Goal: Answer question/provide support: Share knowledge or assist other users

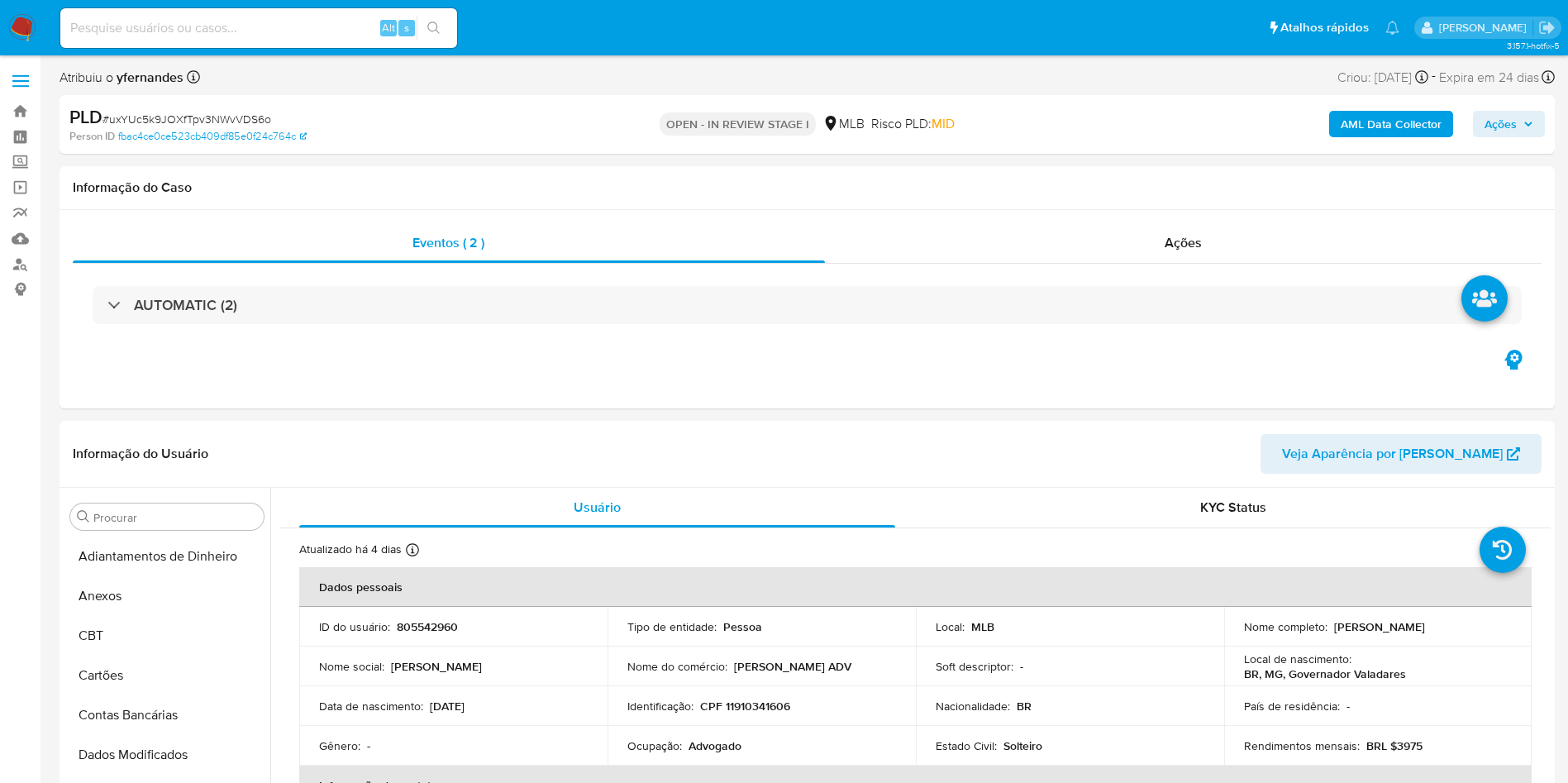
select select "10"
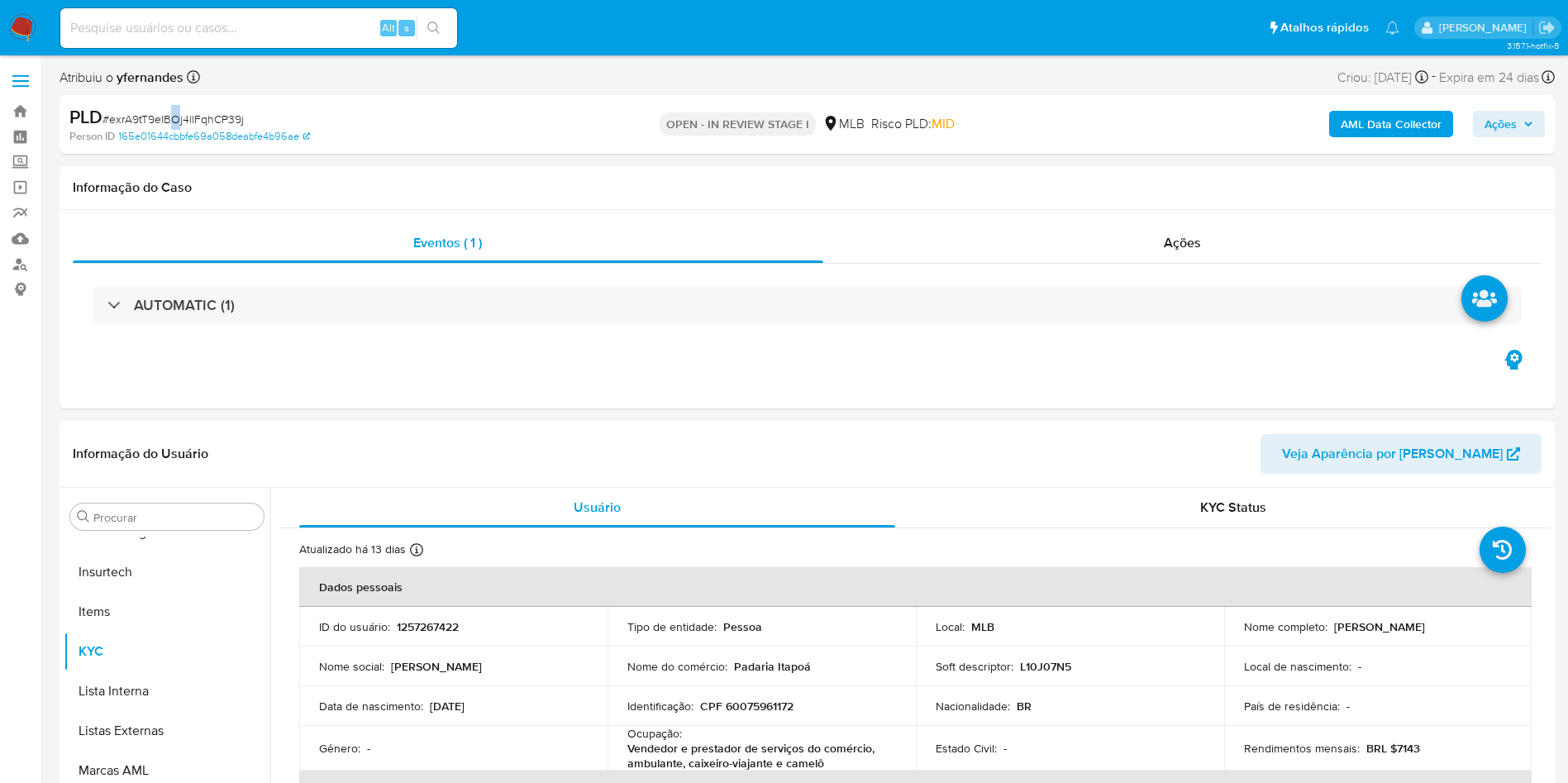
click at [176, 109] on div "PLD # exrA9tT9elBOj4llFqhCP39j" at bounding box center [312, 117] width 486 height 25
click at [243, 104] on div "PLD # exrA9tT9elBOj4llFqhCP39j Person ID 165e01644cbbfe69a058deabfe4b96ae OPEN …" at bounding box center [807, 125] width 1495 height 59
click at [208, 108] on div "PLD # exrA9tT9elBOj4llFqhCP39j" at bounding box center [312, 117] width 486 height 25
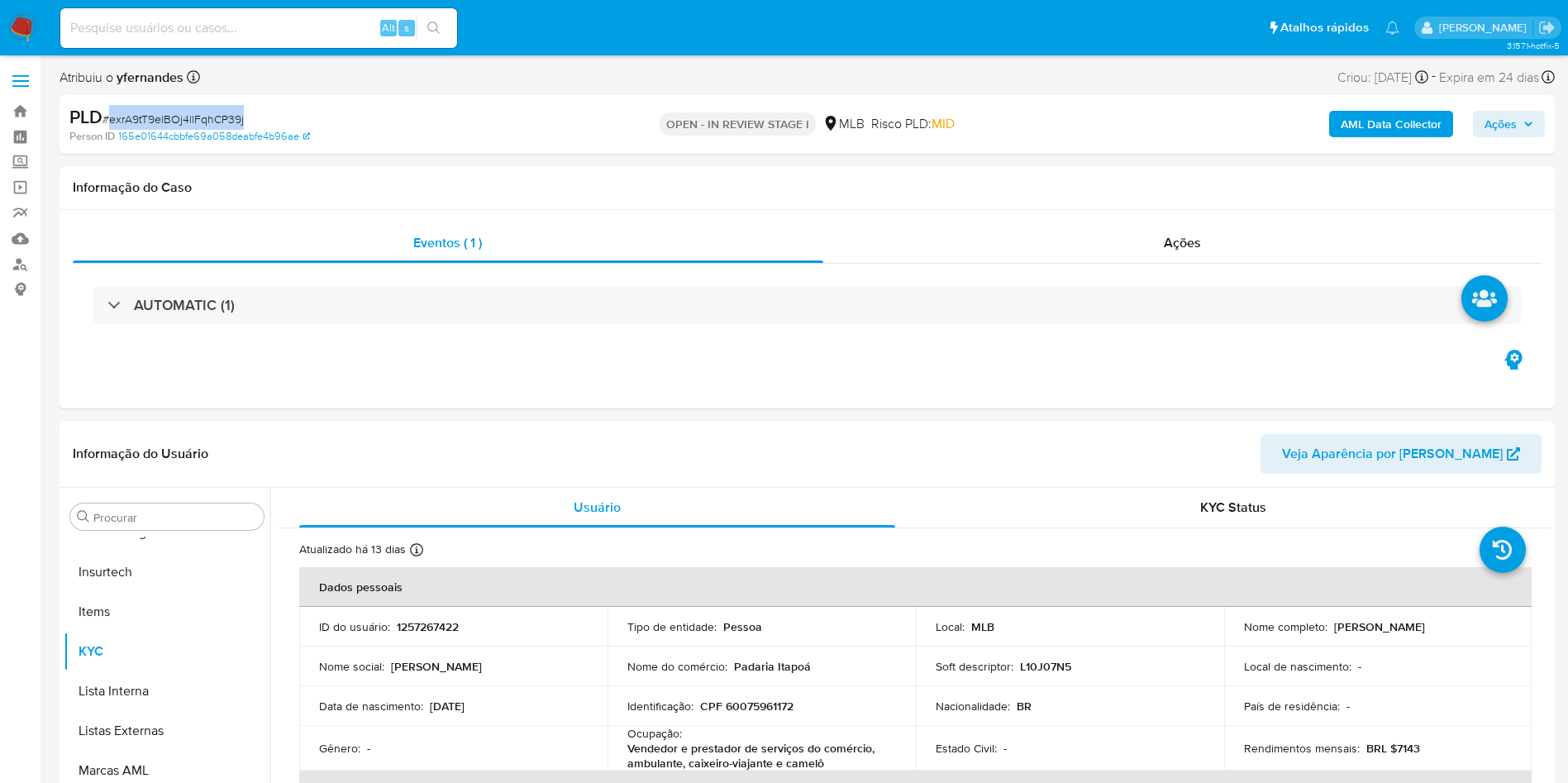
copy span "exrA9tT9elBOj4llFqhCP39j"
click at [235, 111] on span "# exrA9tT9elBOj4llFqhCP39j" at bounding box center [173, 119] width 141 height 17
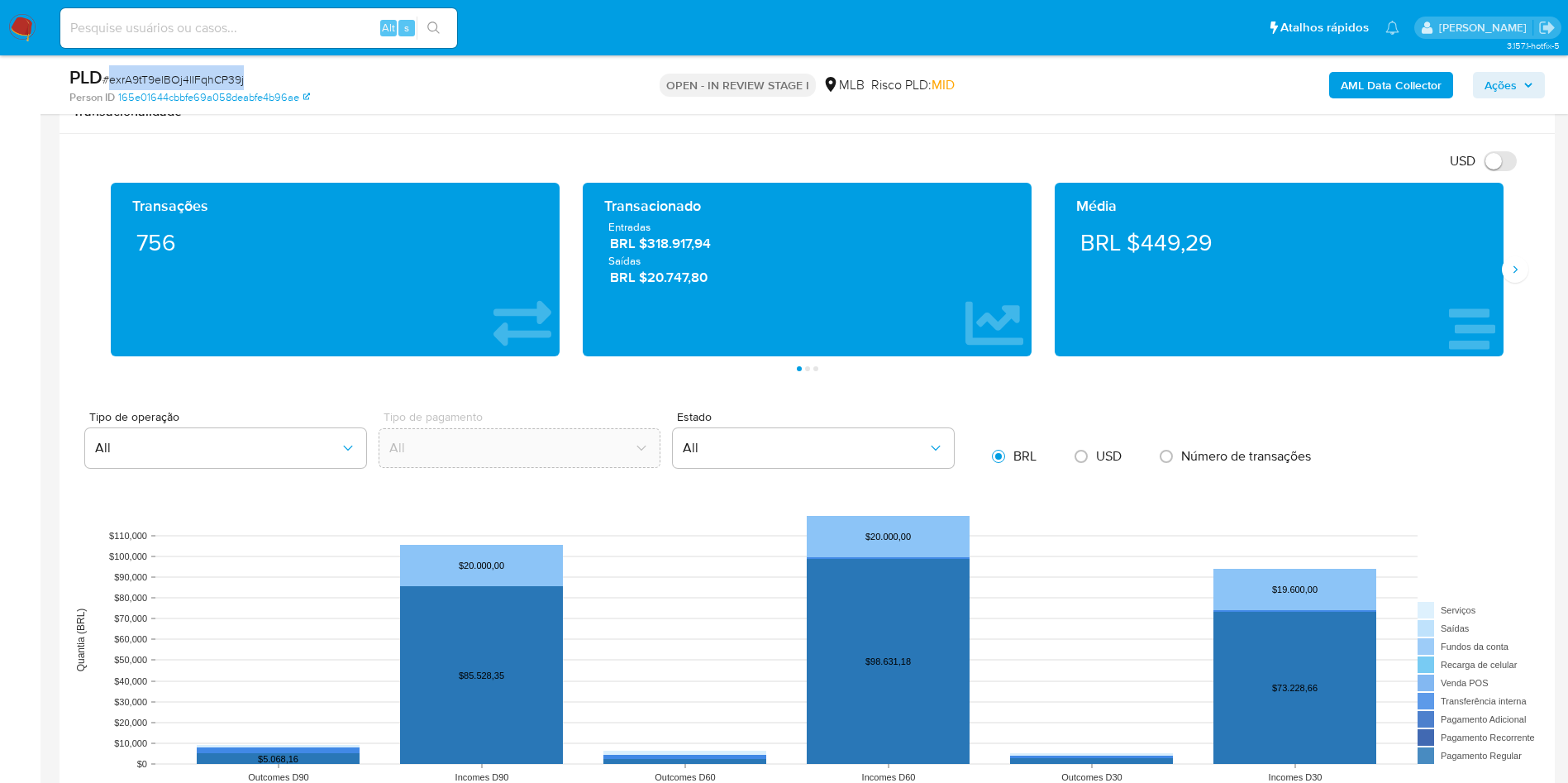
scroll to position [992, 0]
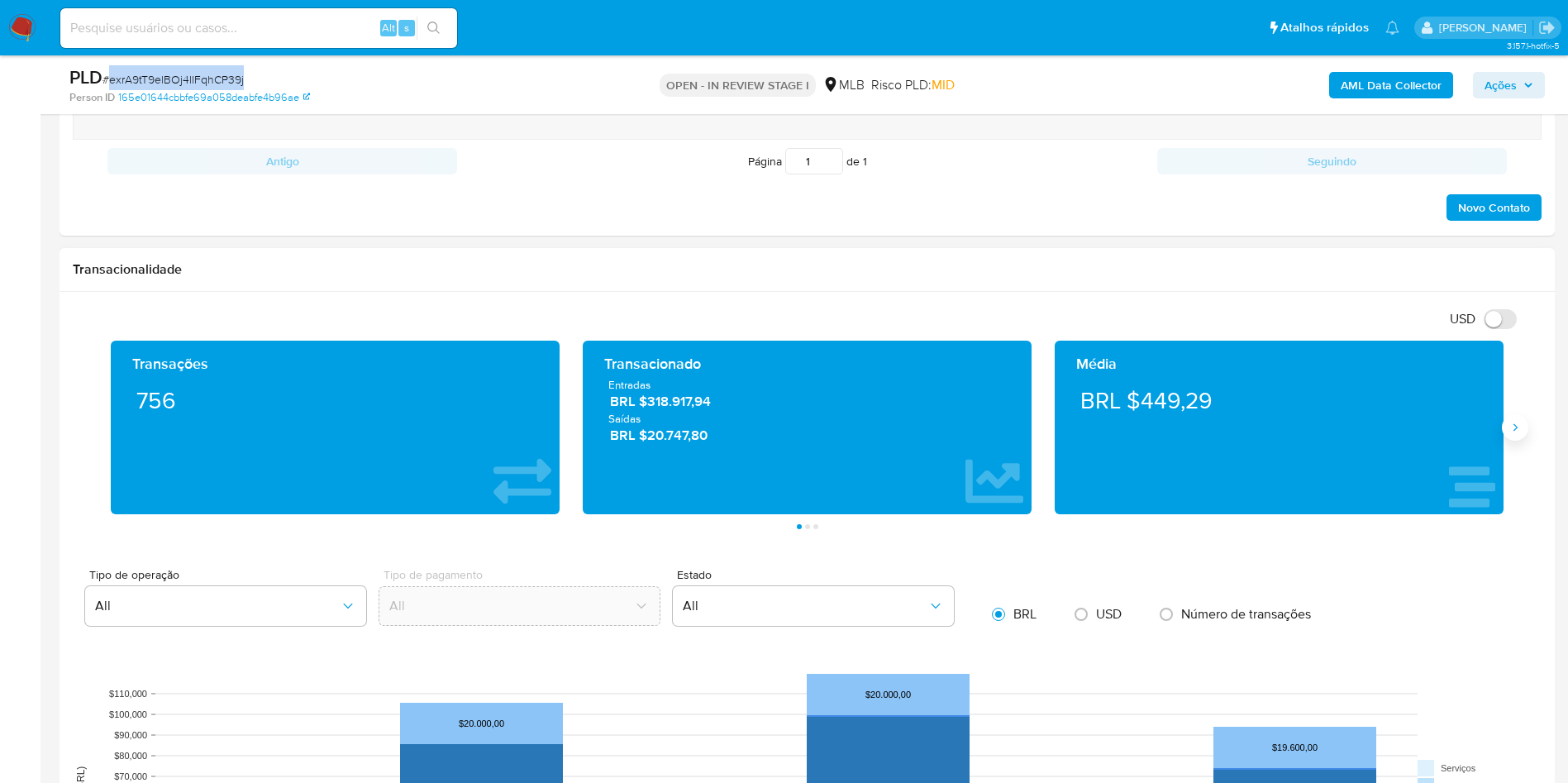
click at [1512, 433] on icon "Siguiente" at bounding box center [1514, 427] width 13 height 13
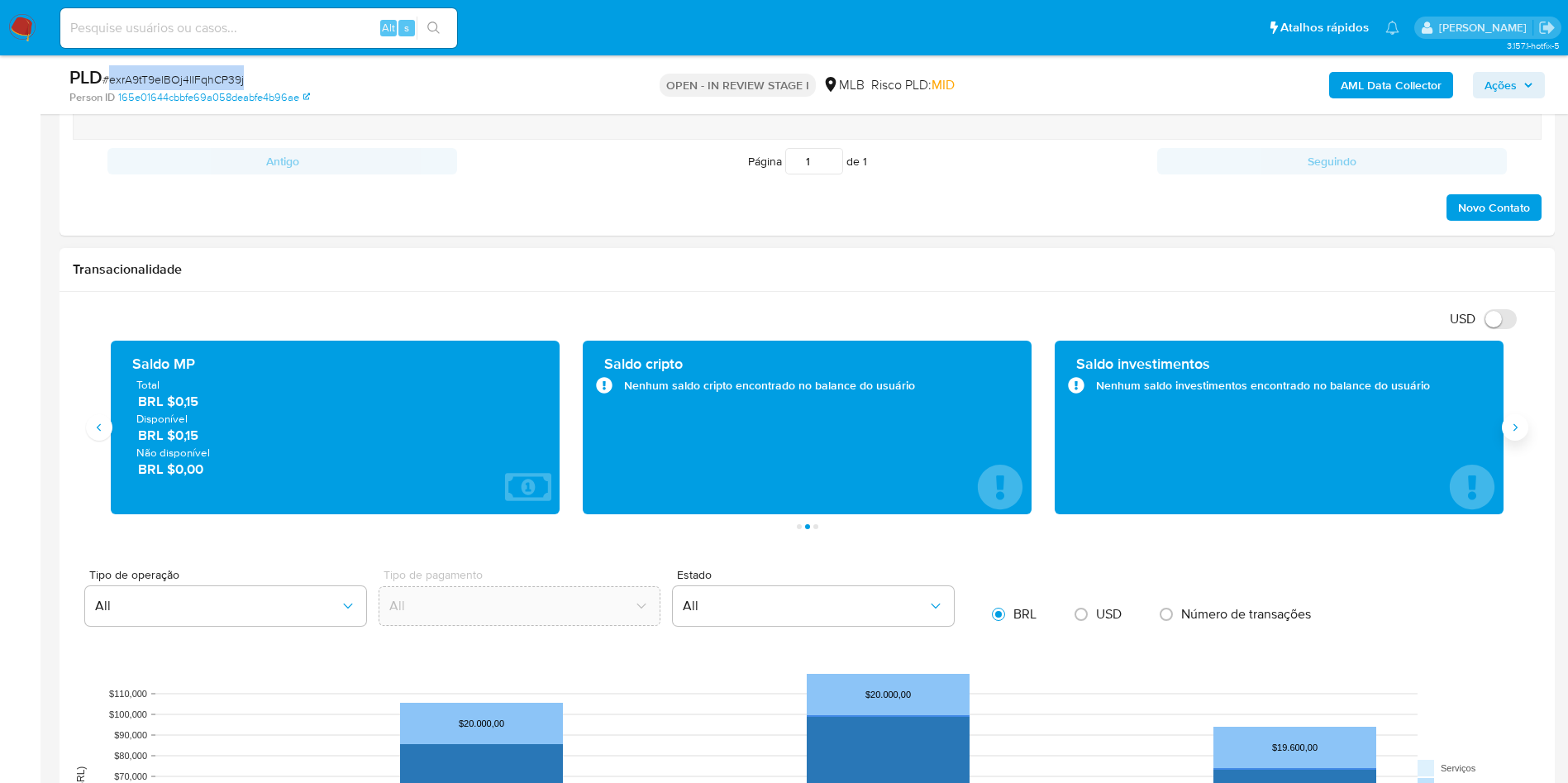
click at [1512, 433] on icon "Siguiente" at bounding box center [1514, 427] width 13 height 13
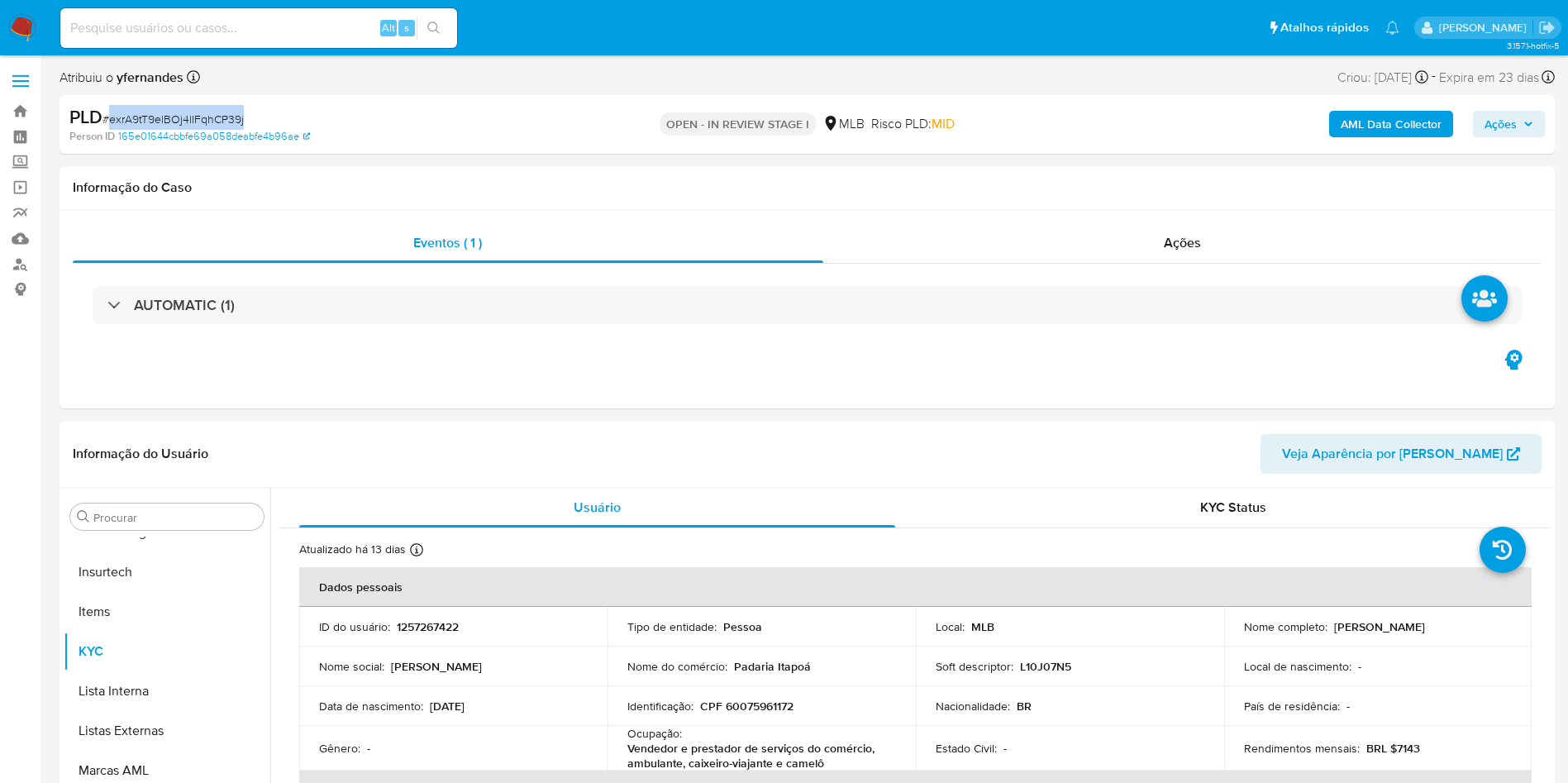
scroll to position [248, 0]
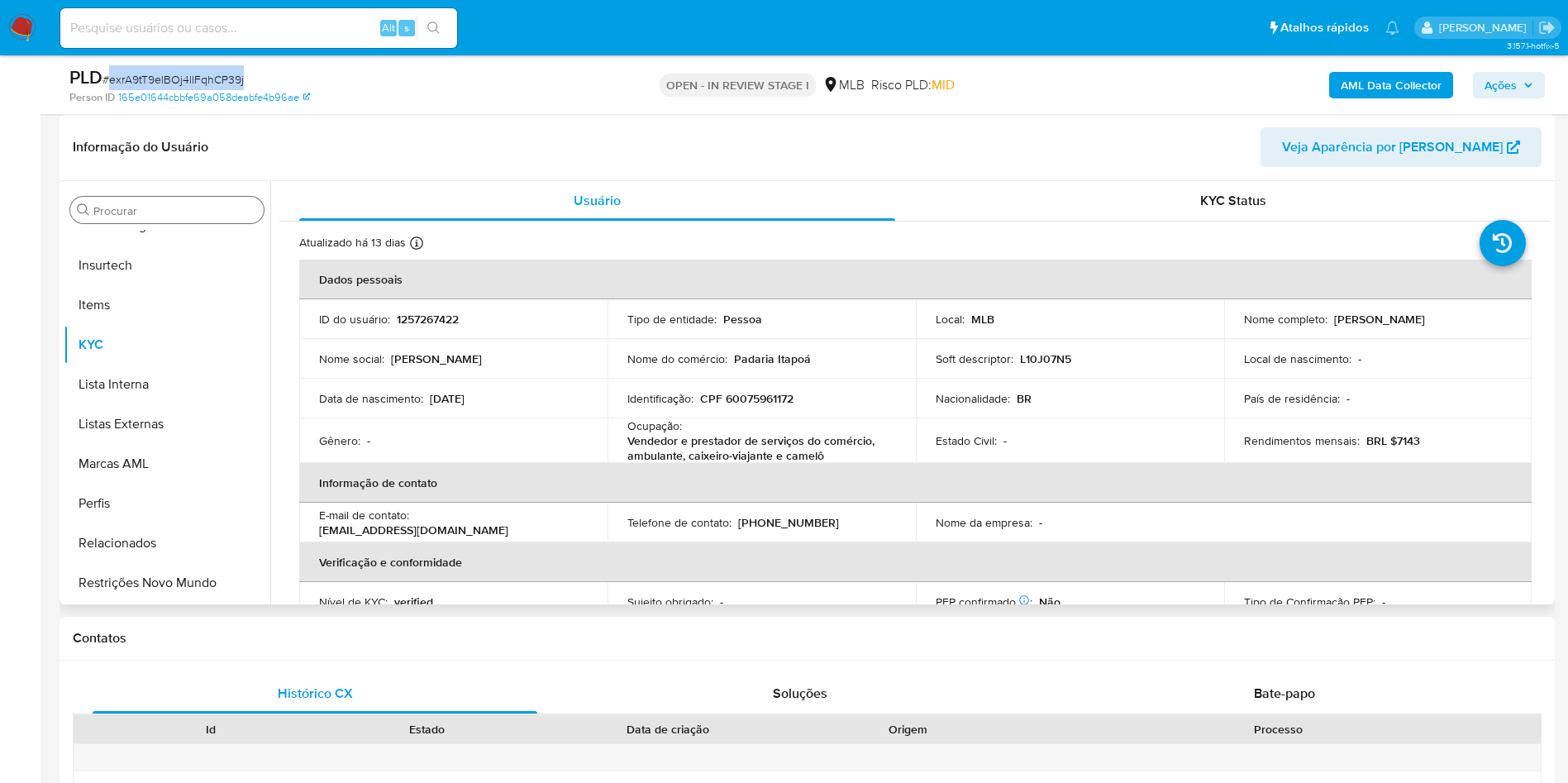
click at [145, 208] on input "Procurar" at bounding box center [175, 211] width 164 height 15
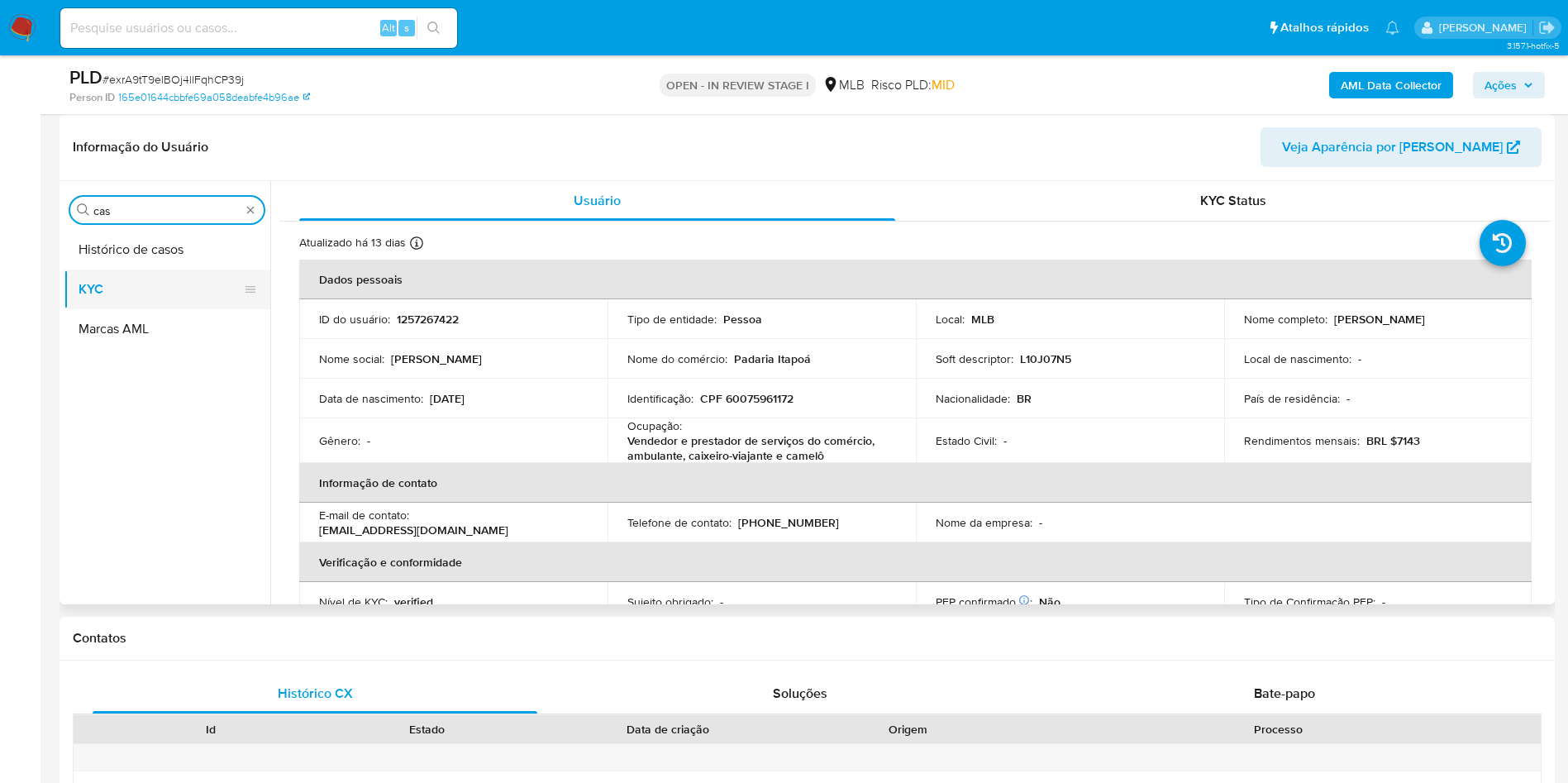
scroll to position [0, 0]
click at [117, 273] on button "KYC" at bounding box center [160, 289] width 193 height 40
click at [118, 260] on button "Histórico de casos" at bounding box center [160, 250] width 193 height 40
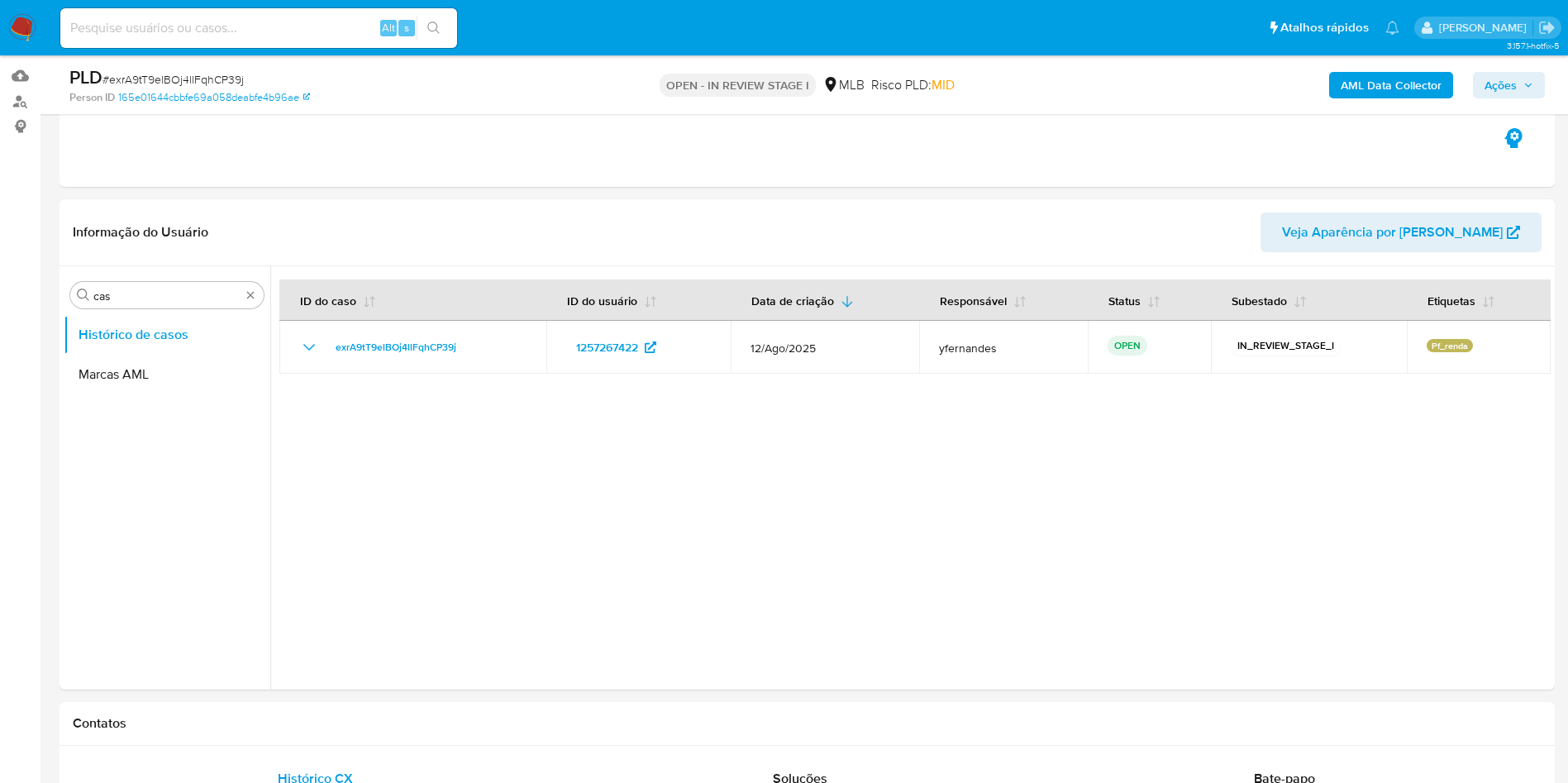
scroll to position [124, 0]
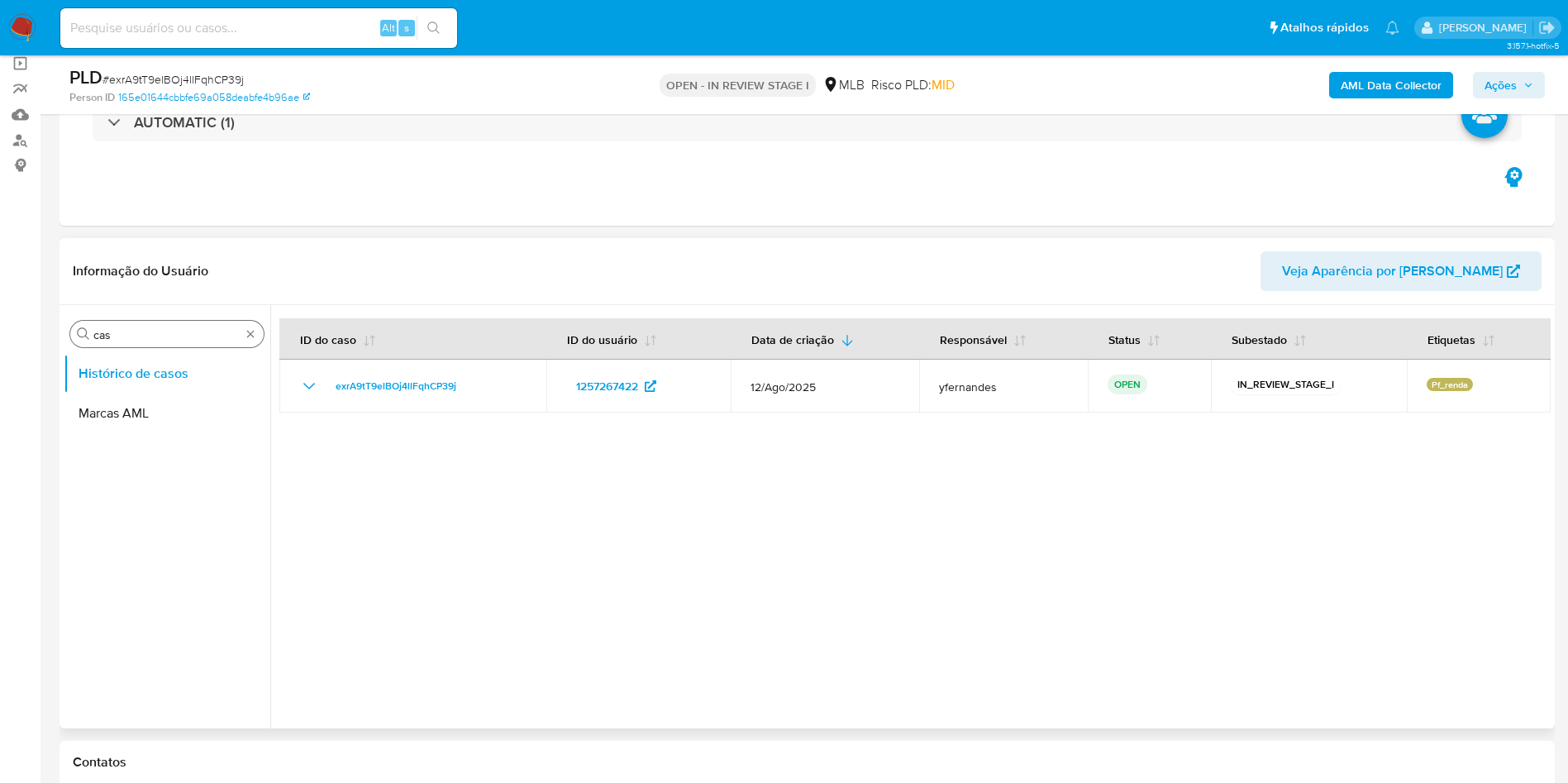
click at [132, 337] on input "cas" at bounding box center [166, 335] width 147 height 15
type input "ger"
click at [112, 364] on button "Geral" at bounding box center [160, 373] width 193 height 40
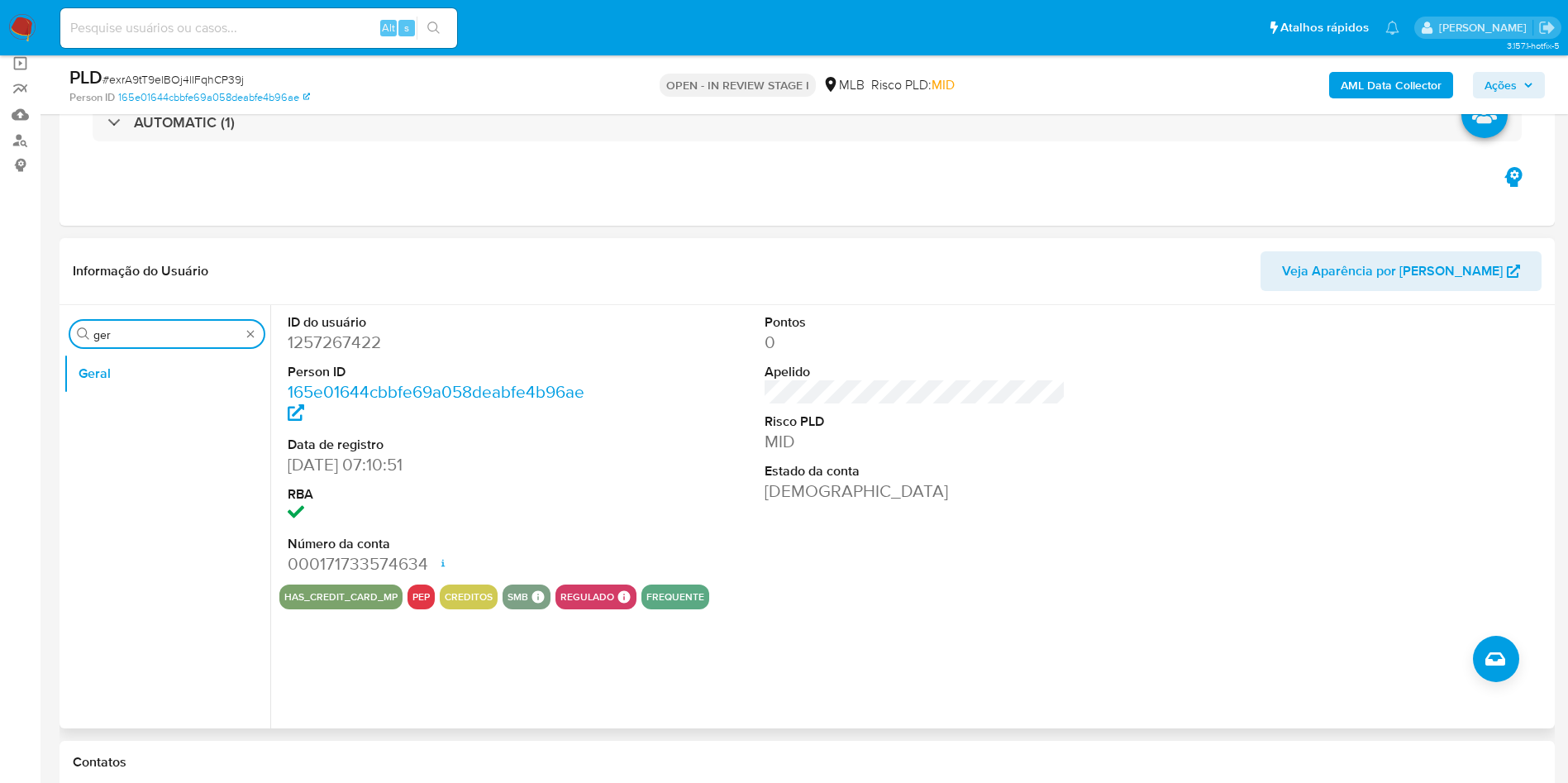
click at [156, 336] on input "ger" at bounding box center [166, 335] width 147 height 15
click at [156, 336] on input "ger" at bounding box center [166, 335] width 147 height 15
type input "do"
click at [138, 426] on button "Documentação" at bounding box center [160, 413] width 193 height 40
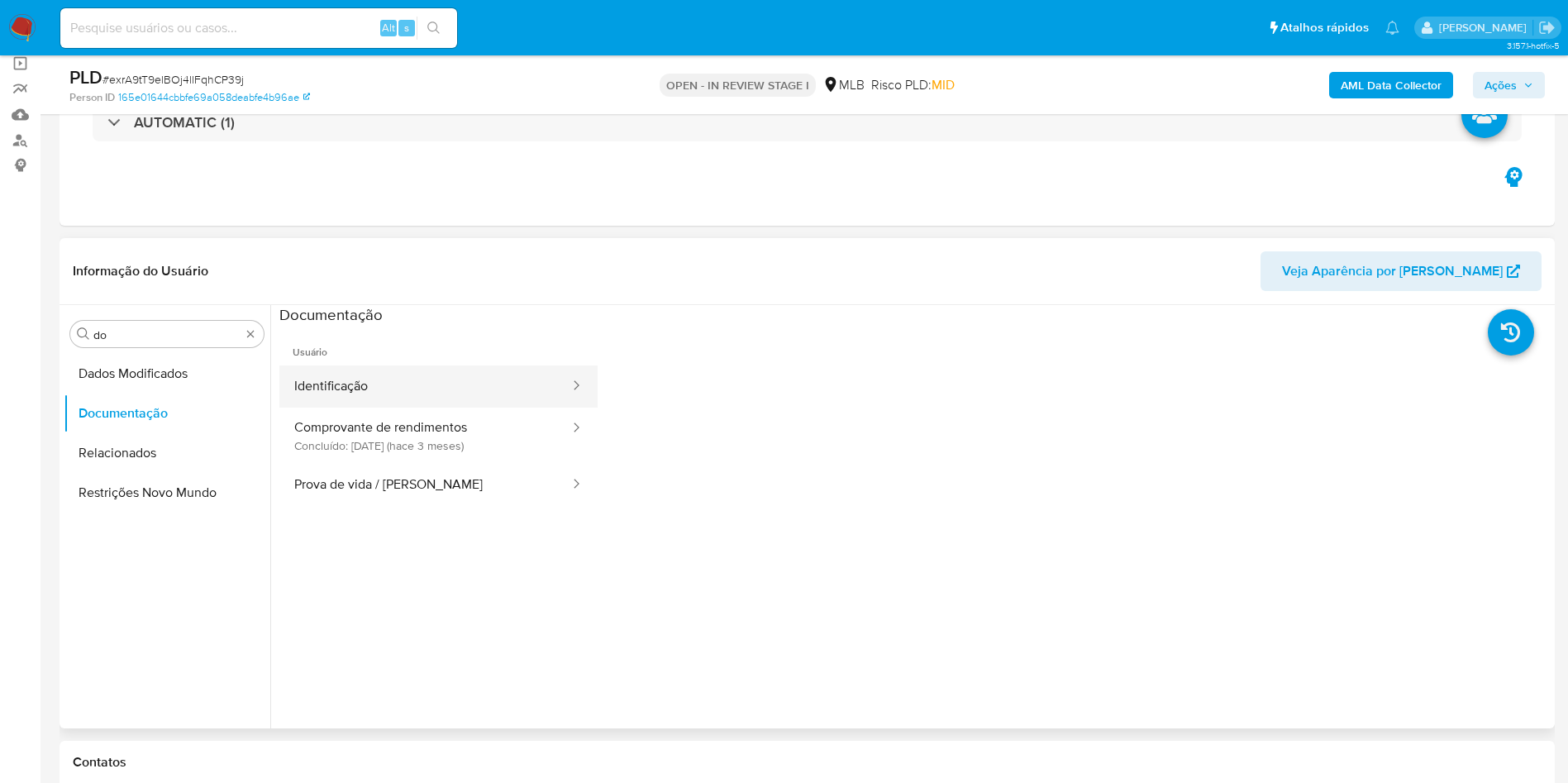
click at [395, 373] on button "Identificação" at bounding box center [425, 386] width 292 height 43
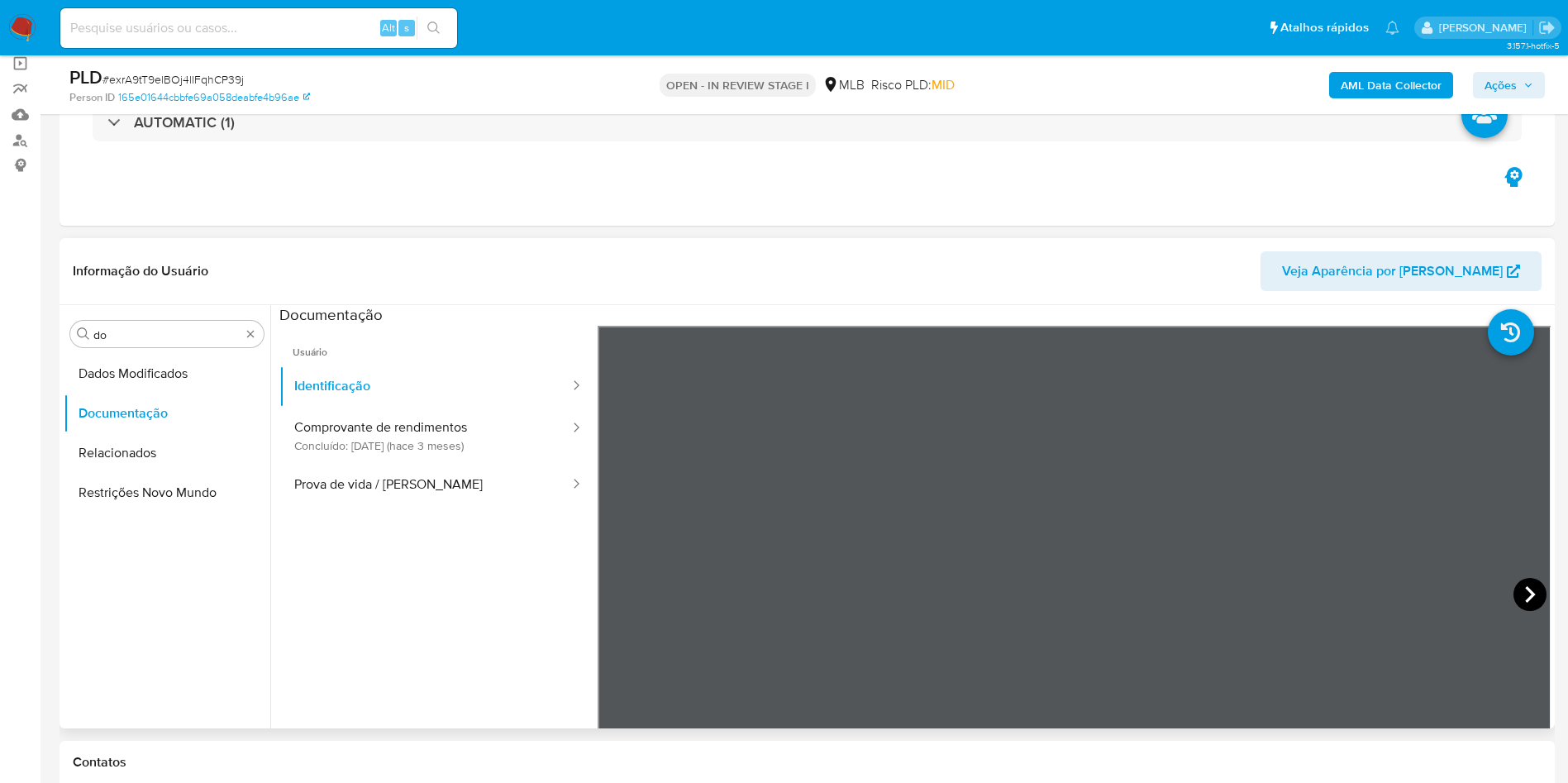
click at [1525, 591] on icon at bounding box center [1529, 594] width 10 height 17
click at [484, 500] on button "Prova de vida / Selfie" at bounding box center [425, 485] width 292 height 43
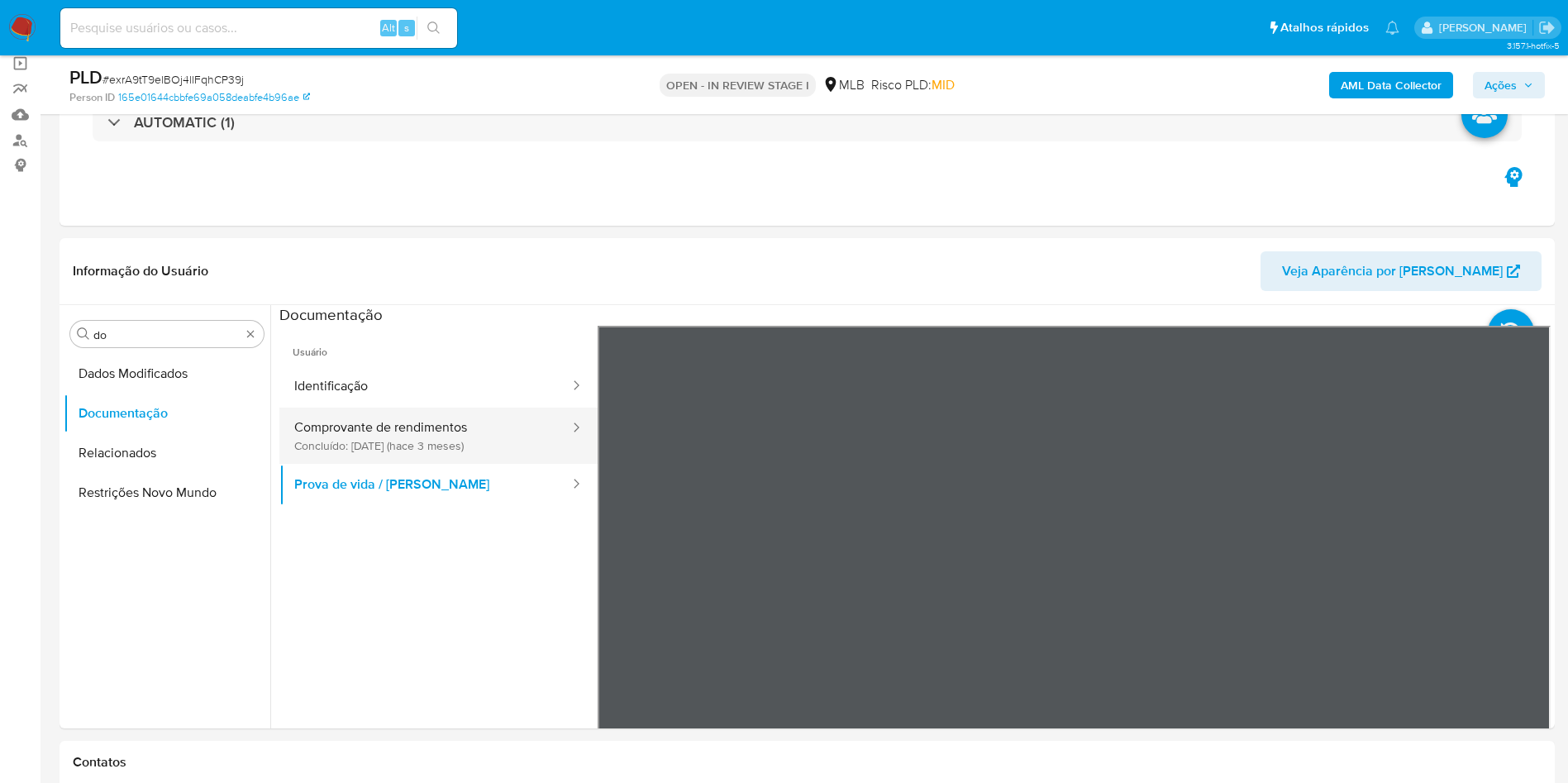
click at [394, 431] on button "Comprovante de rendimentos Concluído: 17/06/2025 (hace 3 meses)" at bounding box center [425, 435] width 292 height 56
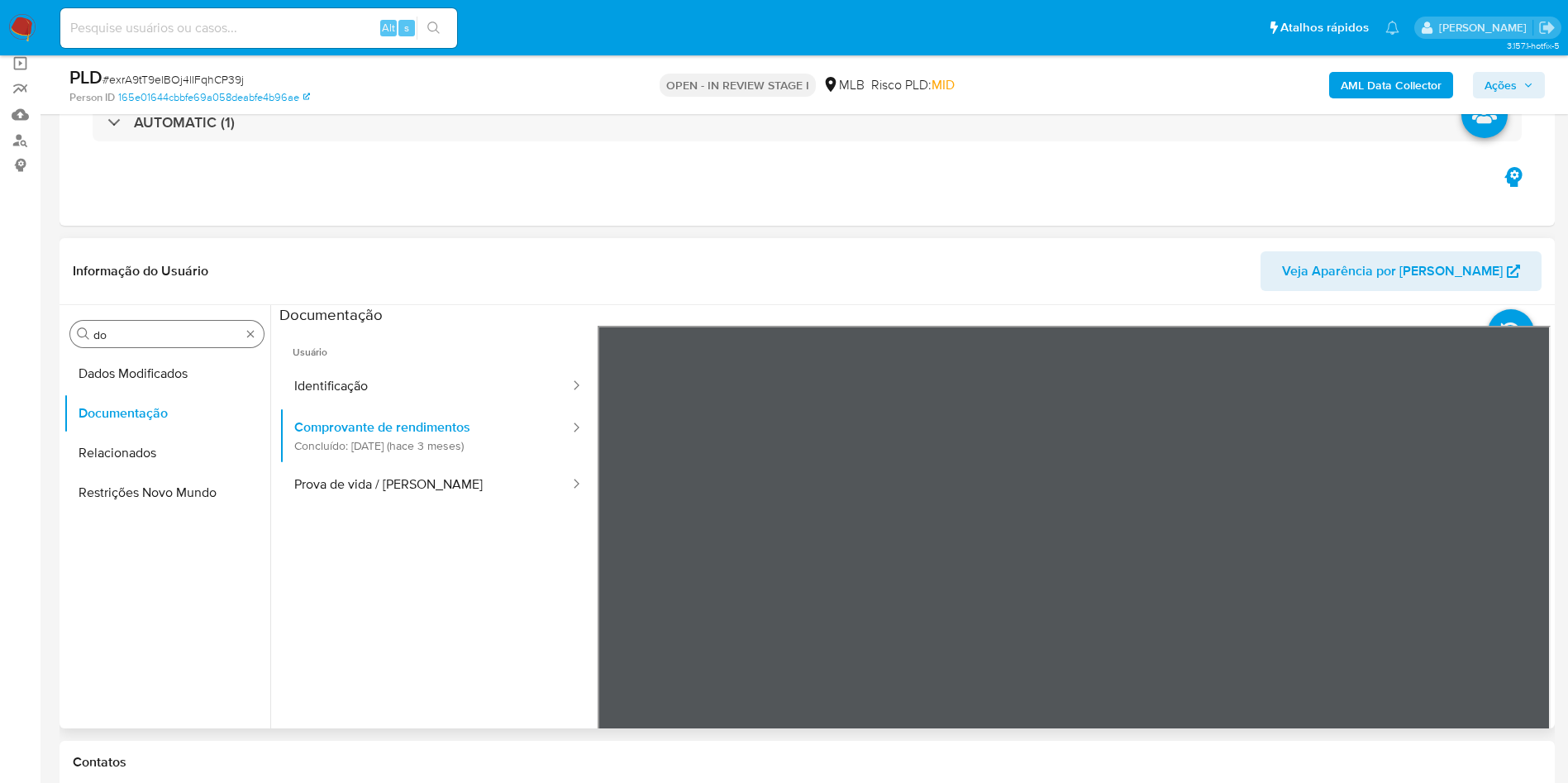
click at [128, 327] on input "do" at bounding box center [166, 335] width 147 height 15
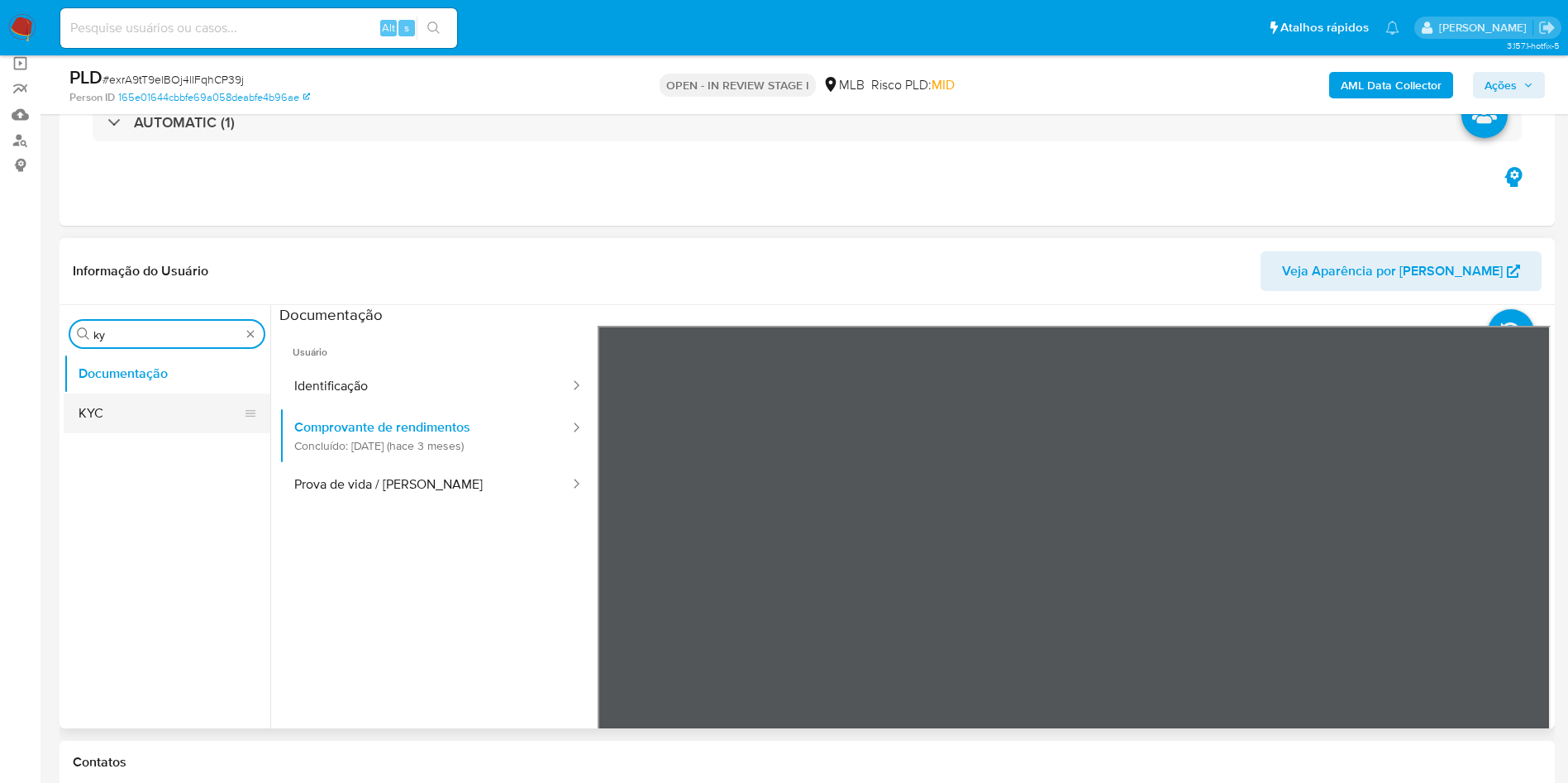
type input "ky"
click at [126, 405] on button "KYC" at bounding box center [160, 413] width 193 height 40
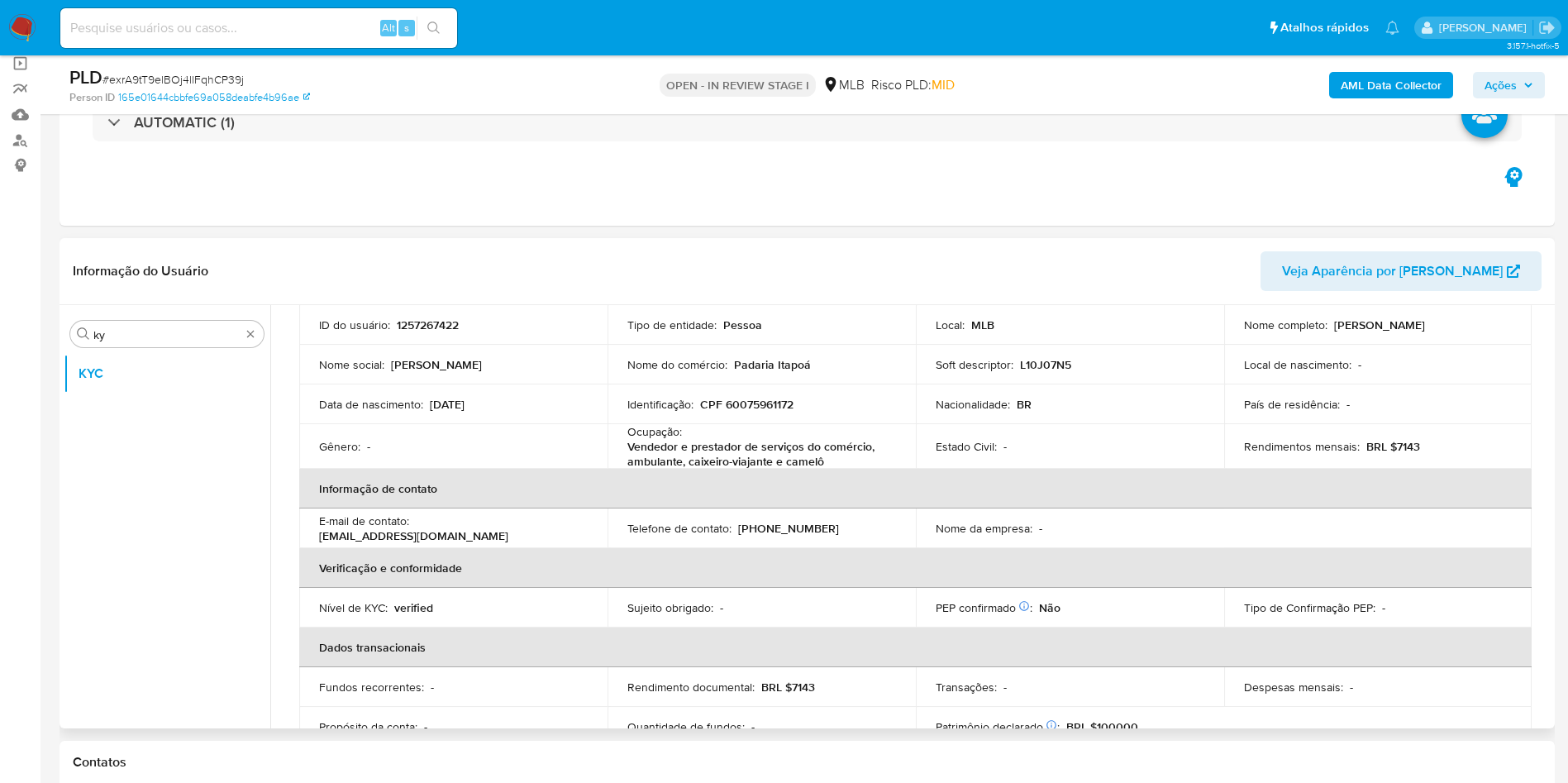
scroll to position [125, 0]
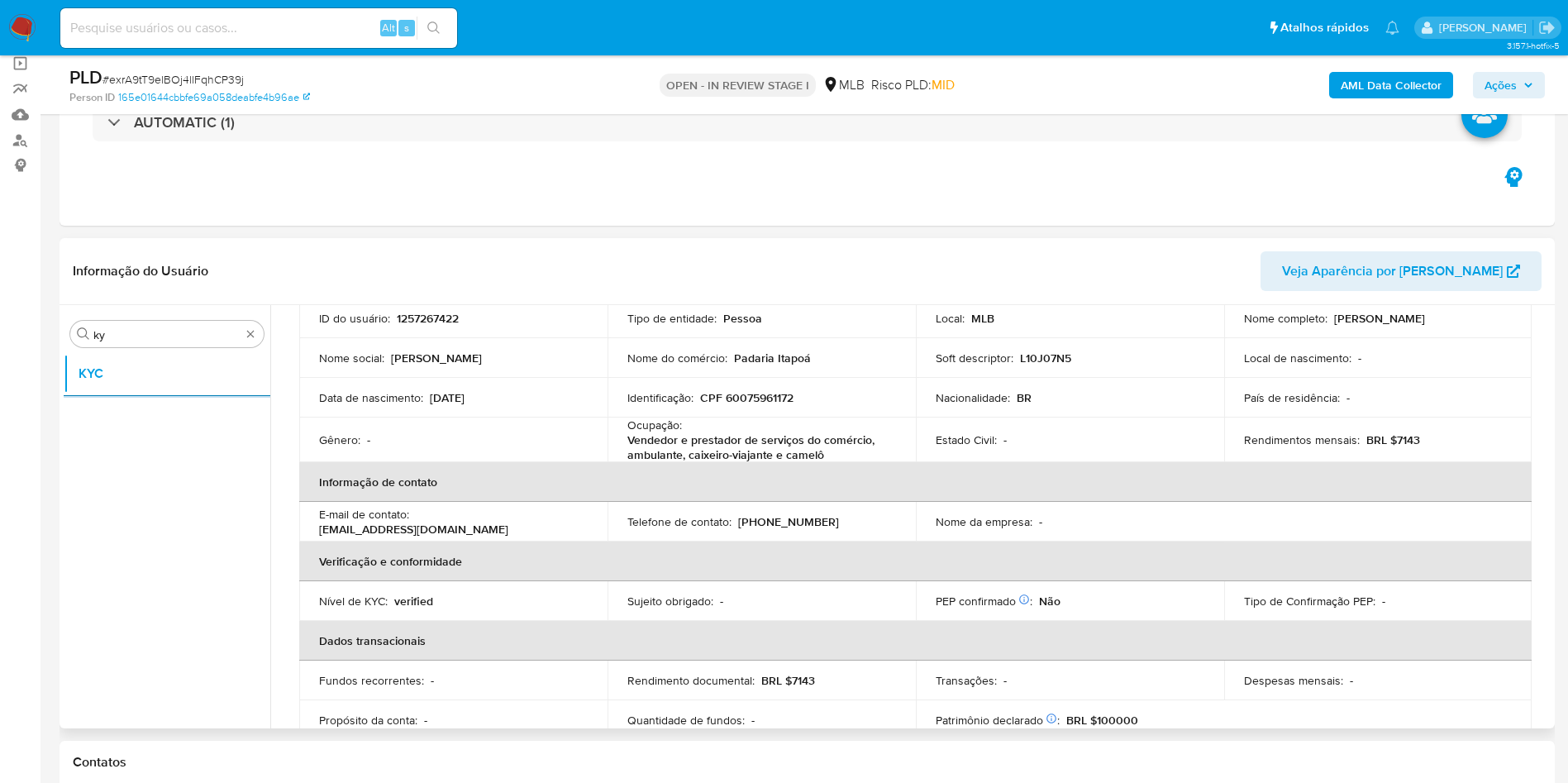
click at [709, 434] on p "Vendedor e prestador de serviços do comércio, ambulante, caixeiro-viajante e ca…" at bounding box center [759, 447] width 262 height 30
copy div "Ocupação : Vendedor e prestador de serviços do comércio, ambulante, caixeiro-vi…"
drag, startPoint x: 826, startPoint y: 486, endPoint x: 871, endPoint y: 473, distance: 46.8
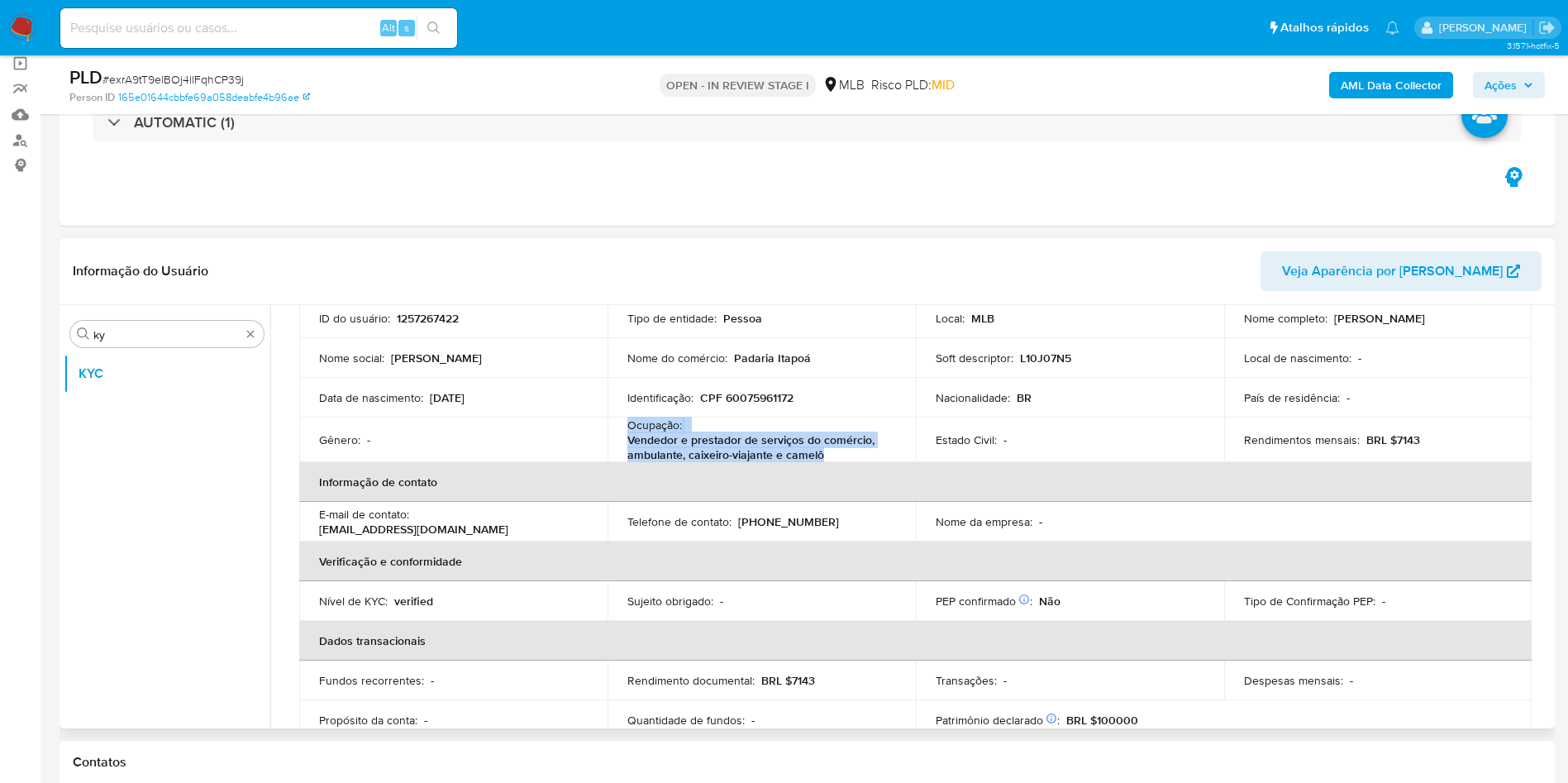
click at [826, 486] on th "Informação de contato" at bounding box center [916, 482] width 1233 height 40
click at [1395, 440] on p "BRL $7143" at bounding box center [1393, 440] width 54 height 15
copy p "7143"
click at [864, 399] on div "Identificação : CPF 60075961172" at bounding box center [761, 398] width 269 height 15
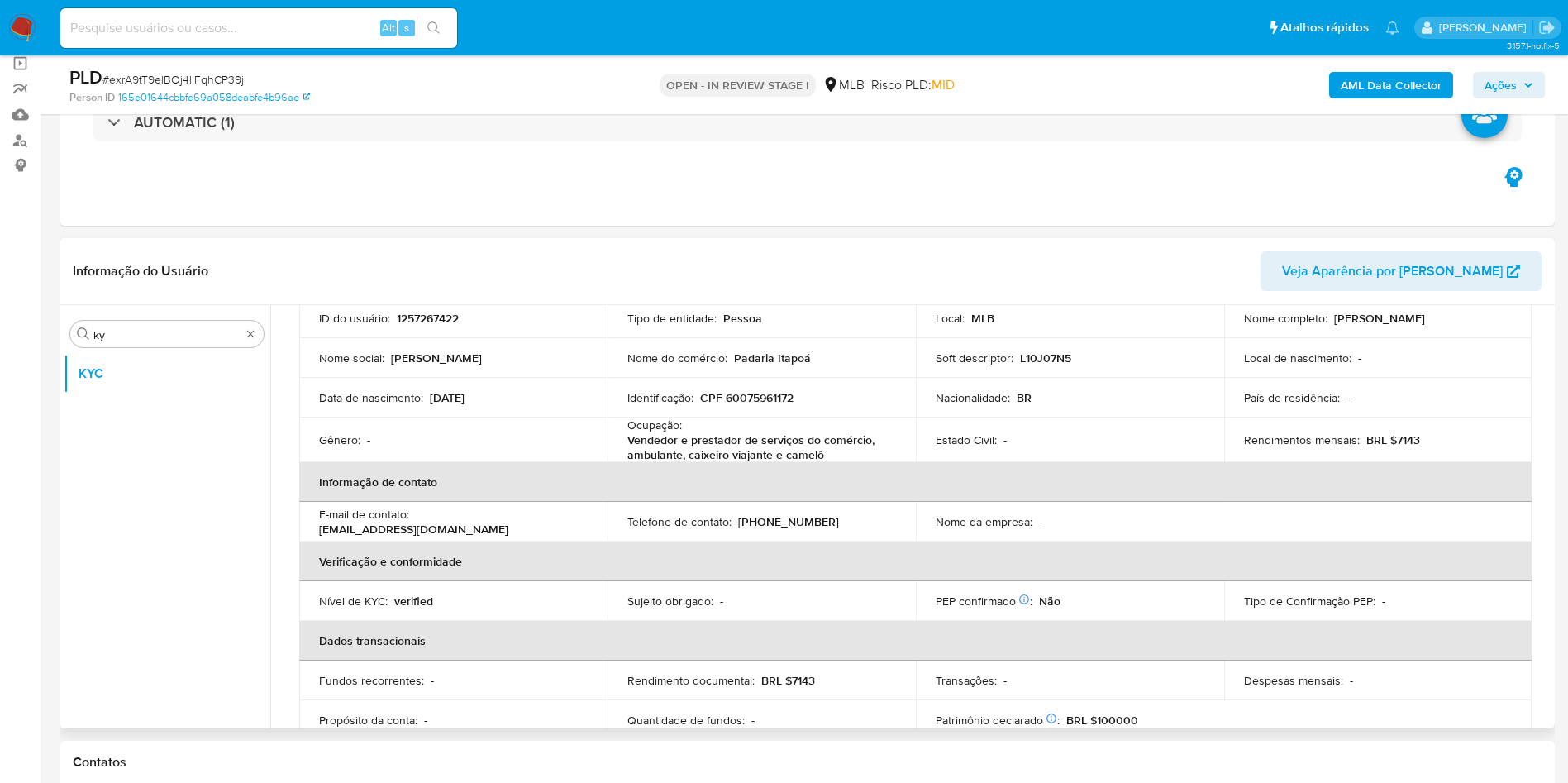
scroll to position [693, 0]
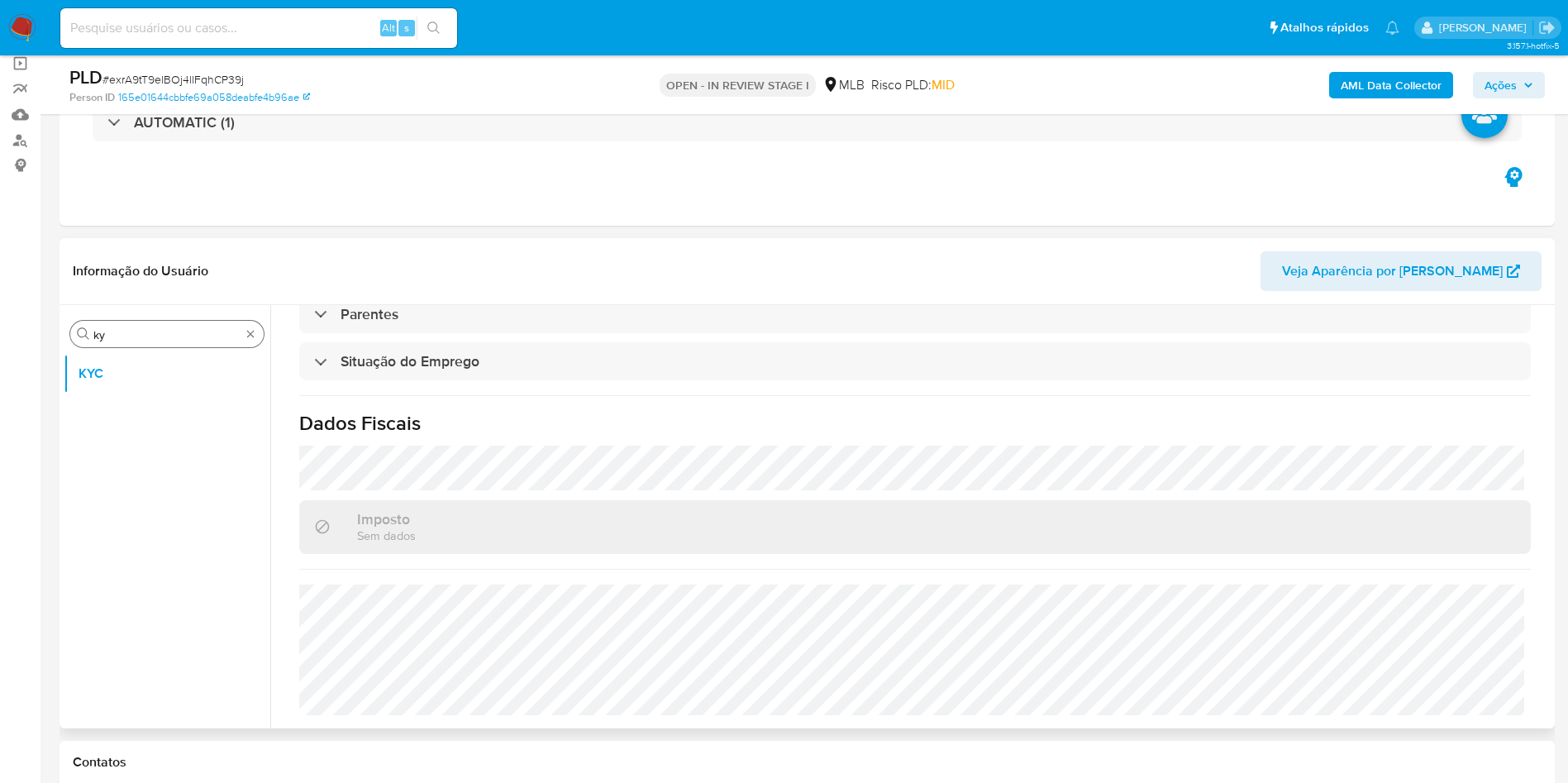
click at [125, 343] on div "Procurar ky" at bounding box center [166, 334] width 193 height 27
click at [122, 339] on input "ky" at bounding box center [166, 335] width 147 height 15
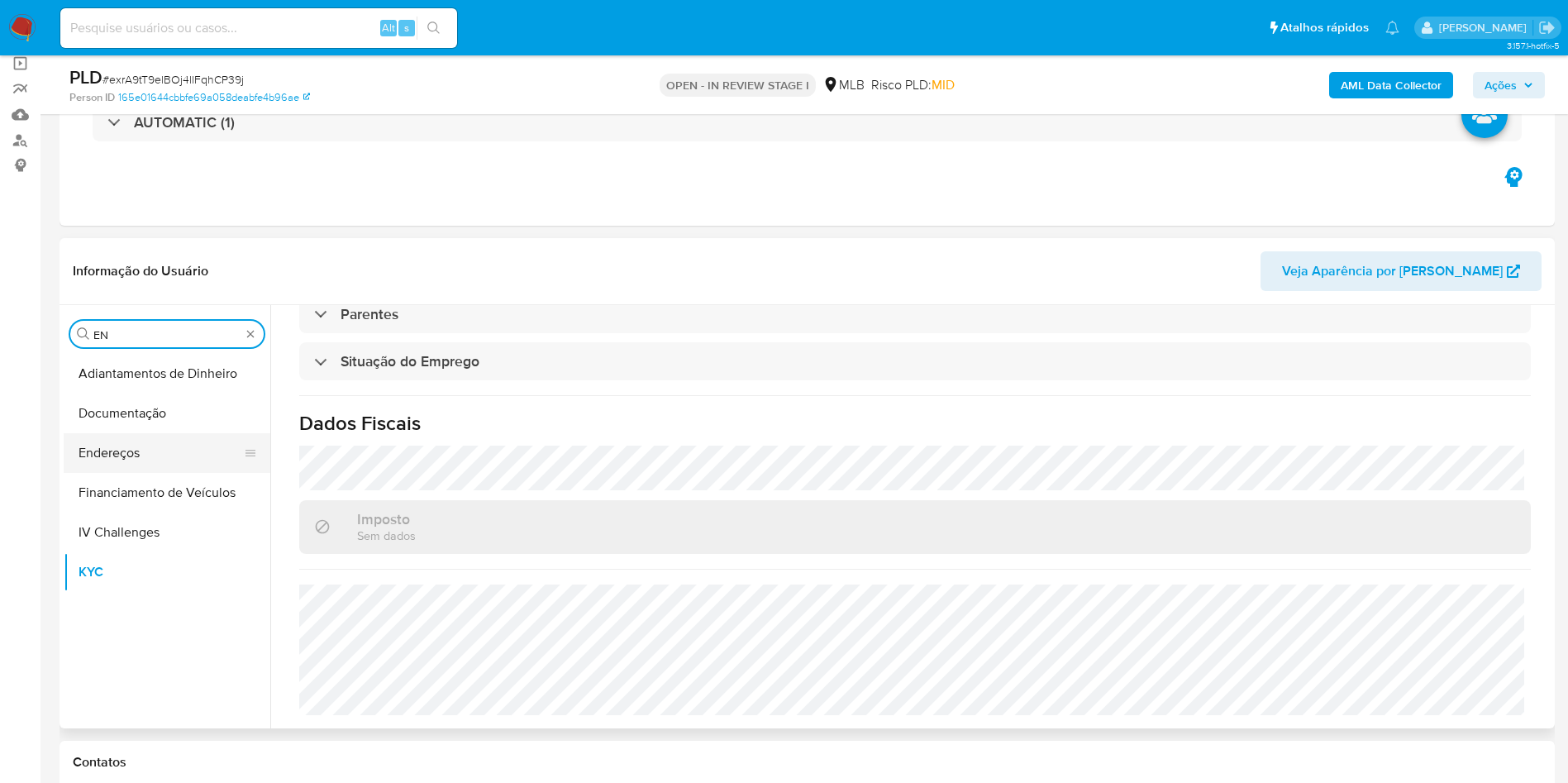
type input "EN"
click at [176, 469] on button "Endereços" at bounding box center [160, 453] width 193 height 40
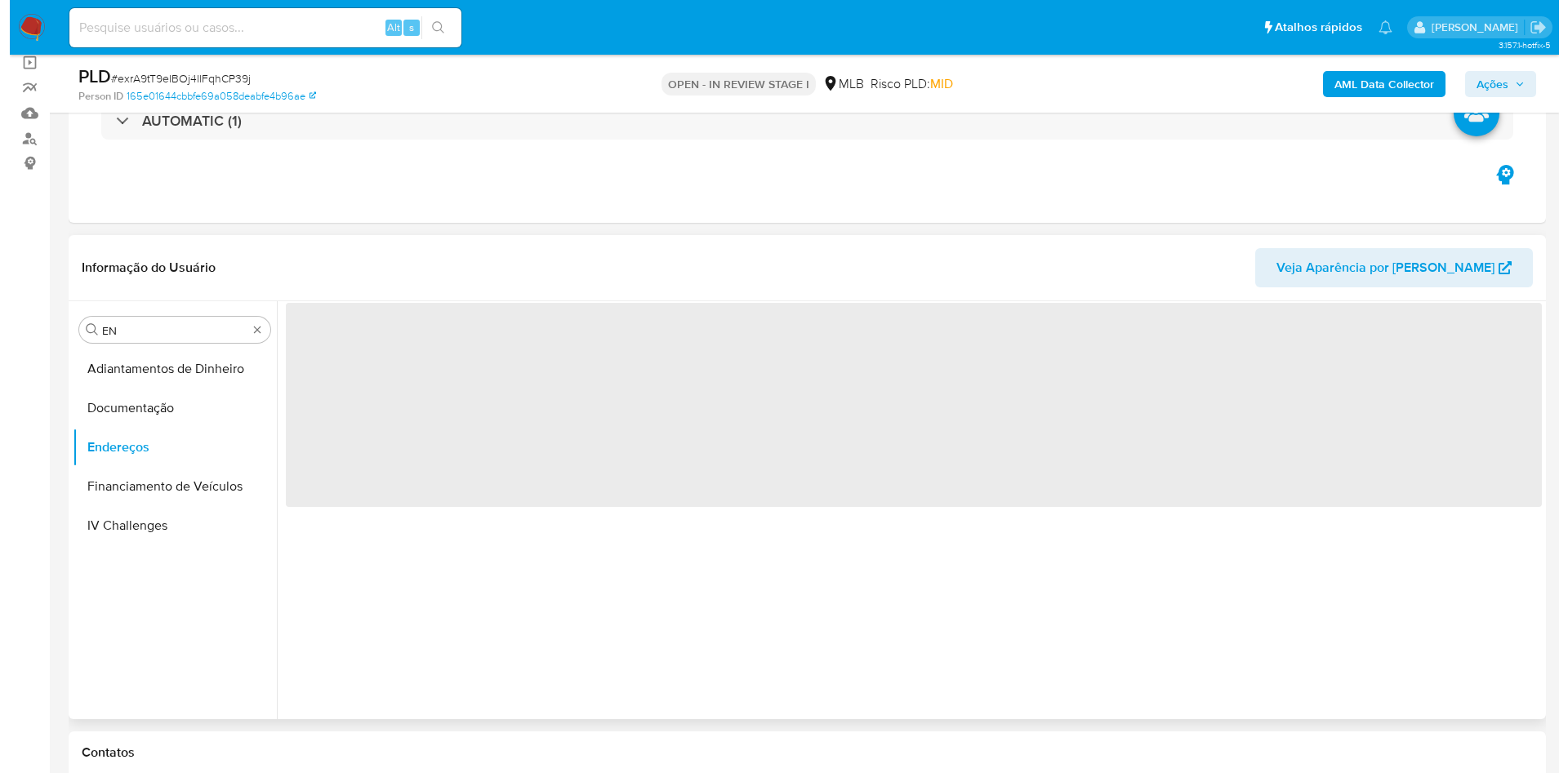
scroll to position [0, 0]
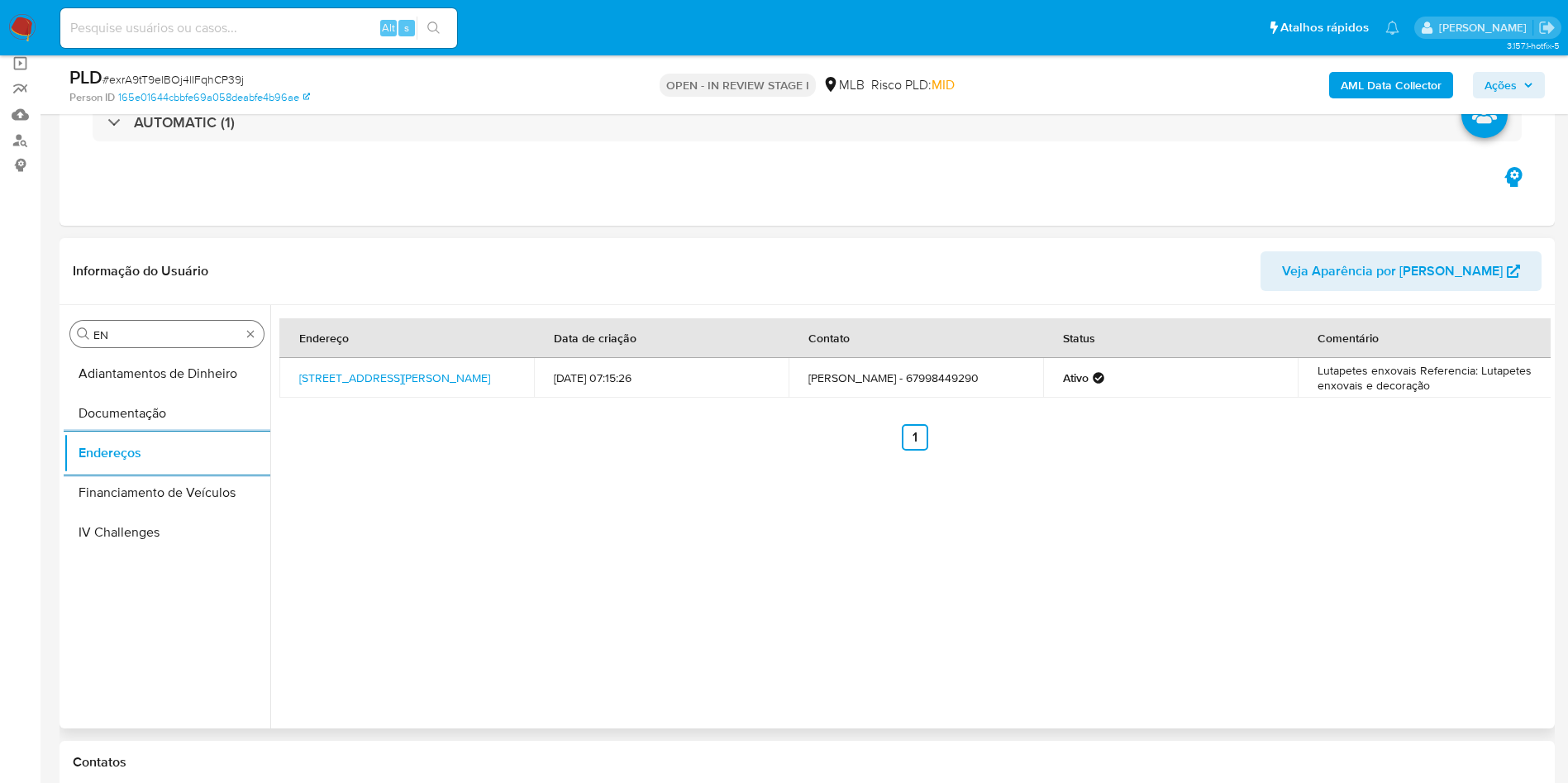
click at [145, 324] on div "Procurar EN" at bounding box center [166, 334] width 193 height 27
click at [161, 333] on input "EN" at bounding box center [166, 335] width 147 height 15
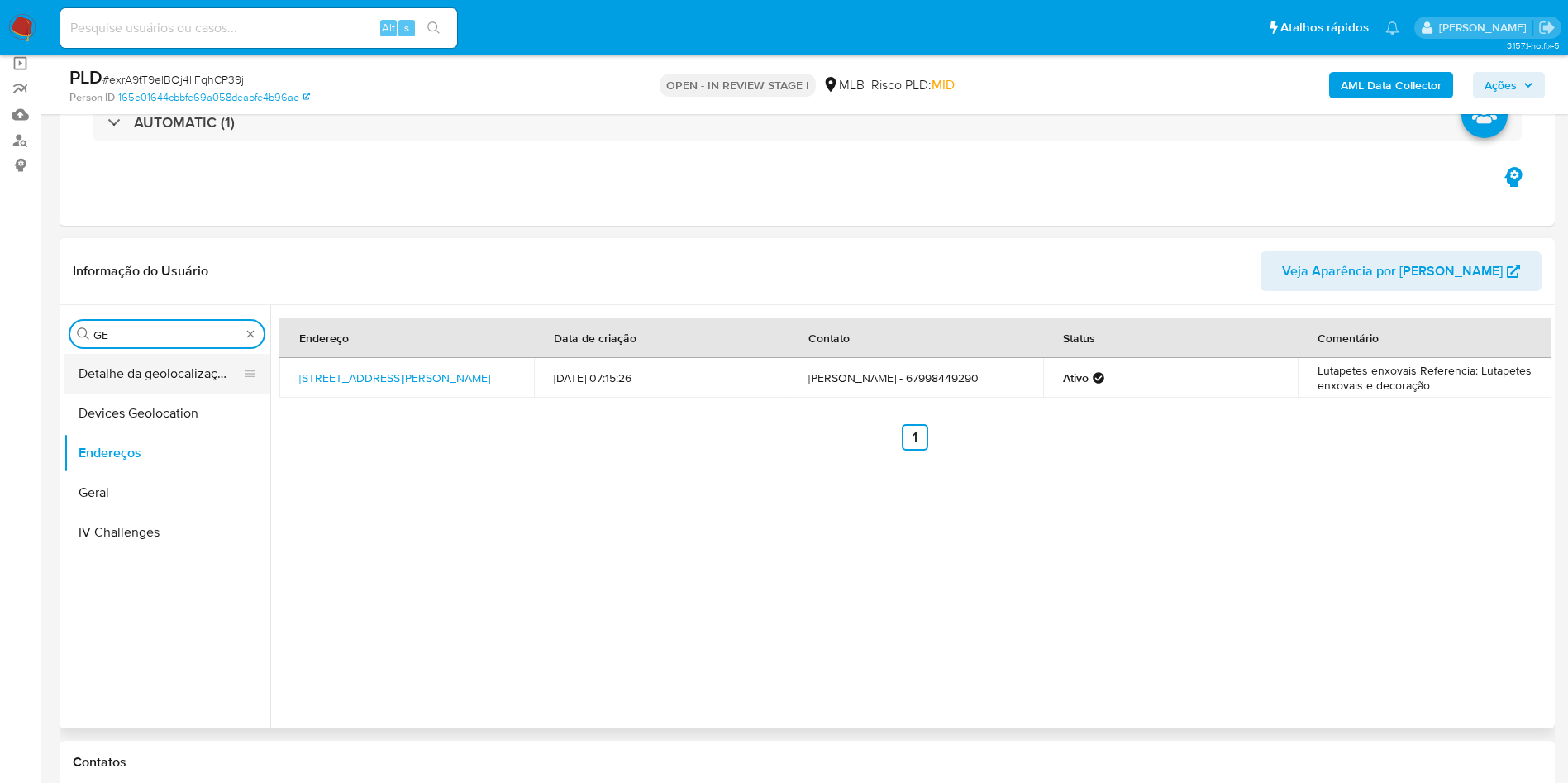
type input "GE"
click at [184, 382] on button "Detalhe da geolocalização" at bounding box center [160, 373] width 193 height 40
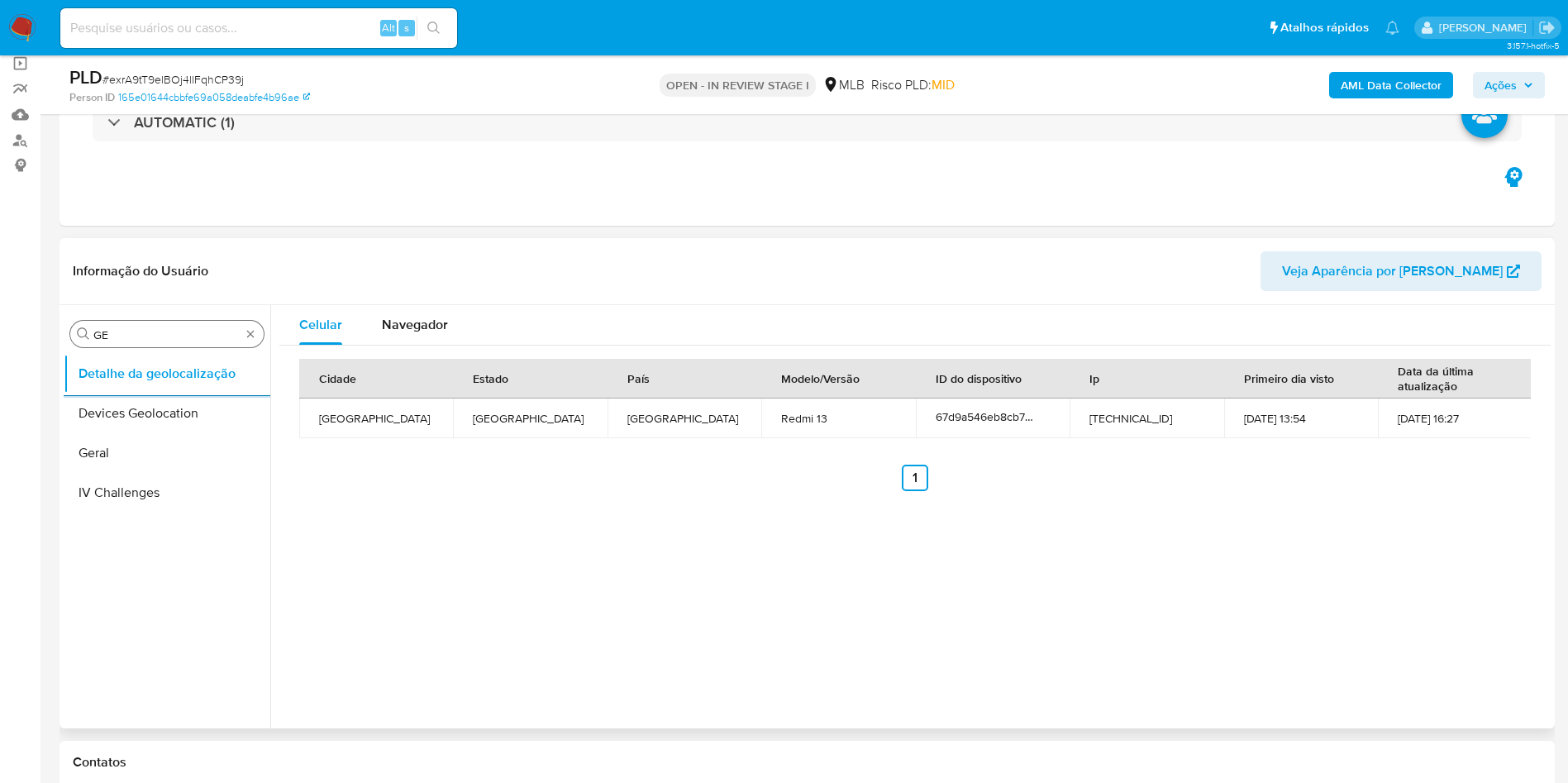
click at [129, 336] on input "GE" at bounding box center [166, 335] width 147 height 15
click at [129, 336] on input "GE" at bounding box center [166, 335] width 147 height 15
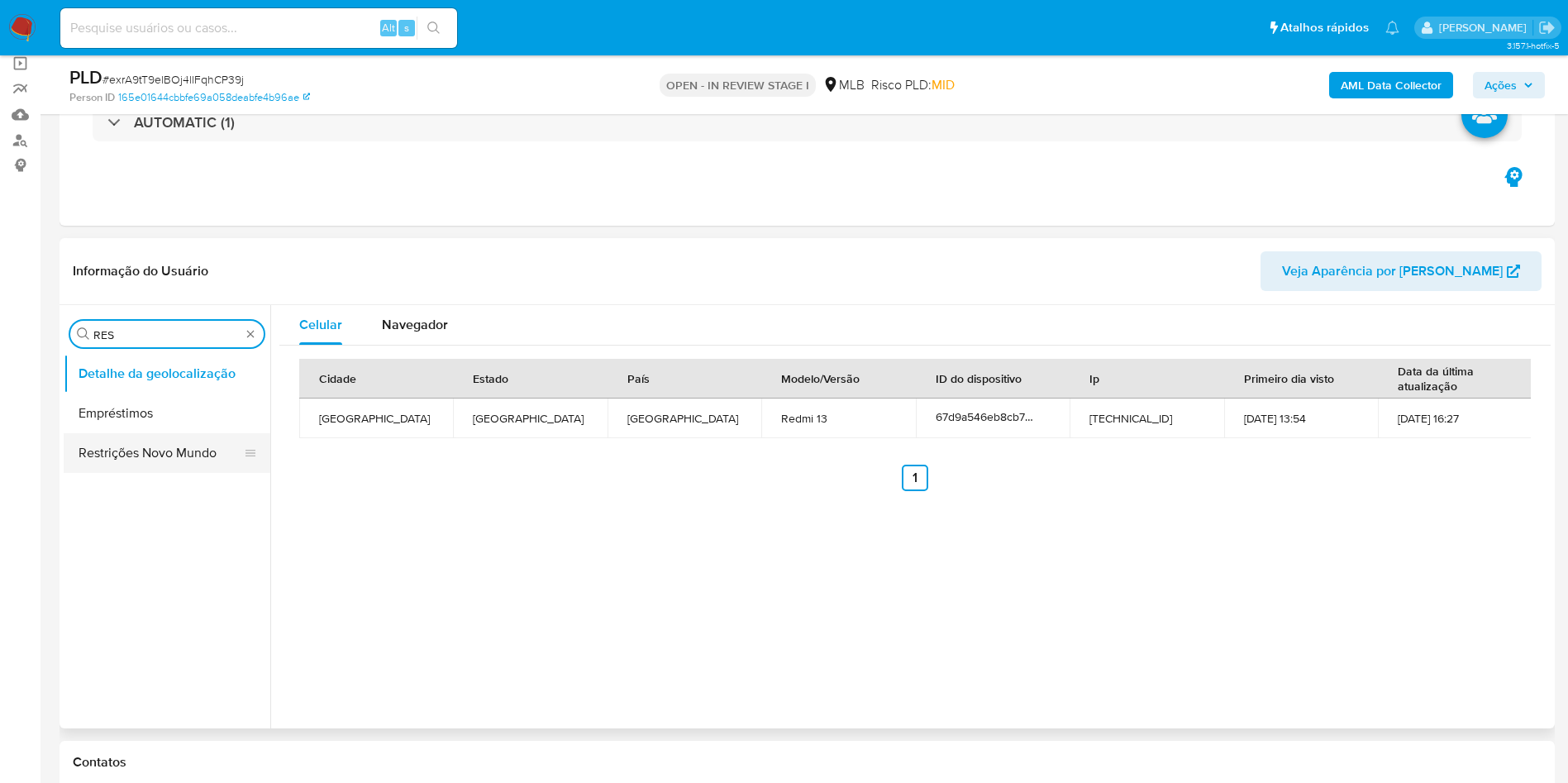
type input "RES"
click at [114, 459] on button "Restrições Novo Mundo" at bounding box center [160, 453] width 193 height 40
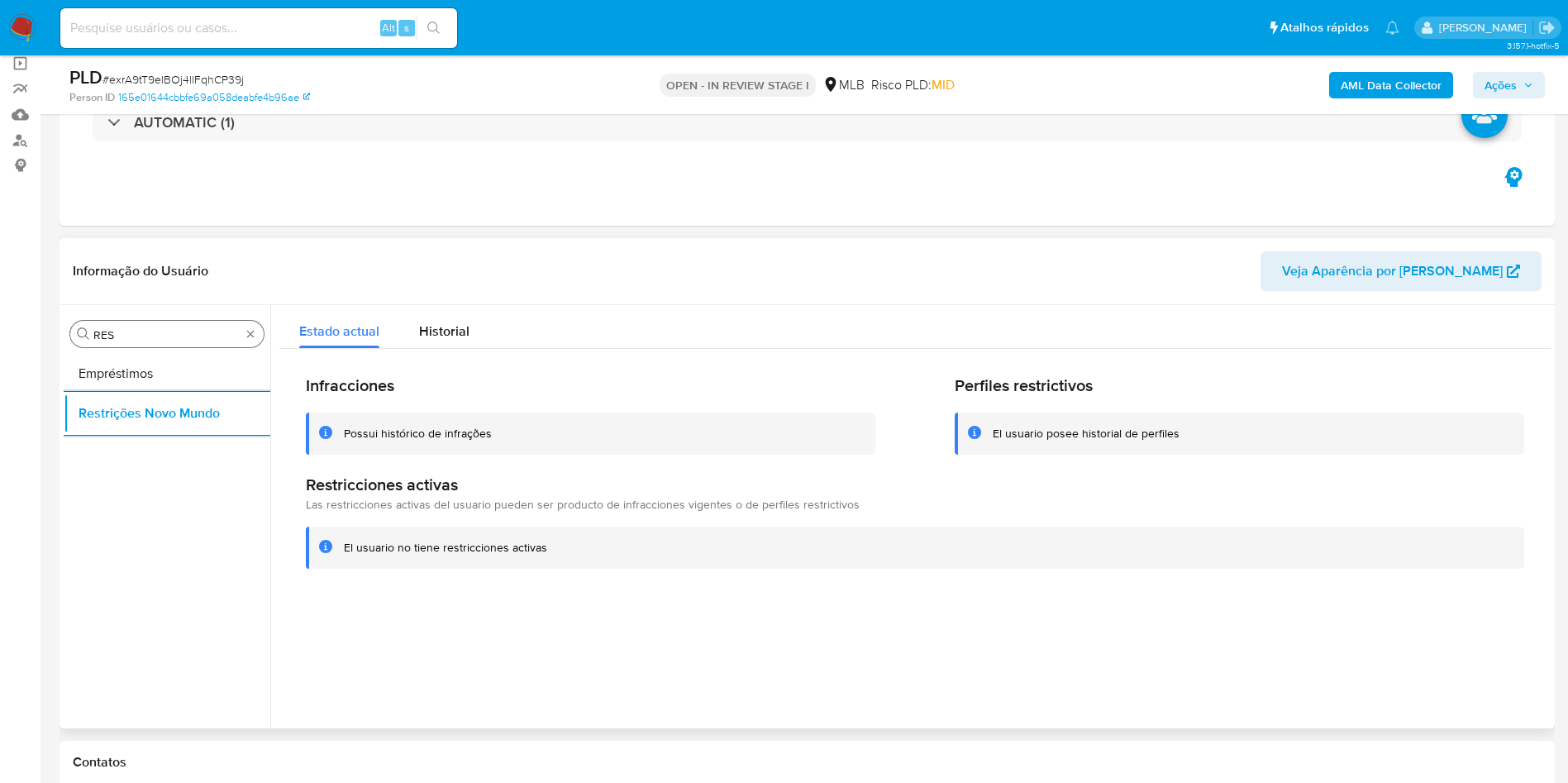
click at [215, 334] on input "RES" at bounding box center [166, 335] width 147 height 15
click at [215, 336] on input "RES" at bounding box center [166, 335] width 147 height 15
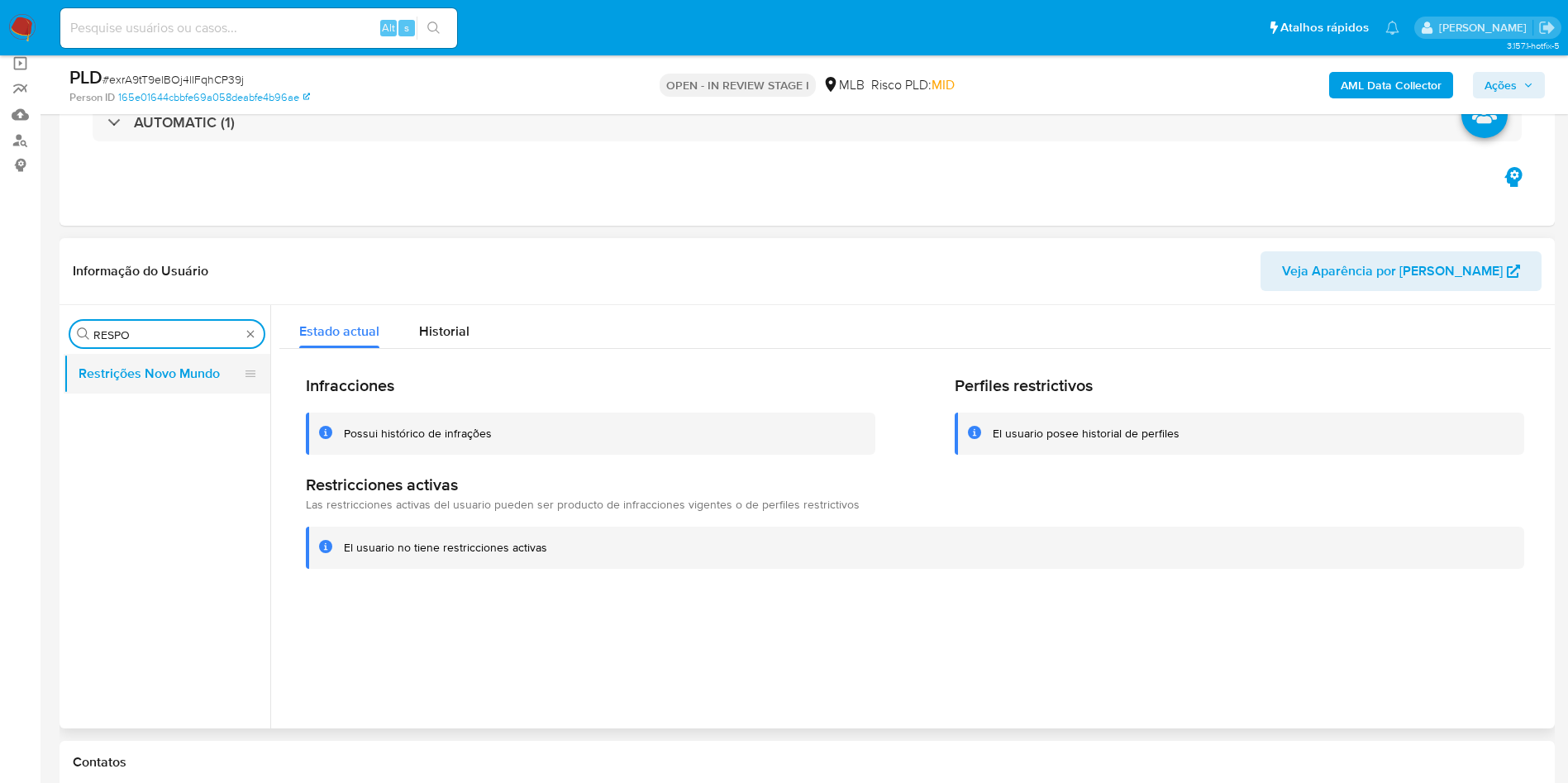
click at [190, 362] on button "Restrições Novo Mundo" at bounding box center [160, 373] width 193 height 40
click at [144, 344] on div "Procurar RESPO" at bounding box center [166, 334] width 193 height 27
click at [136, 338] on input "RESPO" at bounding box center [166, 335] width 147 height 15
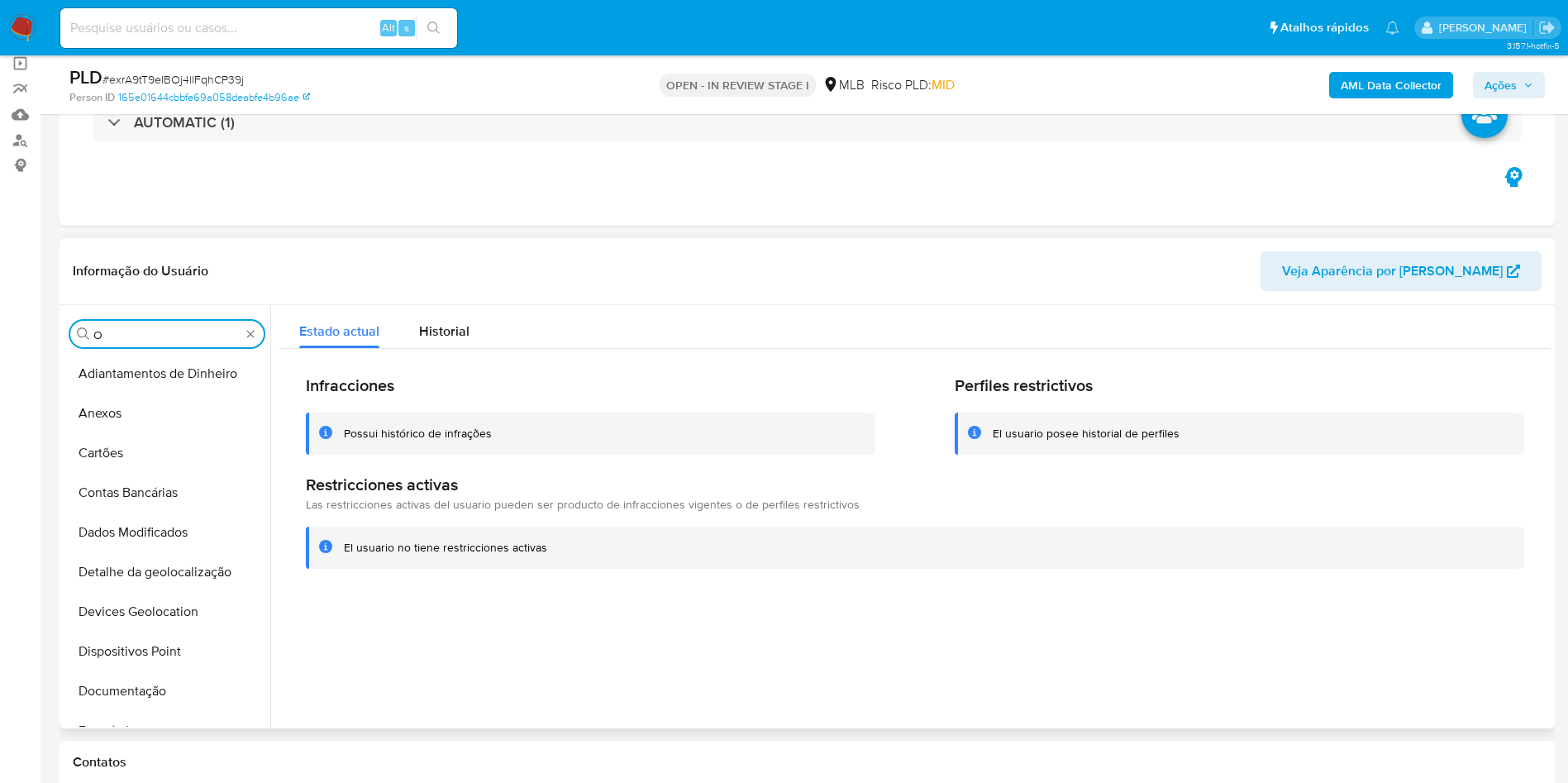
click at [130, 338] on input "O" at bounding box center [166, 335] width 147 height 15
click at [129, 338] on input "O" at bounding box center [166, 335] width 147 height 15
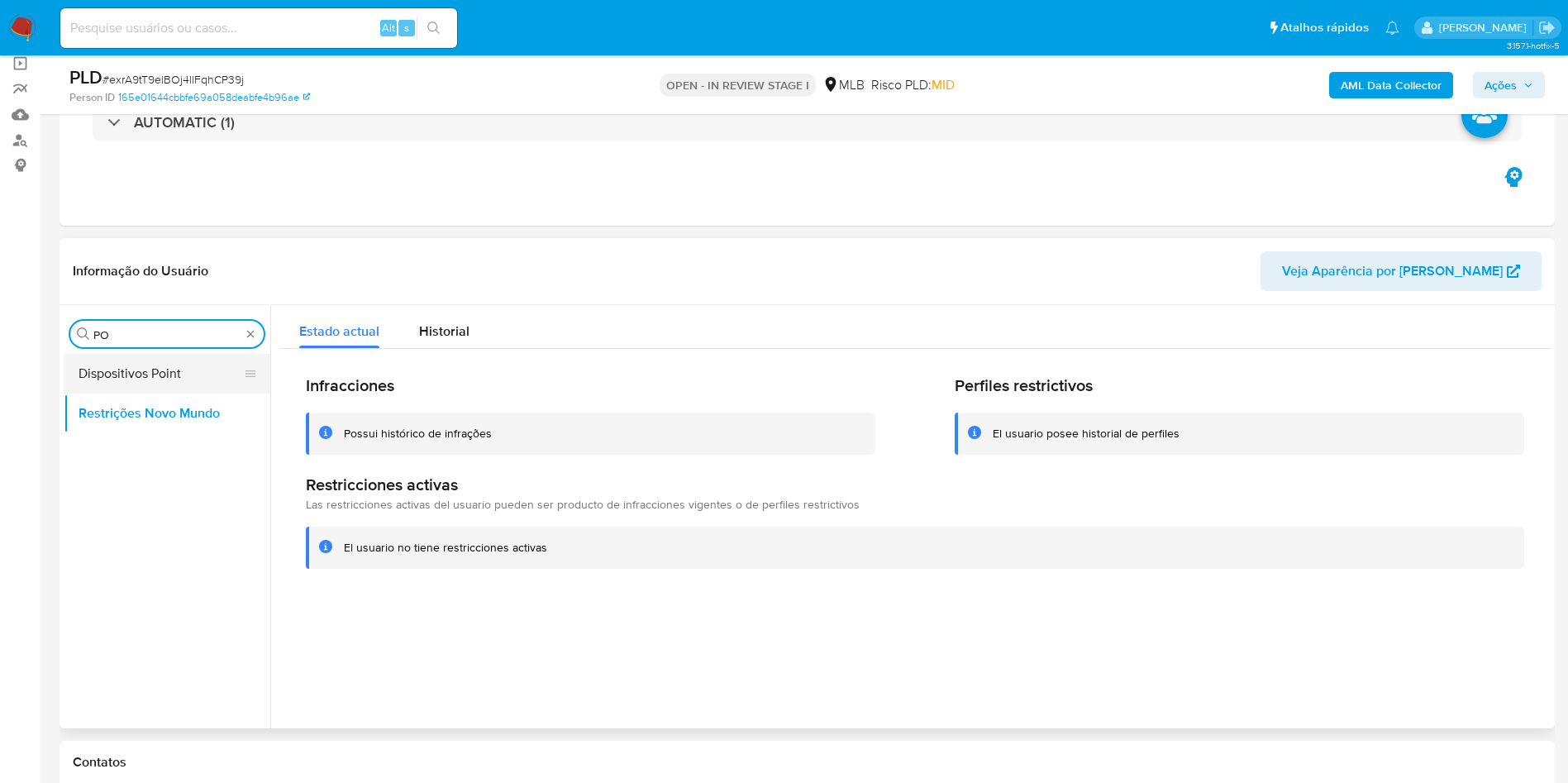
type input "PO"
click at [89, 361] on button "Dispositivos Point" at bounding box center [160, 373] width 193 height 40
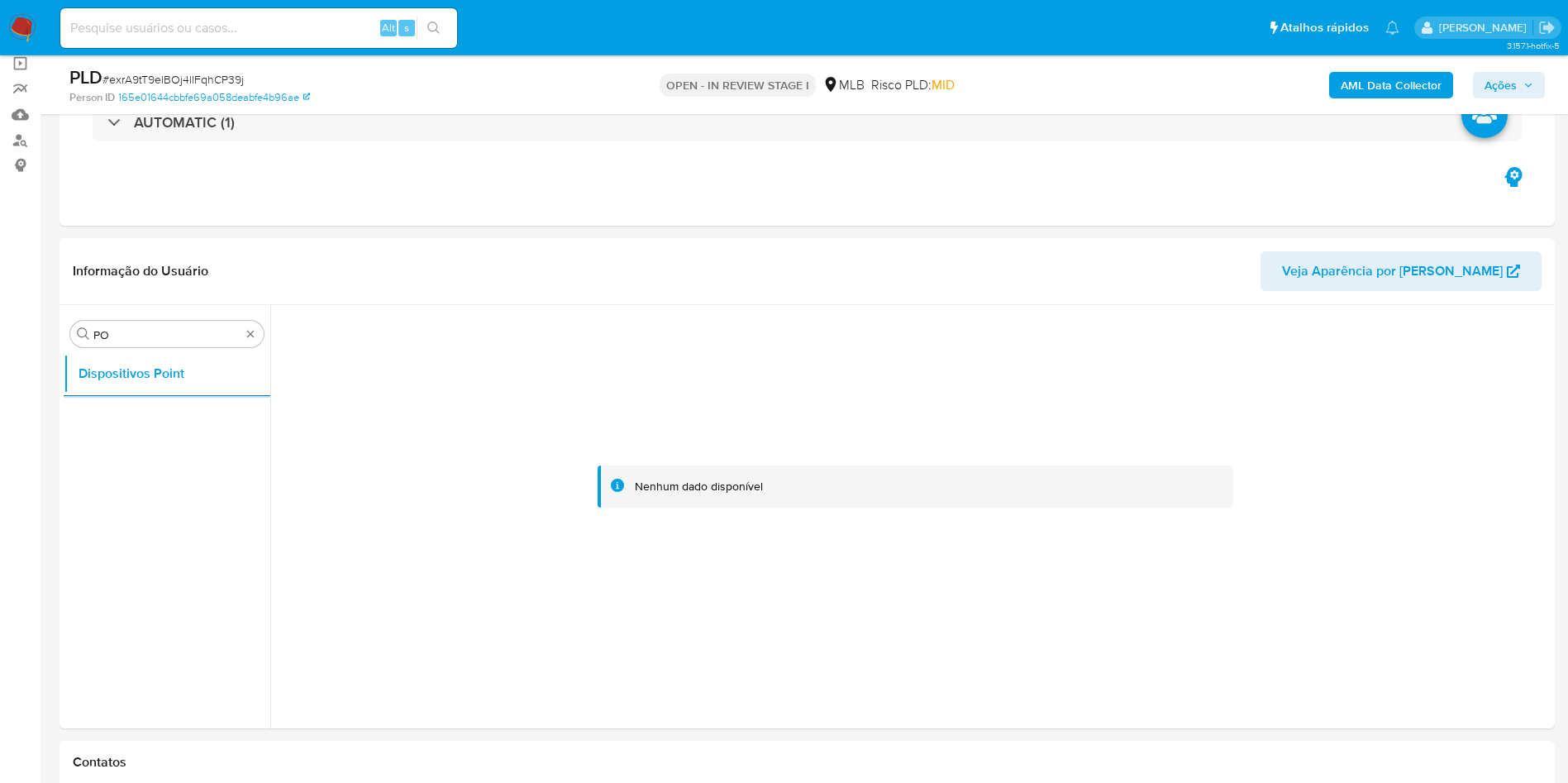
click at [1377, 82] on b "AML Data Collector" at bounding box center [1391, 85] width 101 height 27
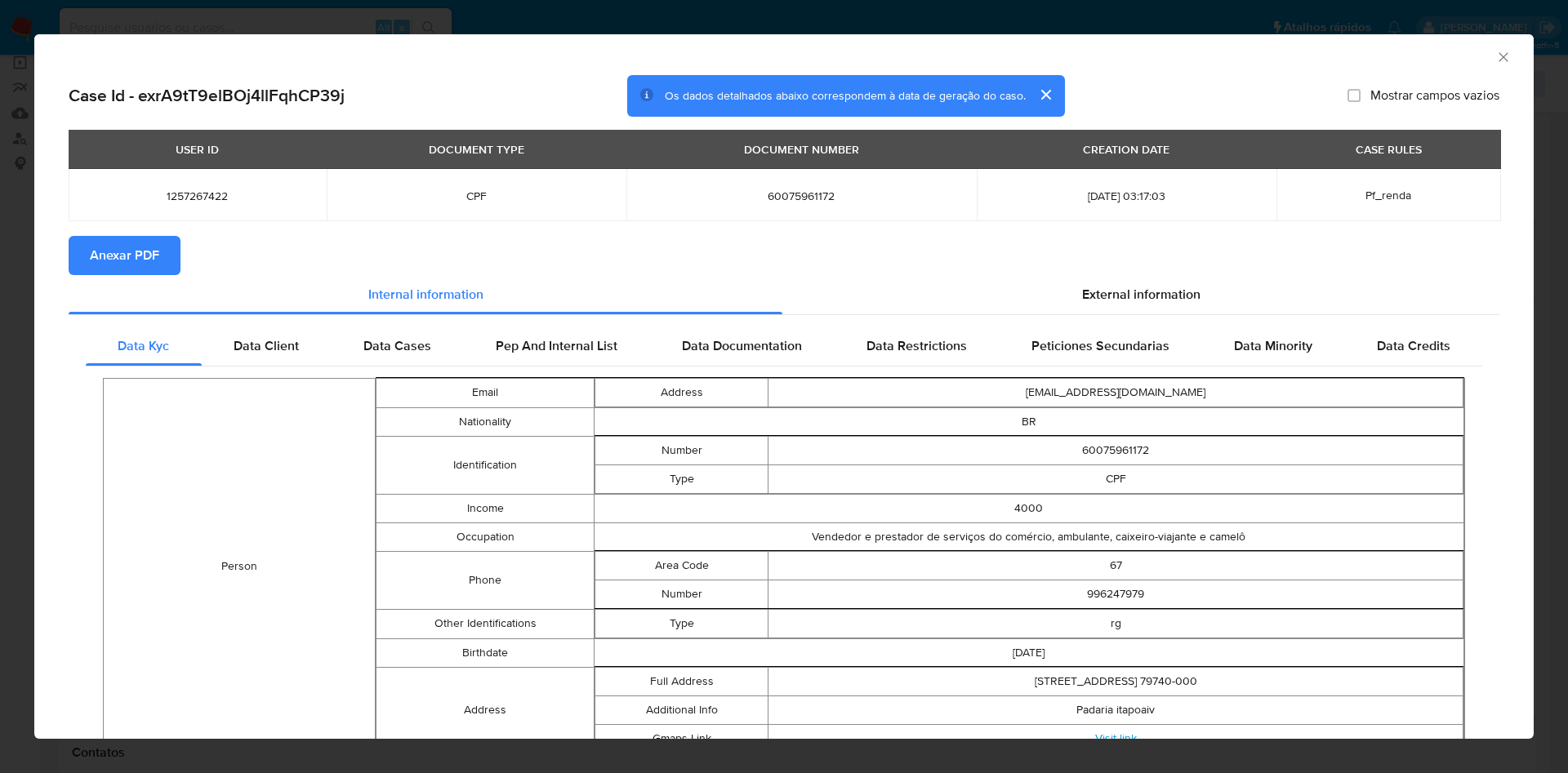
click at [130, 246] on span "Anexar PDF" at bounding box center [124, 255] width 69 height 36
drag, startPoint x: 1175, startPoint y: 287, endPoint x: 1089, endPoint y: 345, distance: 103.7
click at [1175, 287] on span "External information" at bounding box center [1142, 297] width 119 height 19
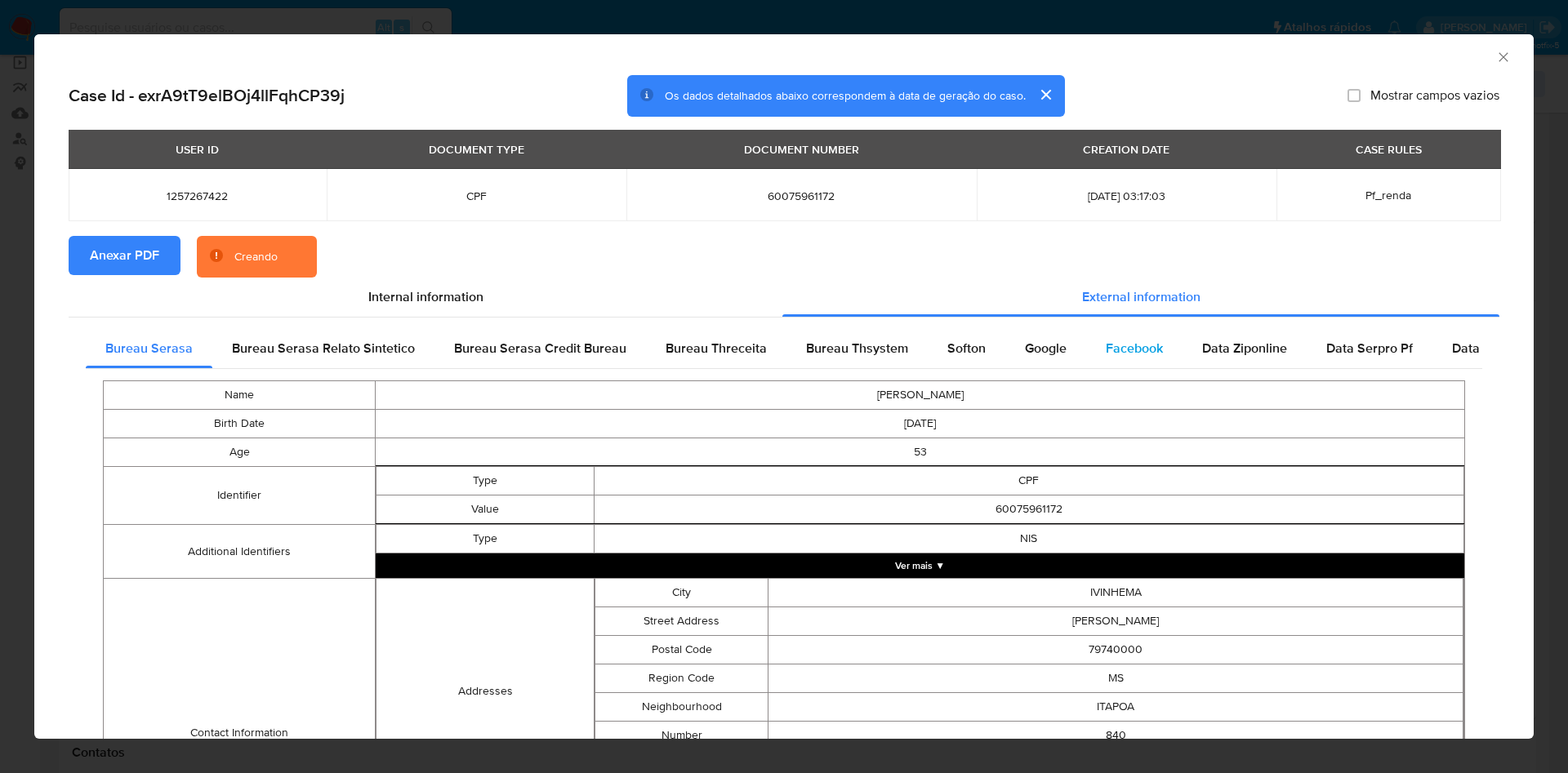
click at [1087, 348] on div "Facebook" at bounding box center [1135, 348] width 97 height 39
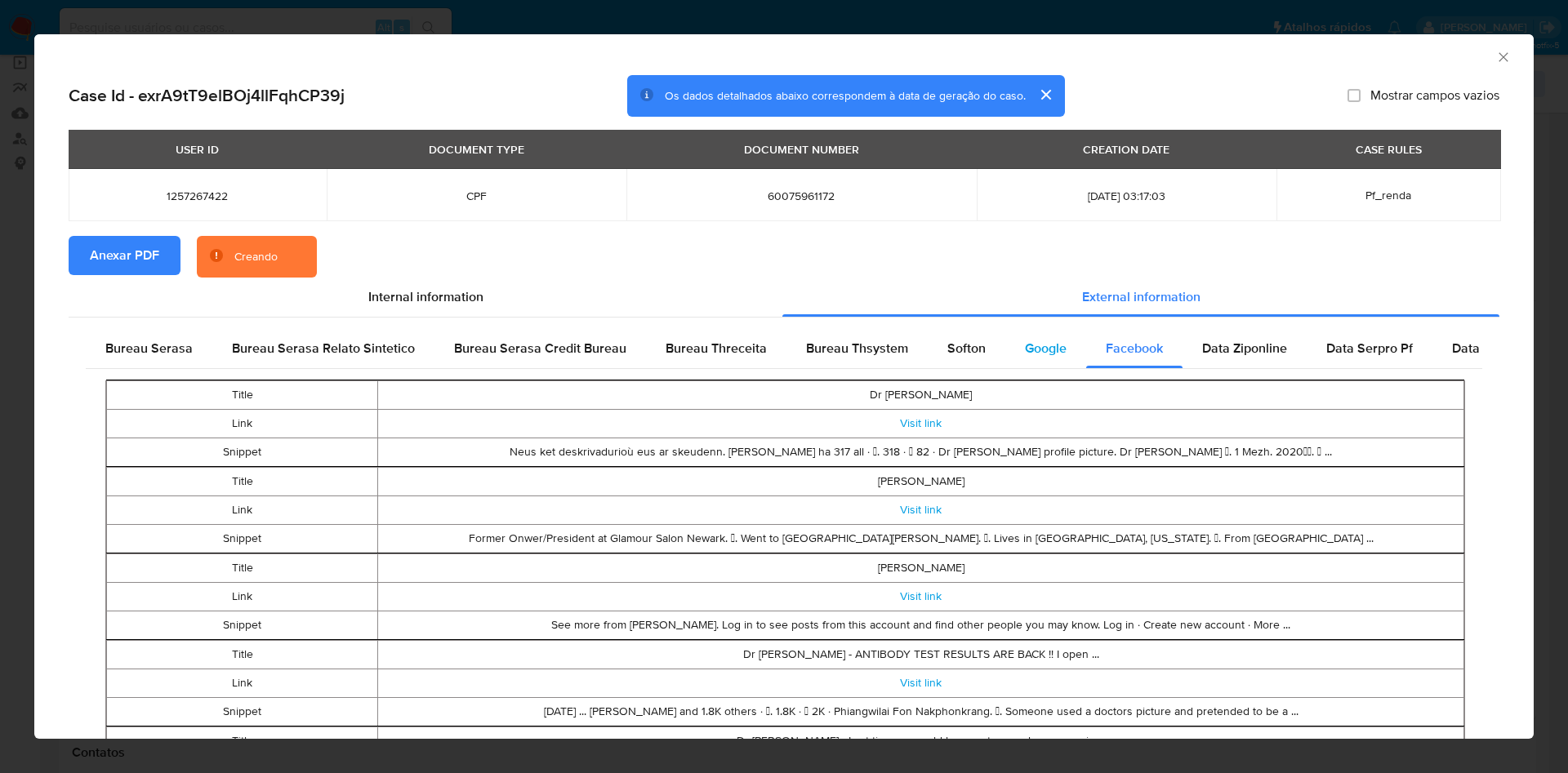
click at [1045, 344] on span "Google" at bounding box center [1047, 348] width 42 height 19
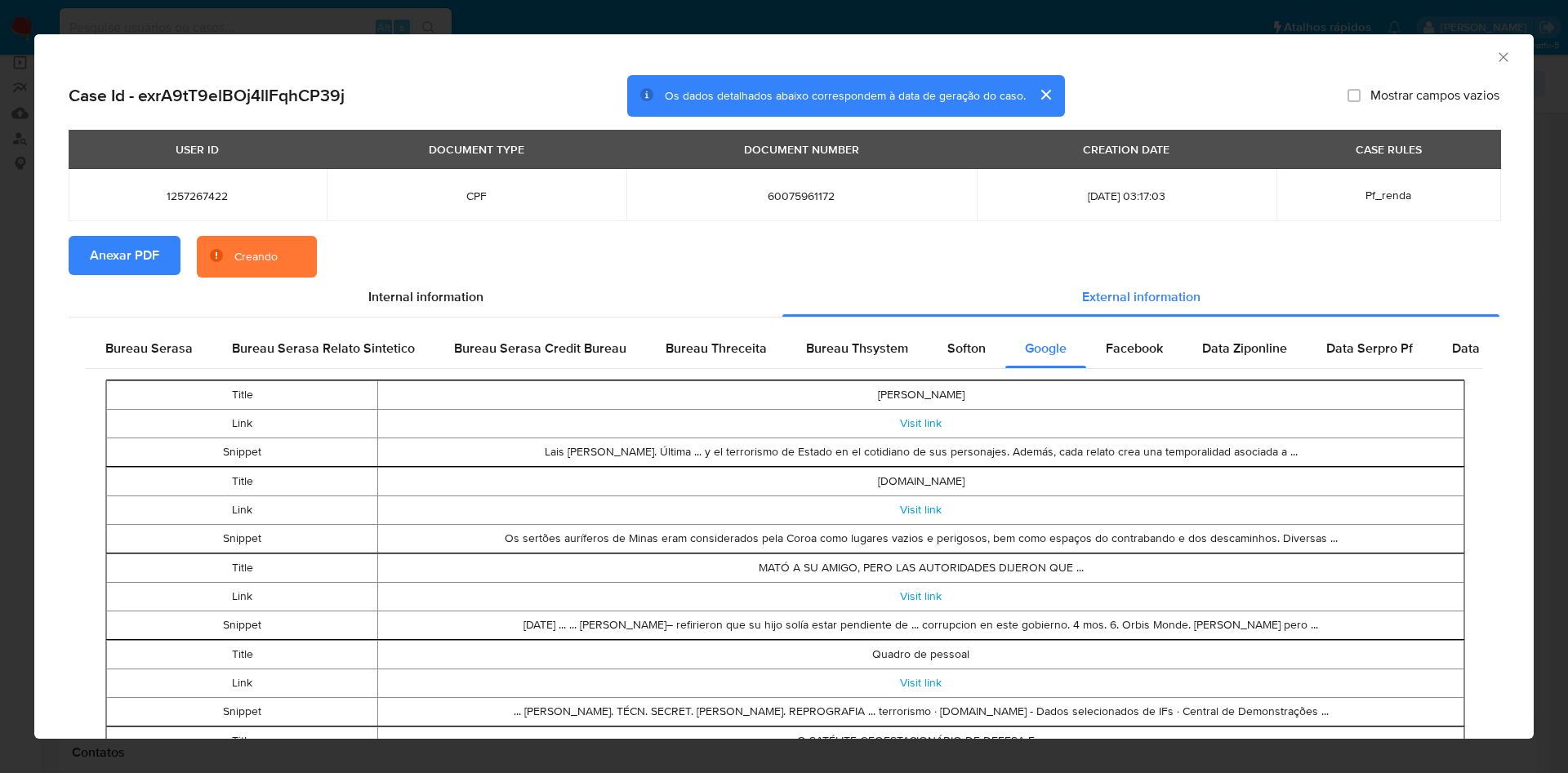
click at [855, 355] on span "Bureau Thsystem" at bounding box center [858, 348] width 102 height 19
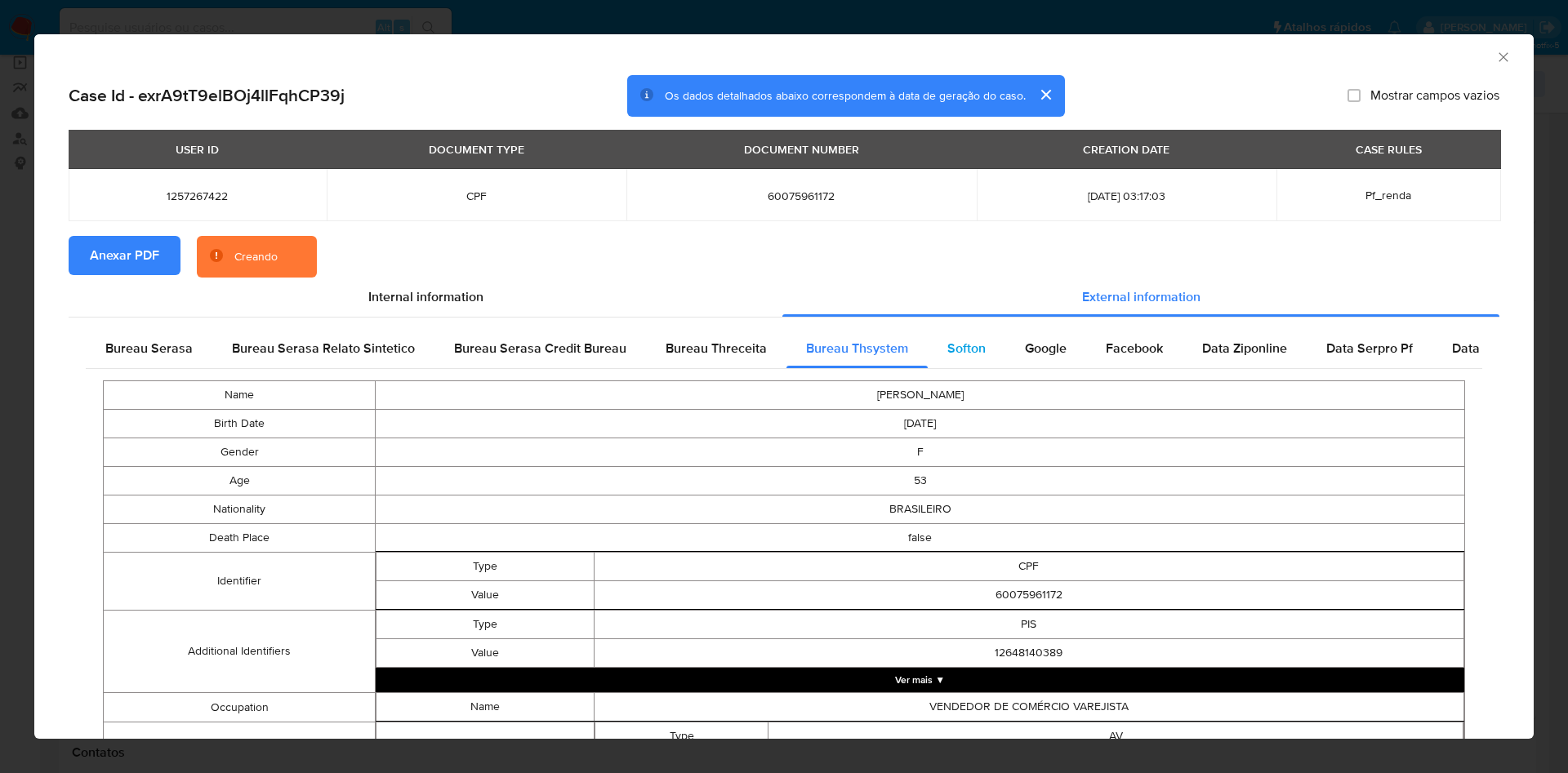
click at [985, 356] on div "Softon" at bounding box center [966, 348] width 78 height 39
click at [884, 362] on div "Bureau Thsystem" at bounding box center [857, 348] width 142 height 39
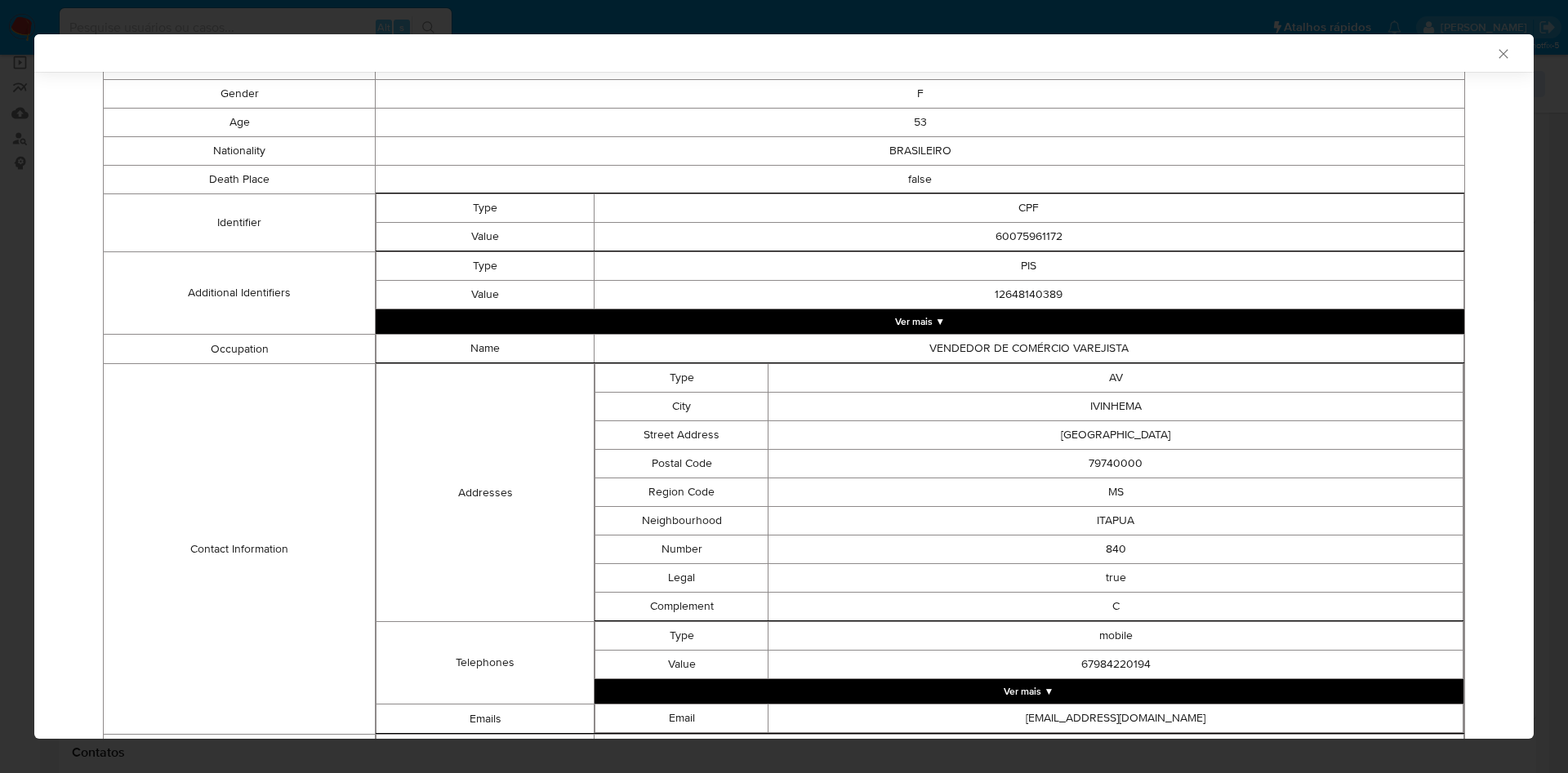
scroll to position [700, 0]
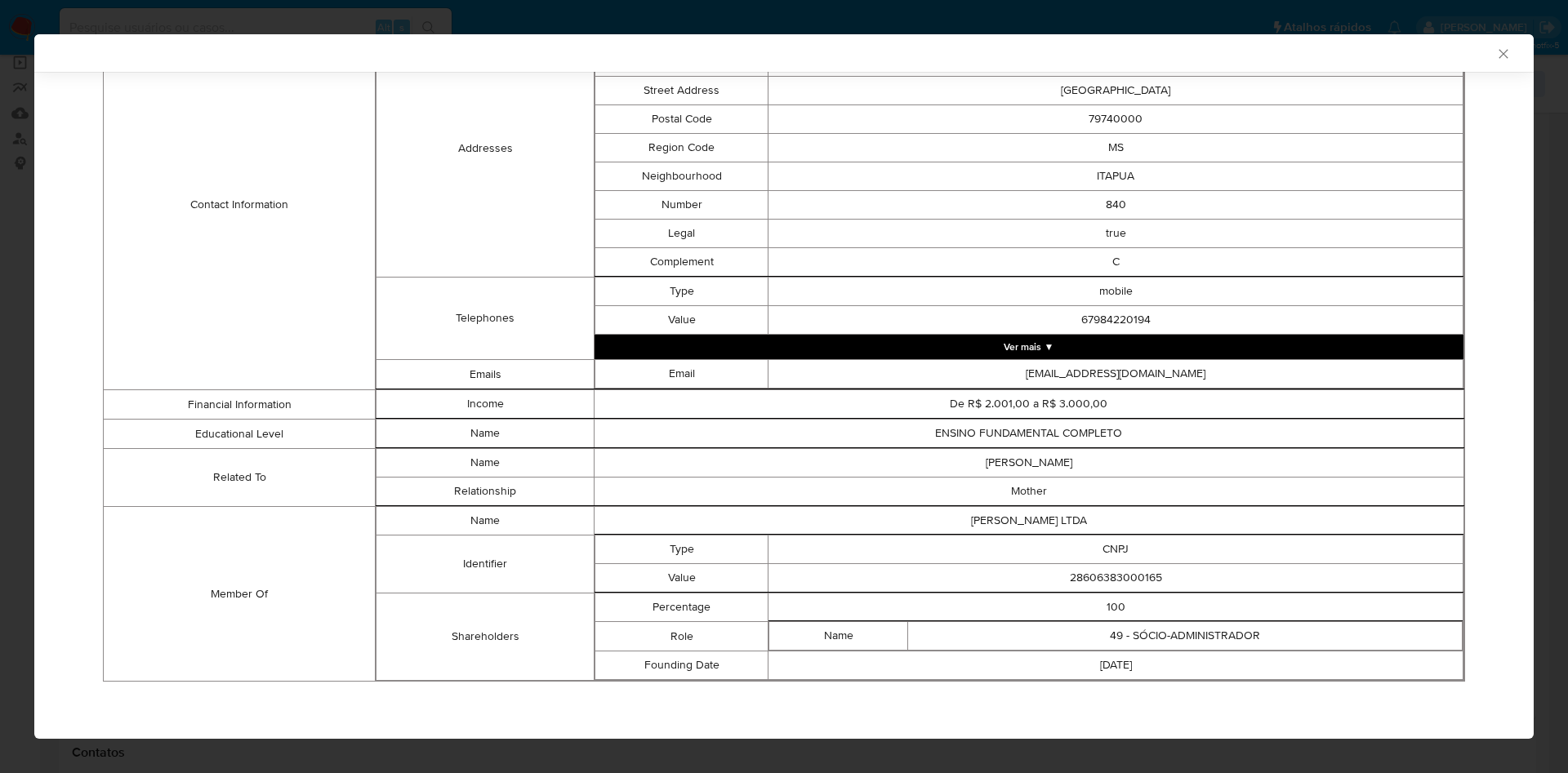
click at [1097, 576] on td "28606383000165" at bounding box center [1116, 578] width 695 height 28
copy td "28606383000165"
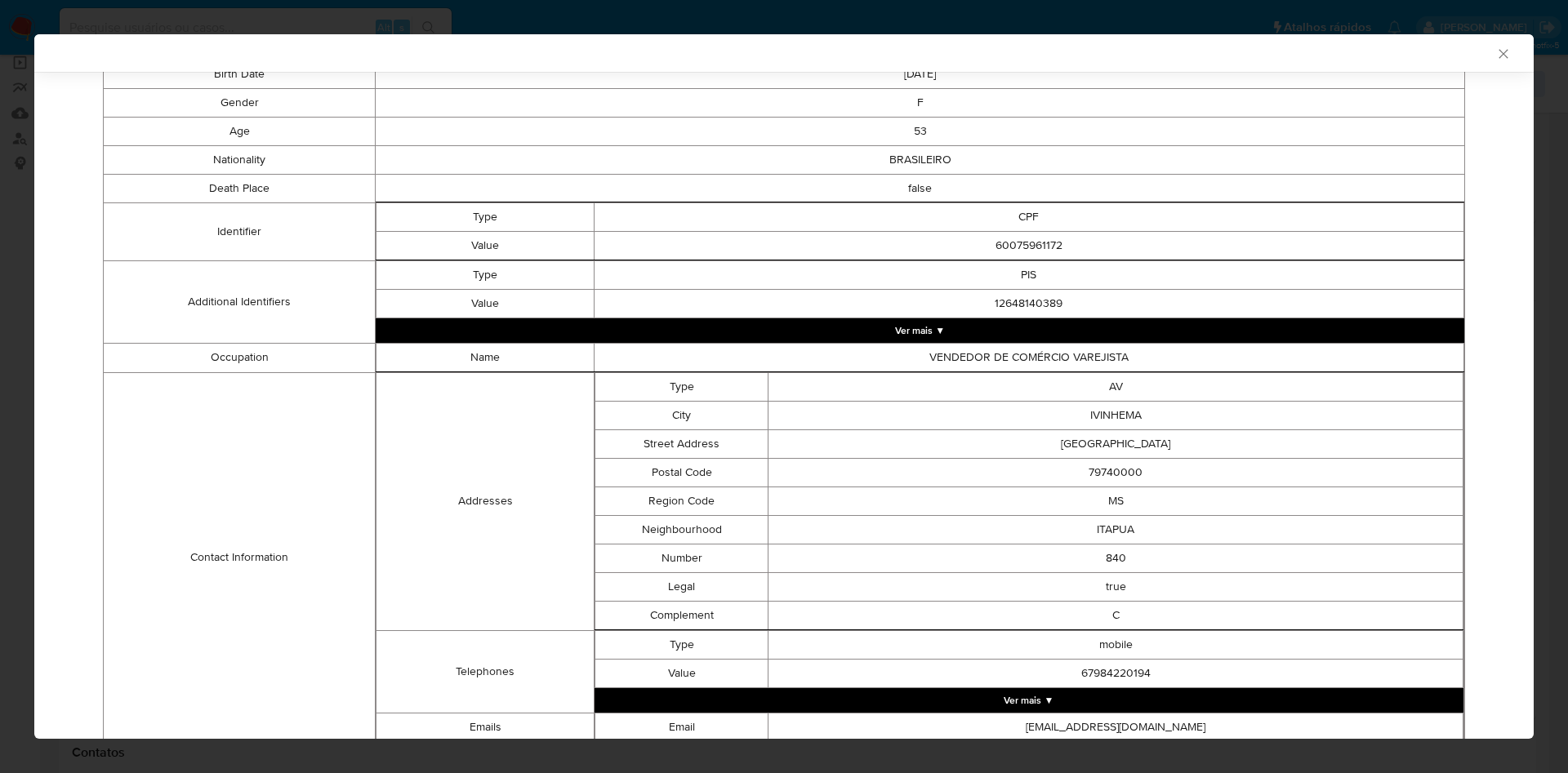
scroll to position [0, 0]
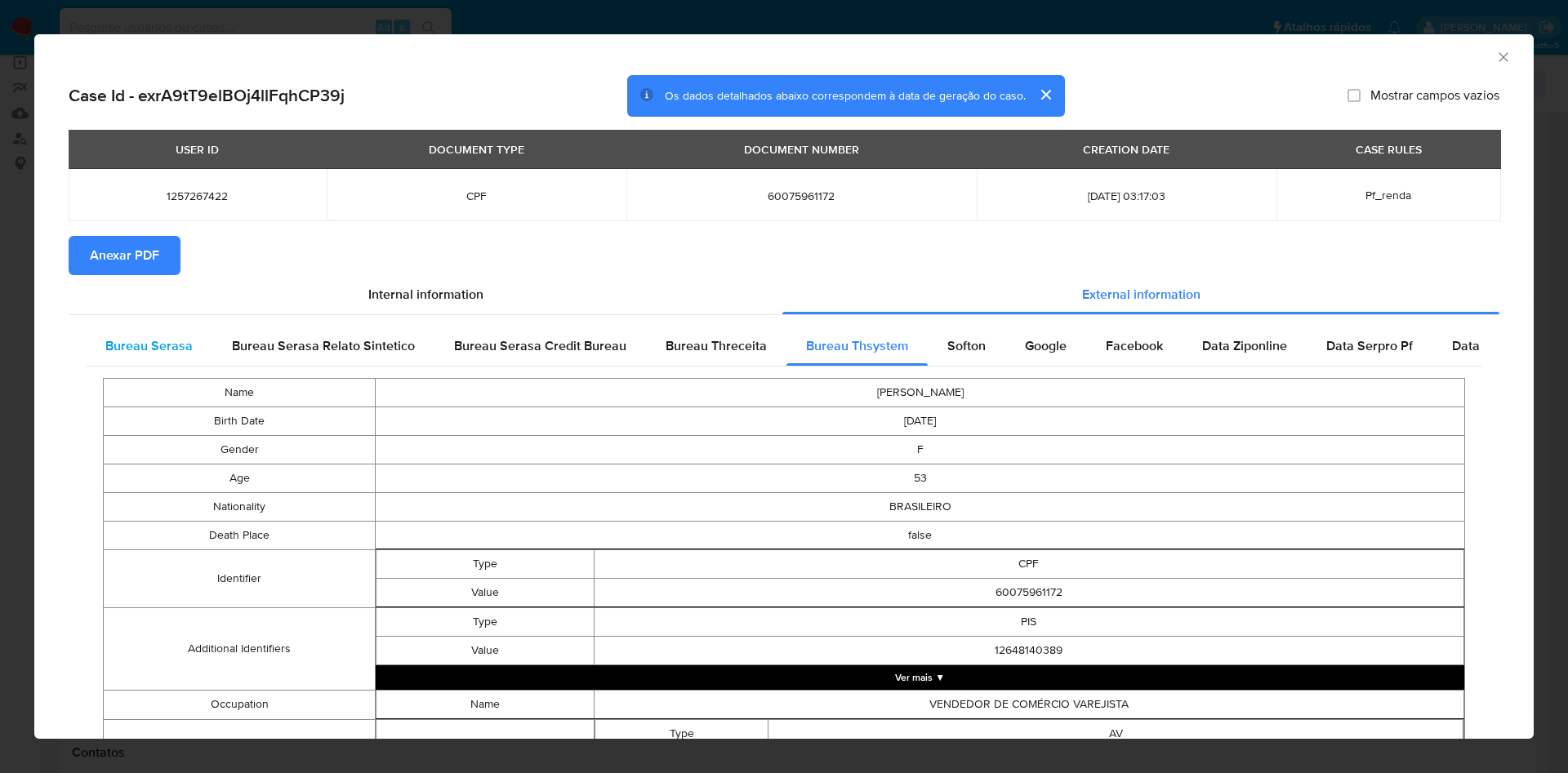
drag, startPoint x: 145, startPoint y: 336, endPoint x: 178, endPoint y: 354, distance: 37.6
click at [143, 337] on span "Bureau Serasa" at bounding box center [149, 346] width 88 height 19
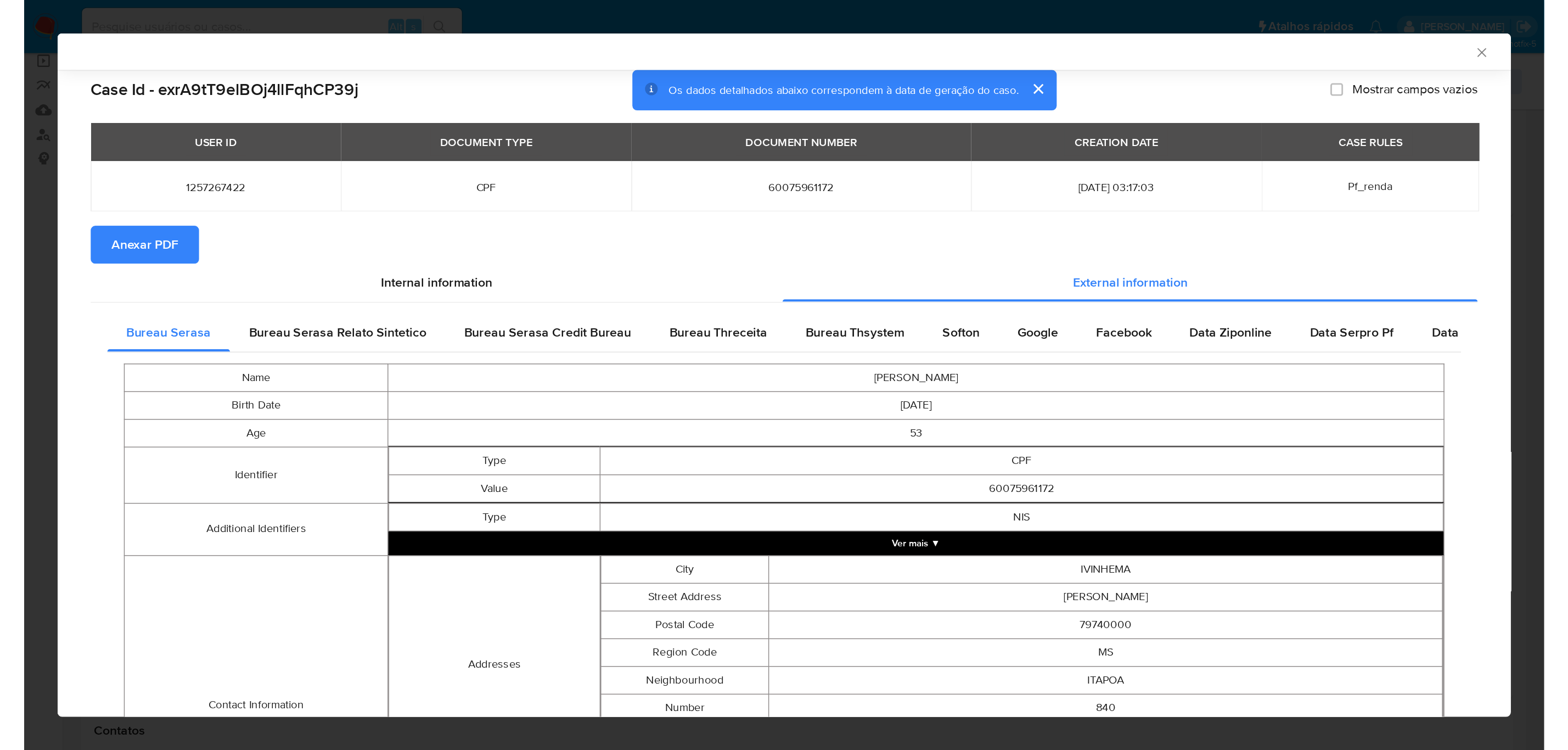
scroll to position [193, 0]
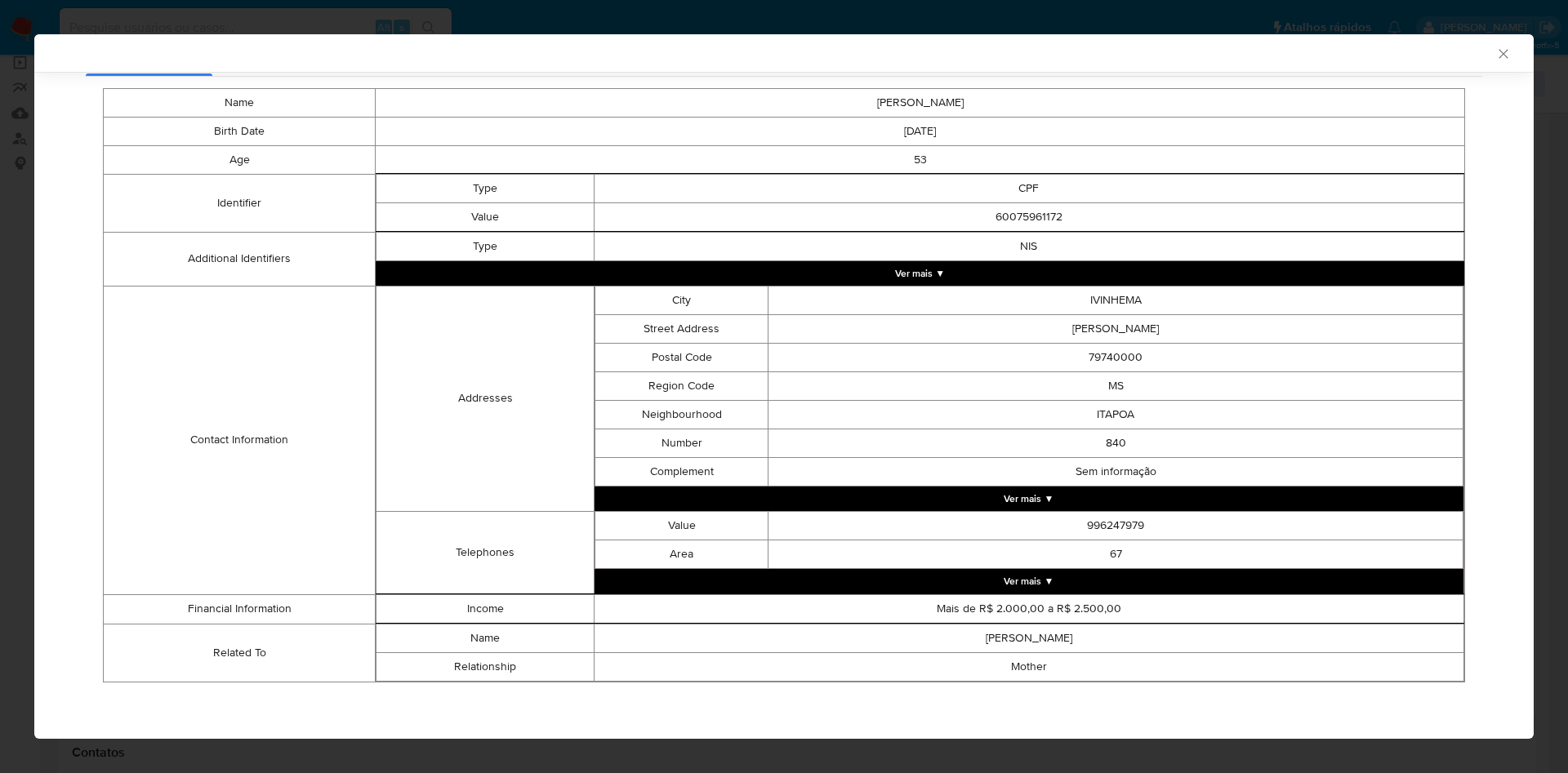
click at [0, 385] on div "AML Data Collector Case Id - exrA9tT9elBOj4llFqhCP39j Os dados detalhados abaix…" at bounding box center [784, 386] width 1568 height 773
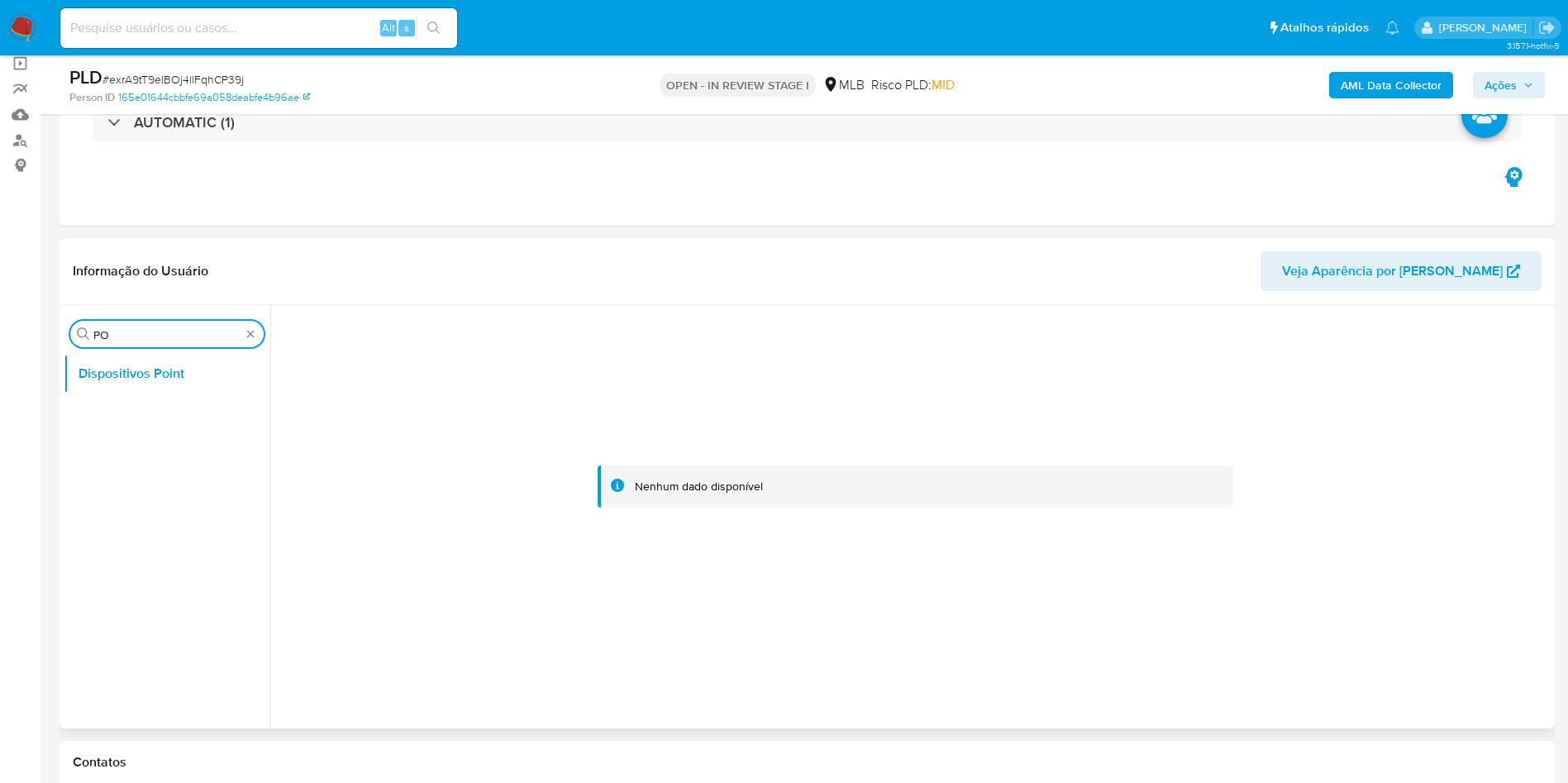
click at [145, 341] on input "PO" at bounding box center [166, 335] width 147 height 15
click at [144, 341] on input "PO" at bounding box center [166, 335] width 147 height 15
click at [144, 339] on input "PO" at bounding box center [166, 335] width 147 height 15
type input "ANE"
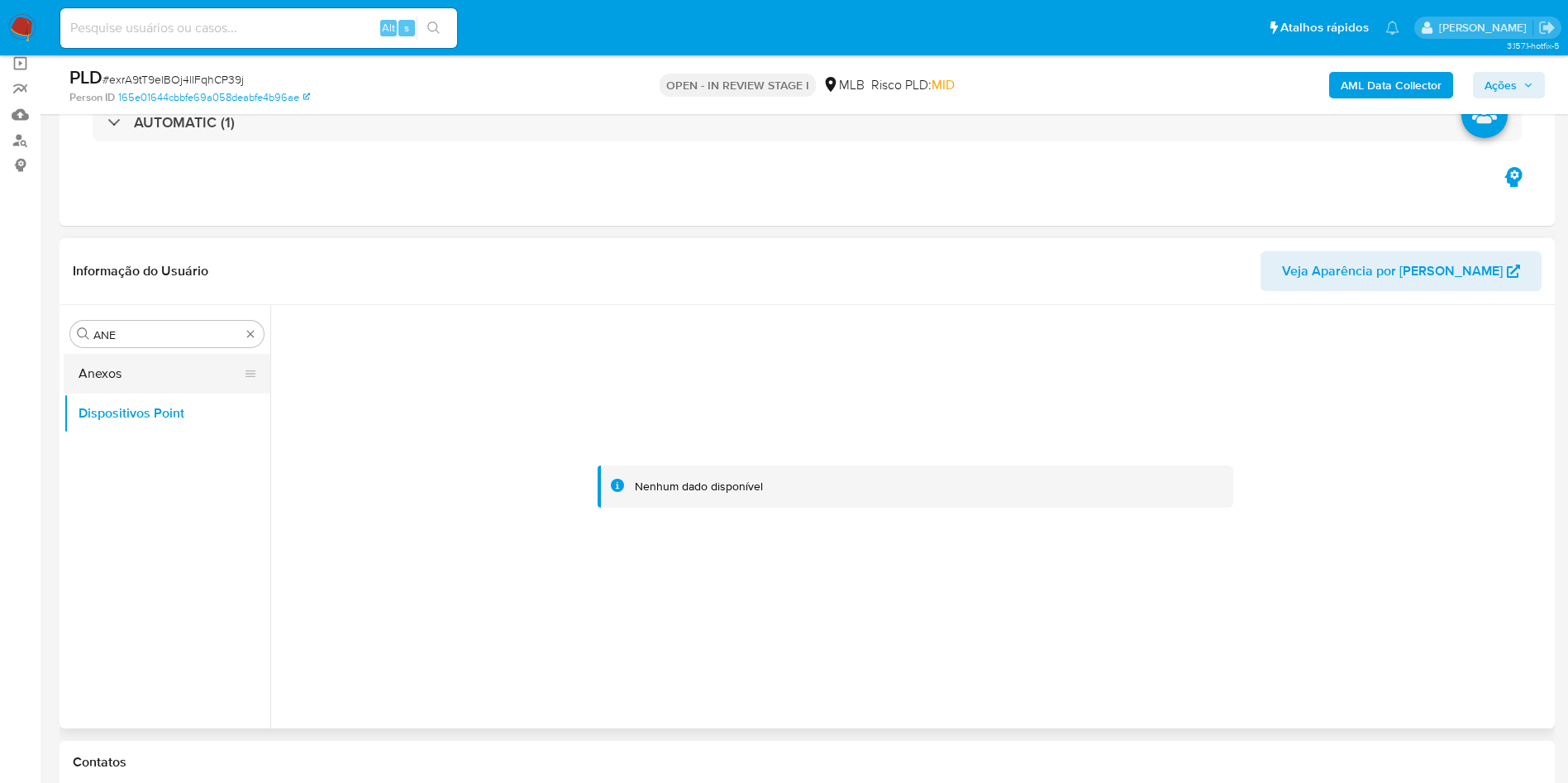
click at [124, 390] on button "Anexos" at bounding box center [160, 373] width 193 height 40
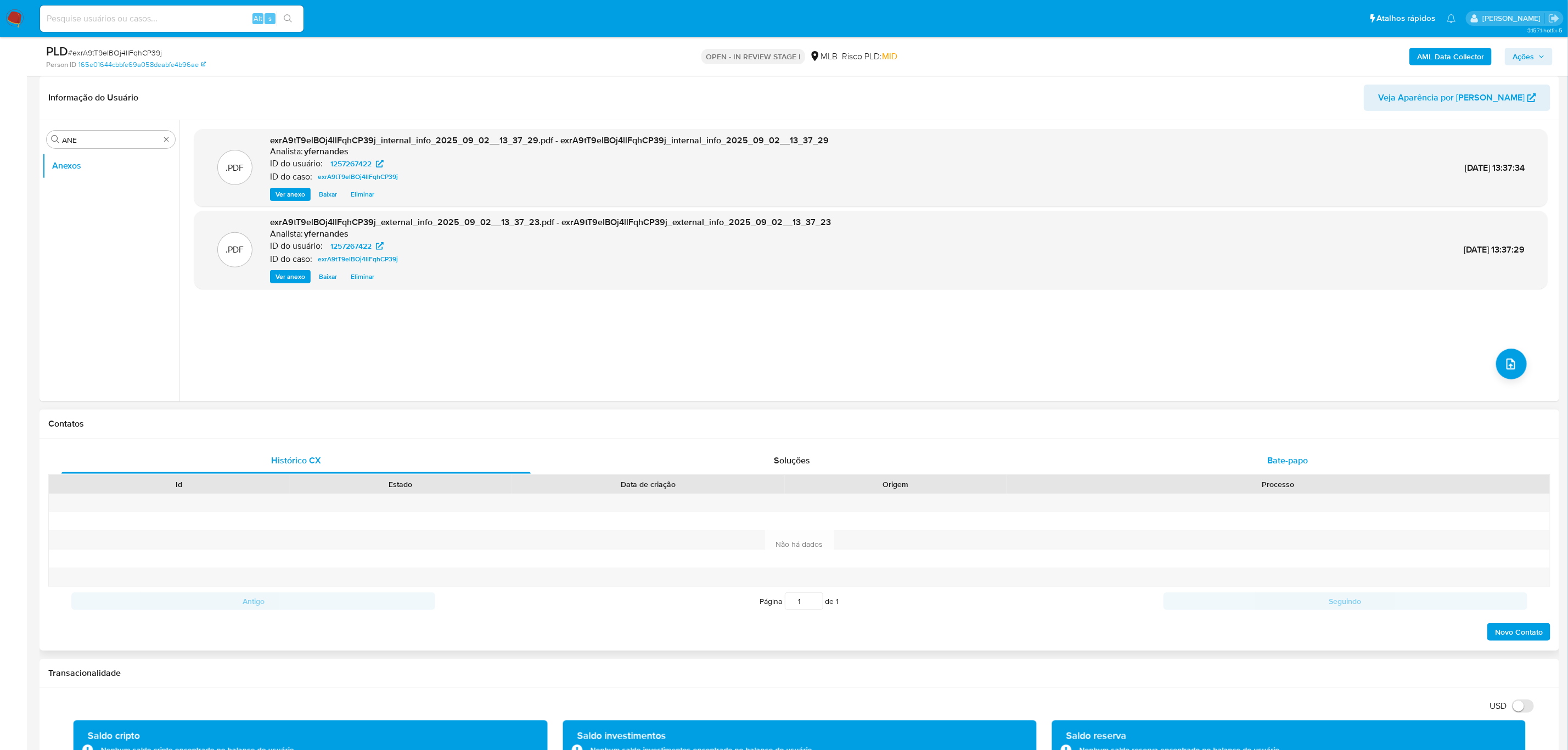
click at [1041, 468] on div "Bate-papo" at bounding box center [1288, 460] width 469 height 26
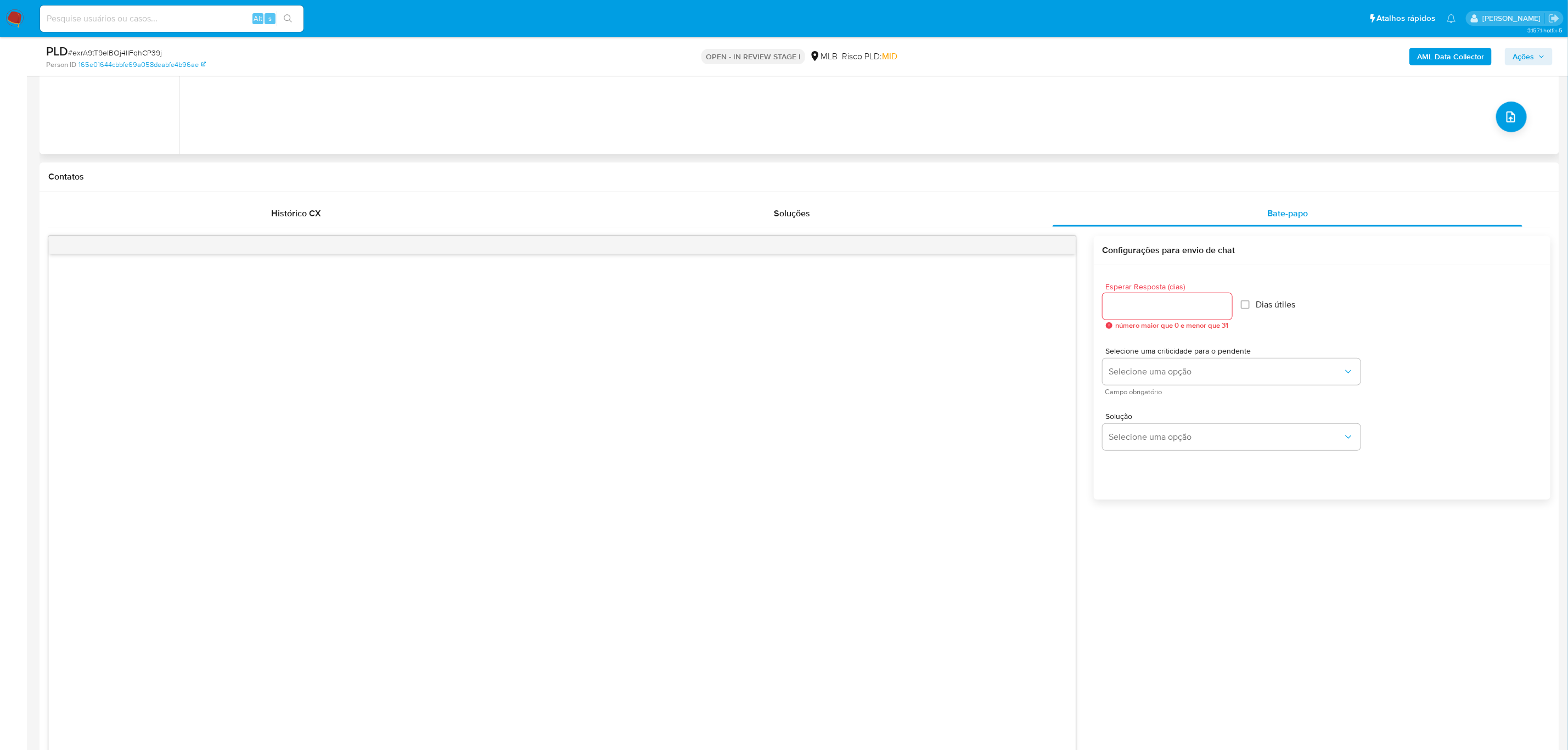
scroll to position [494, 0]
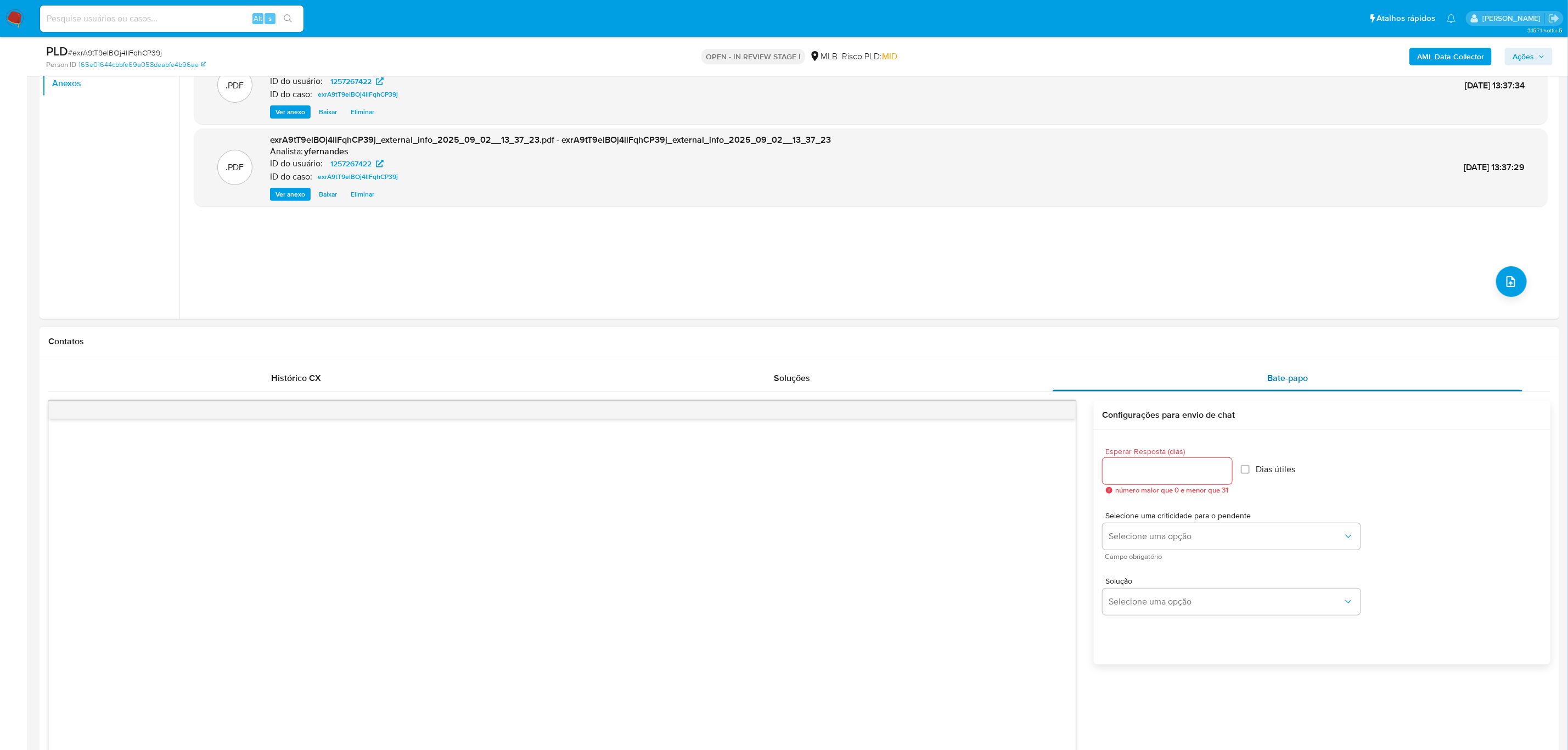
click at [1041, 384] on span "Bate-papo" at bounding box center [1288, 378] width 41 height 13
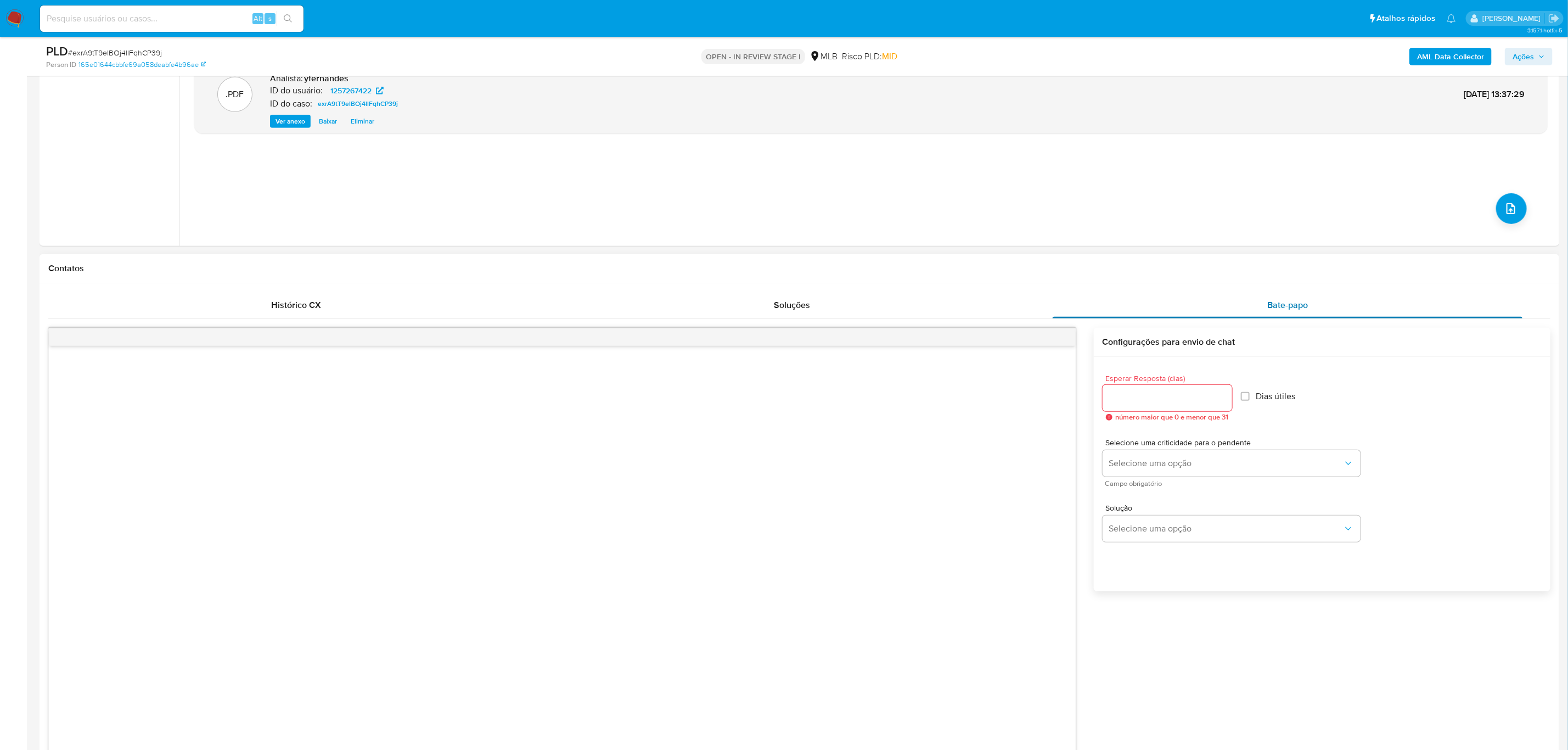
scroll to position [412, 0]
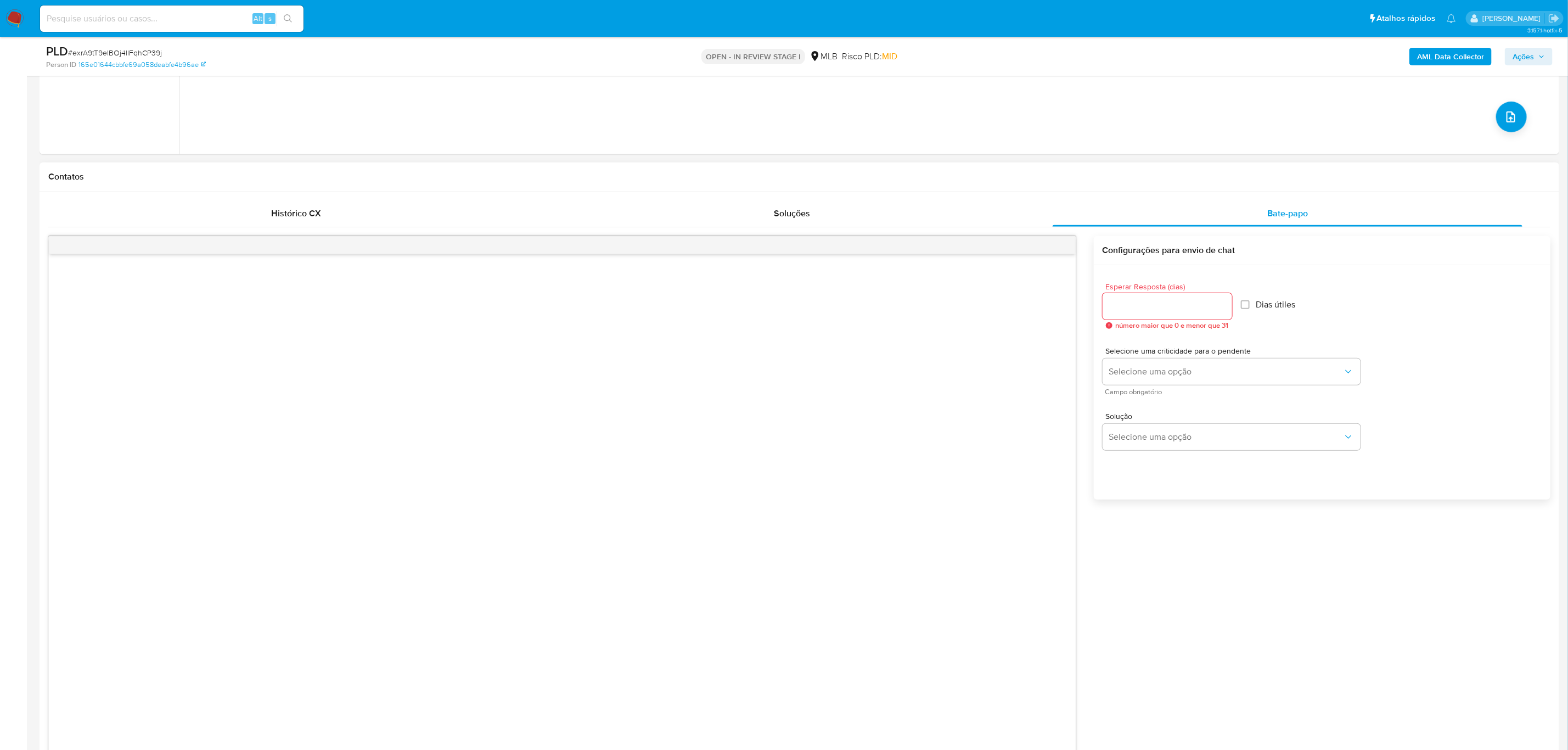
click at [1041, 309] on input "Esperar Resposta (dias)" at bounding box center [1167, 306] width 129 height 14
type input "3"
click at [1041, 322] on span "número maior que 0 e menor que 31" at bounding box center [1170, 325] width 110 height 8
click at [1041, 312] on input "3" at bounding box center [1166, 306] width 126 height 14
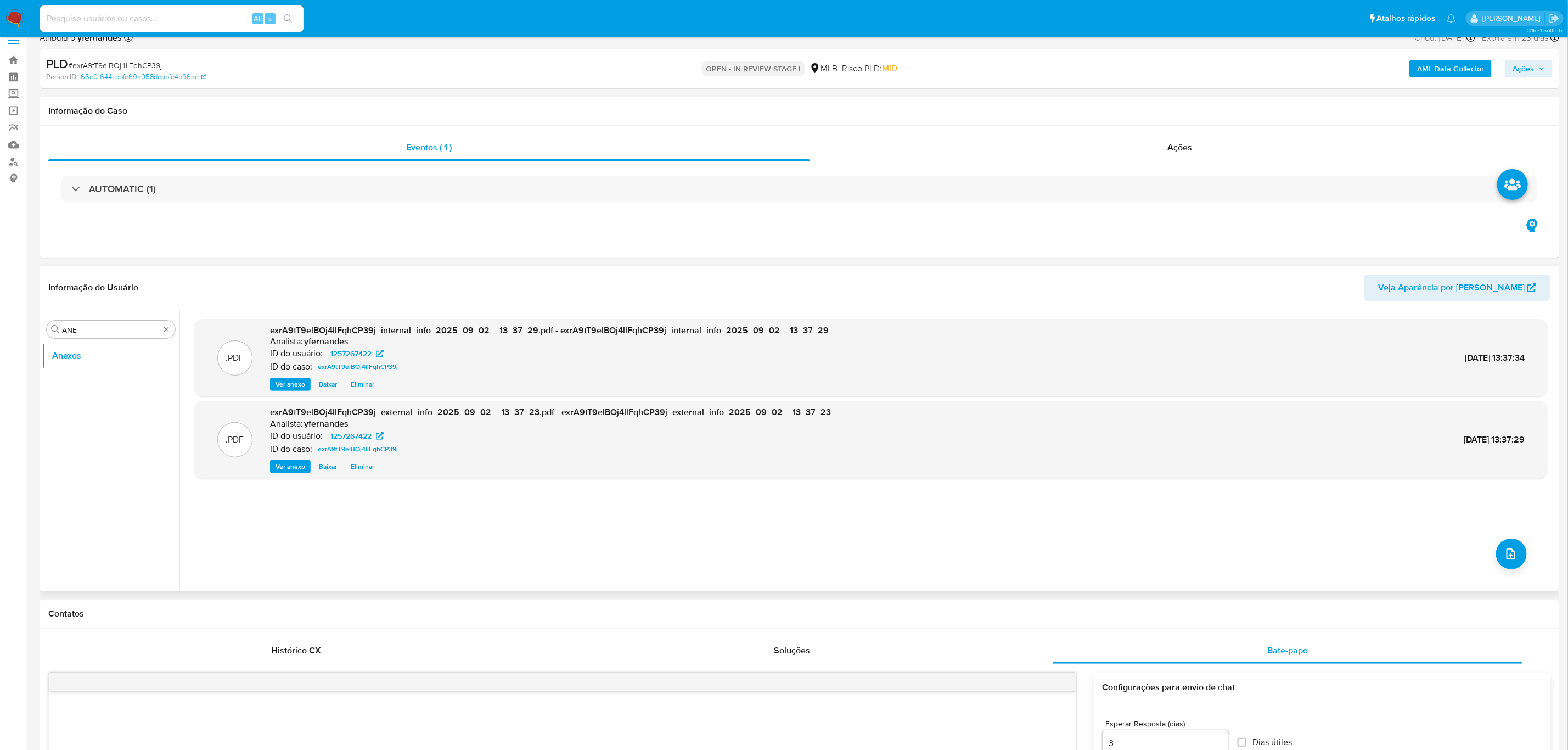
scroll to position [0, 0]
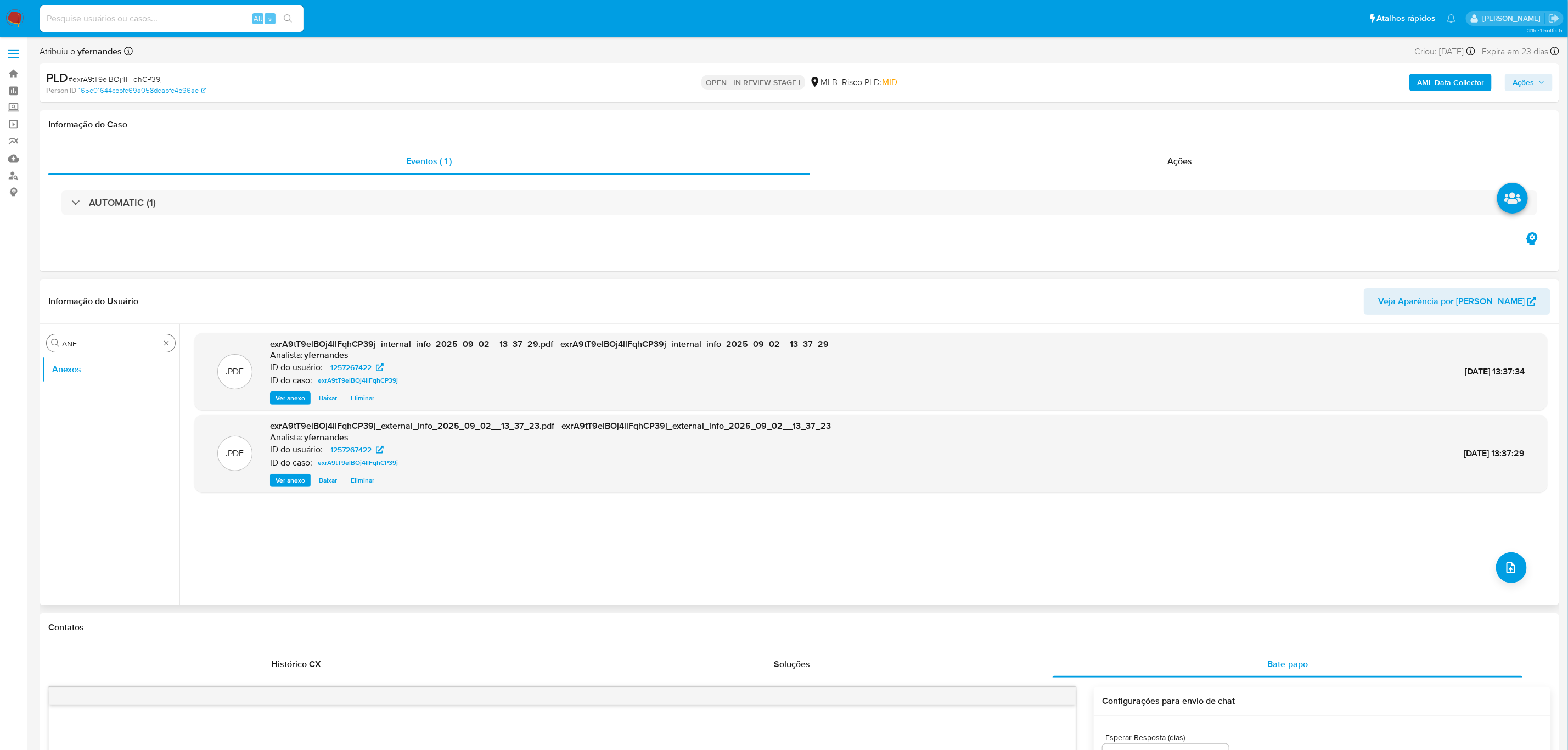
click at [104, 339] on input "ANE" at bounding box center [110, 344] width 98 height 10
click at [104, 338] on div "Procurar ANE" at bounding box center [110, 343] width 128 height 18
click at [99, 341] on input "ANE" at bounding box center [110, 344] width 98 height 10
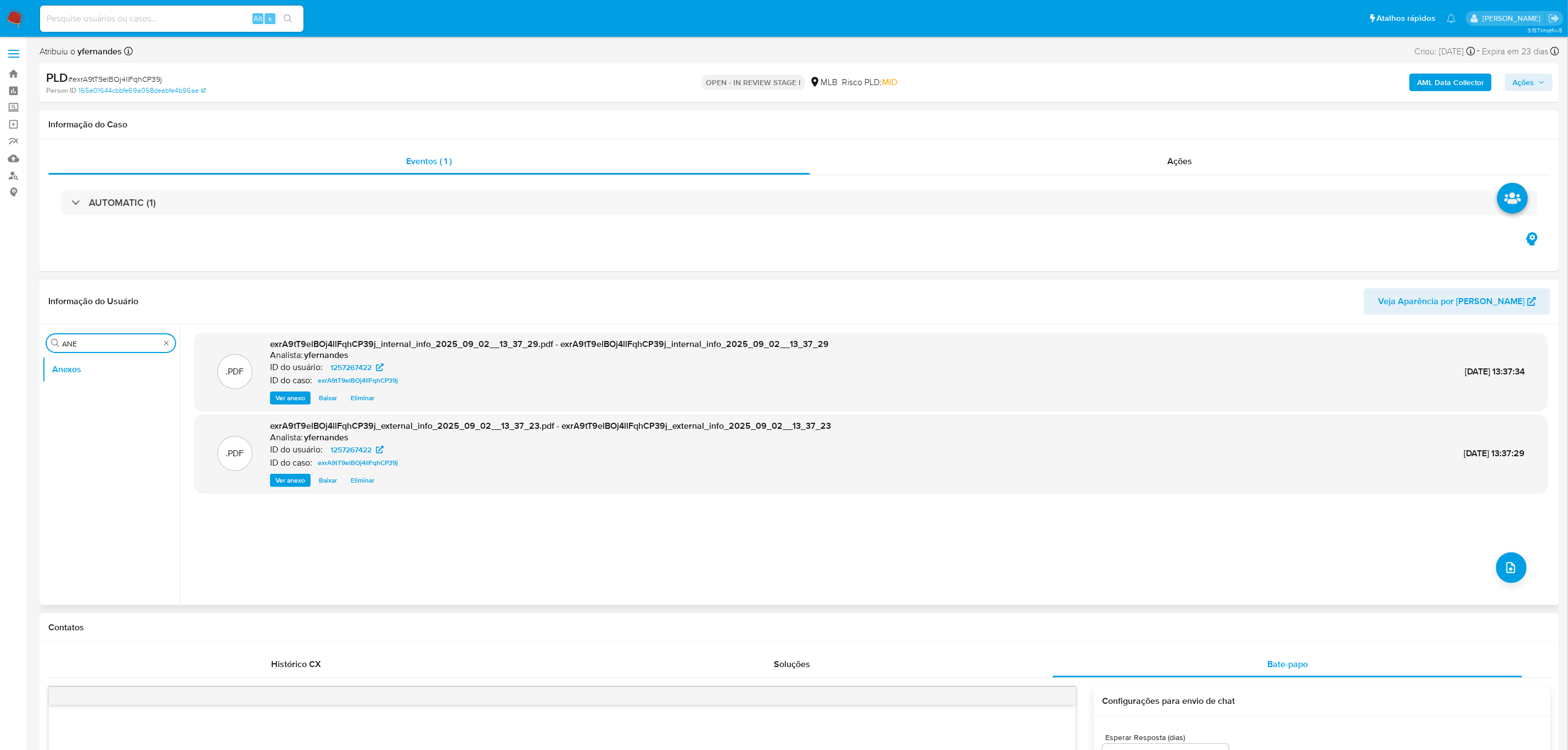
click at [99, 341] on input "ANE" at bounding box center [110, 344] width 98 height 10
click at [66, 434] on button "Documentação" at bounding box center [106, 422] width 128 height 26
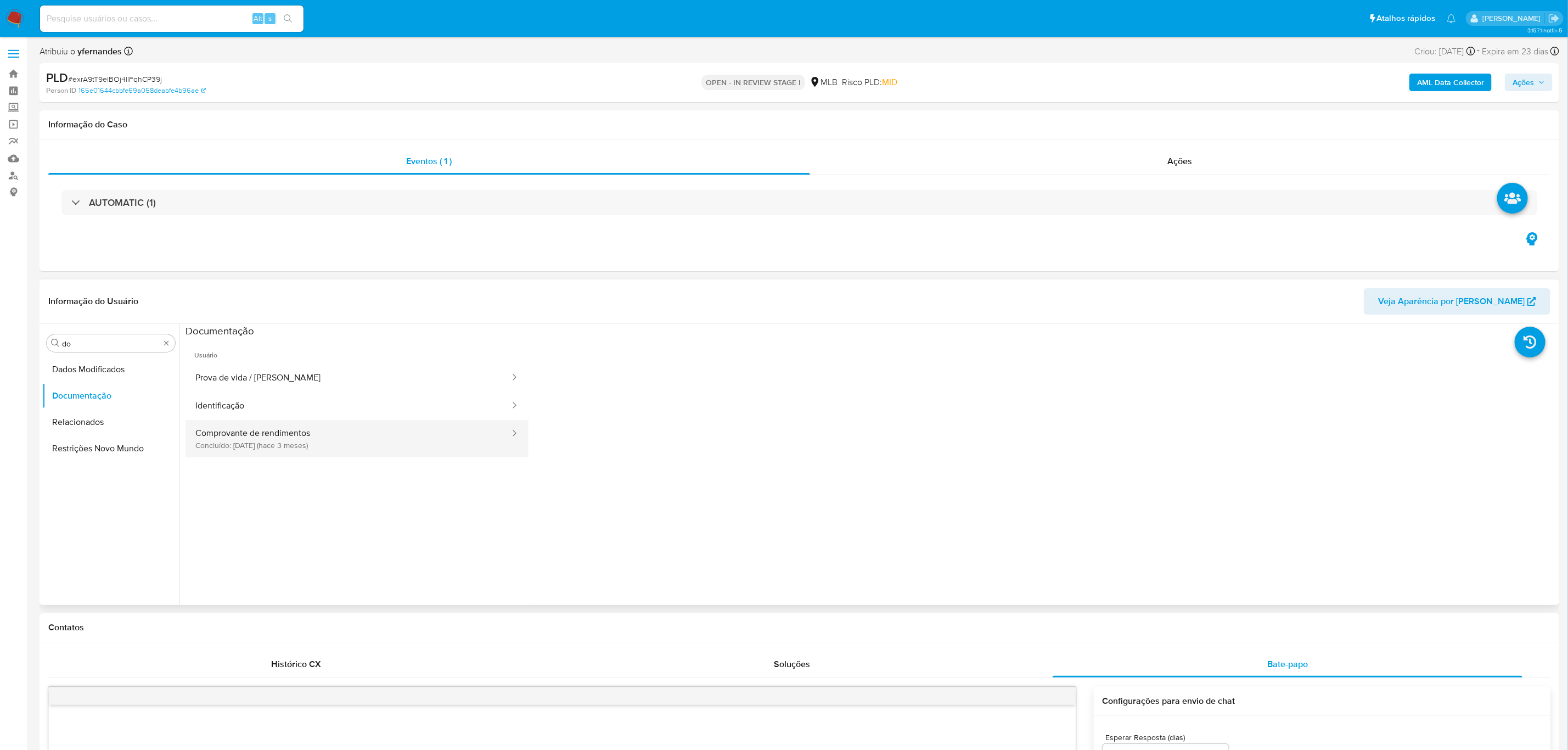
click at [290, 436] on button "Comprovante de rendimentos Concluído: 17/06/2025 (hace 3 meses)" at bounding box center [348, 438] width 325 height 37
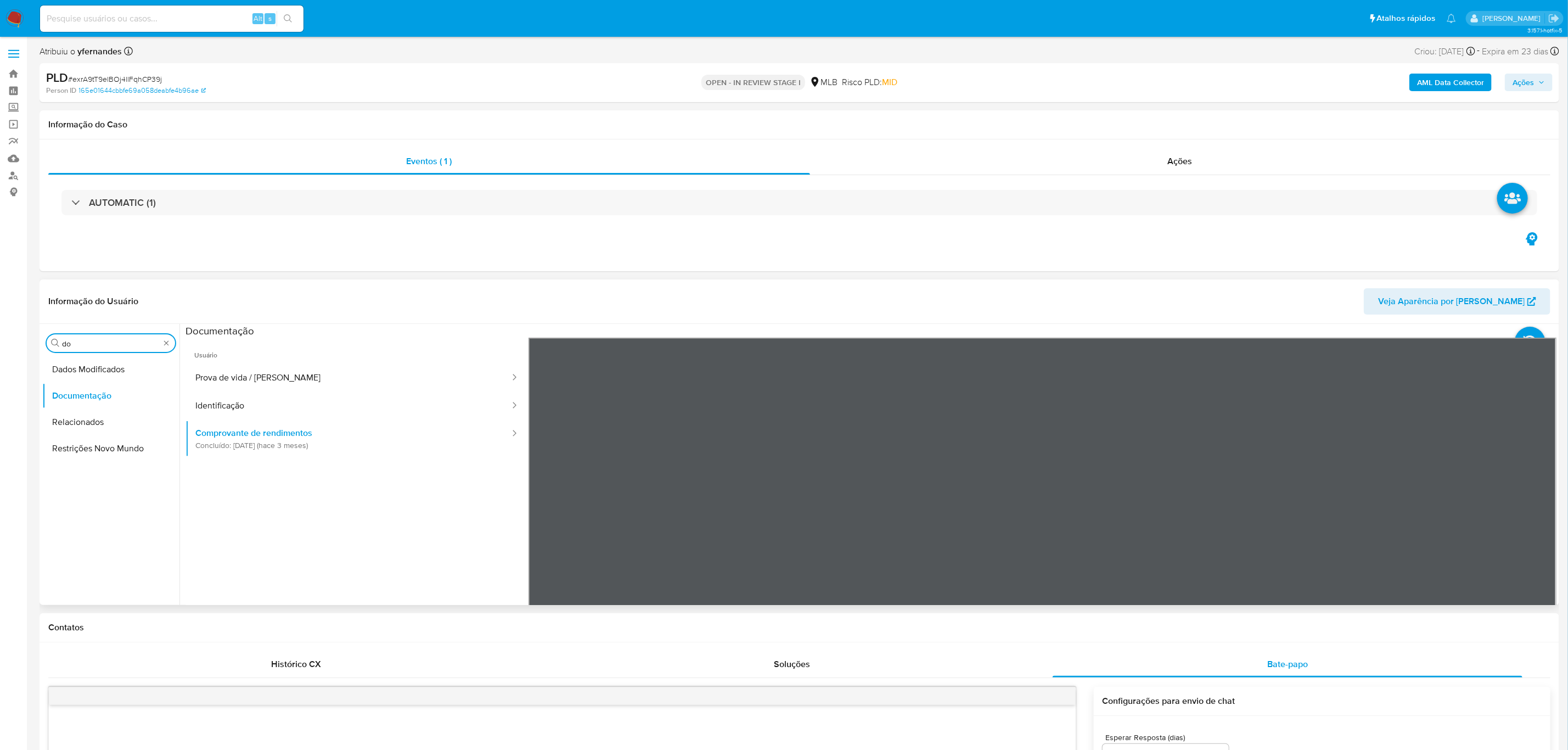
click at [93, 347] on input "do" at bounding box center [110, 344] width 98 height 10
click at [82, 389] on button "KYC" at bounding box center [106, 395] width 128 height 26
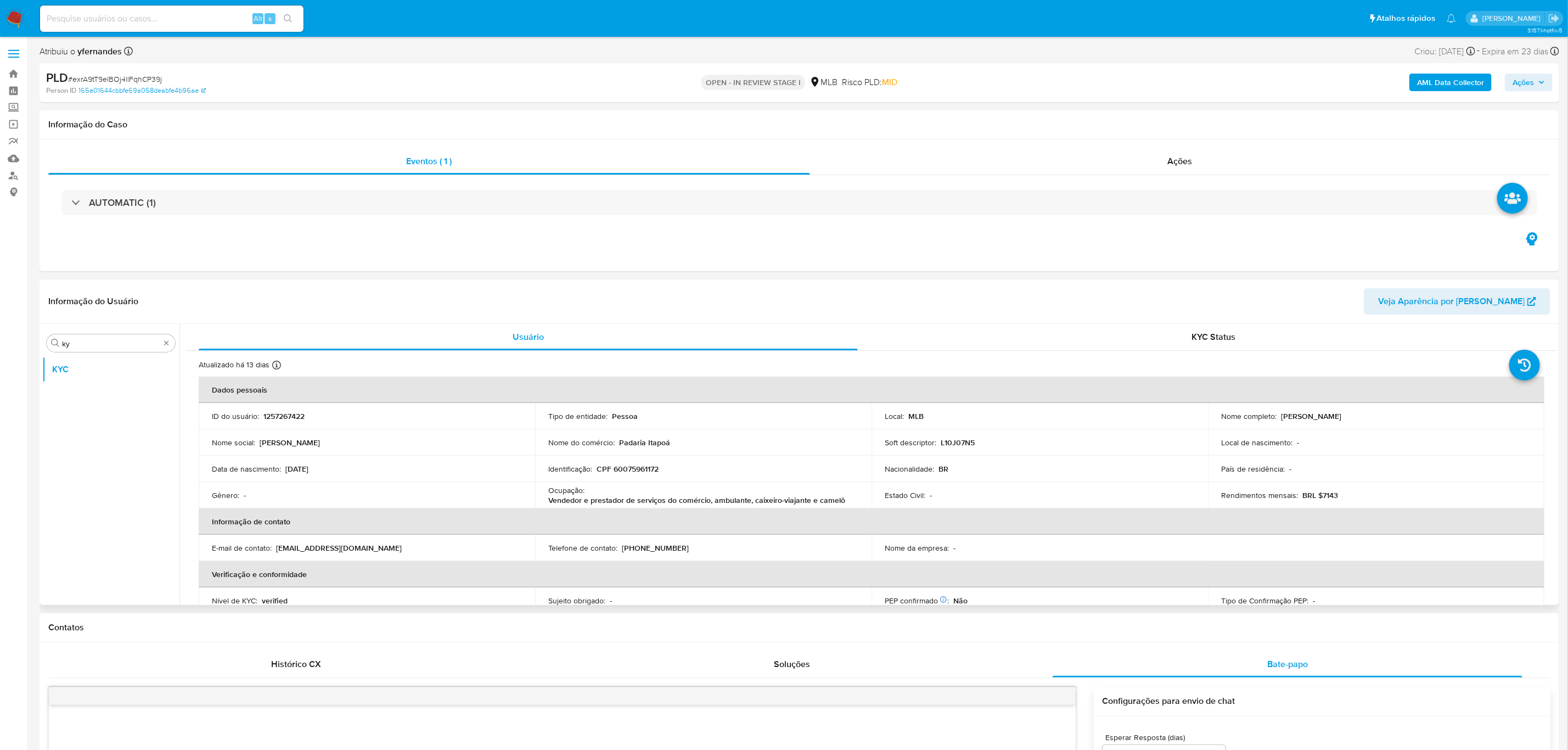
click at [1041, 504] on td "Rendimentos mensais : BRL $7143" at bounding box center [1377, 495] width 336 height 26
click at [1041, 499] on p "BRL $7143" at bounding box center [1321, 495] width 36 height 10
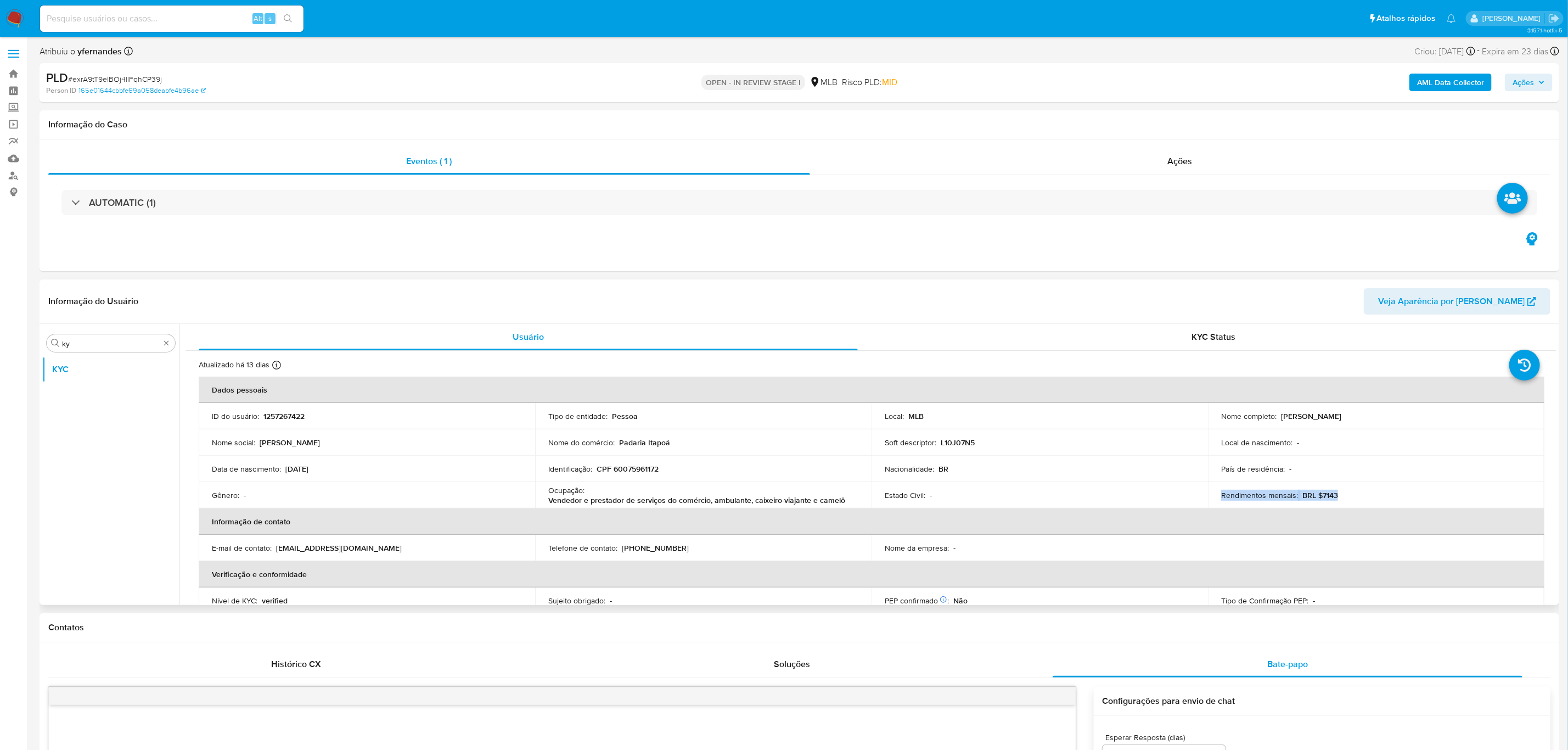
click at [1041, 499] on p "BRL $7143" at bounding box center [1321, 495] width 36 height 10
click at [1041, 497] on div "Rendimentos mensais : BRL $7143" at bounding box center [1376, 495] width 310 height 10
click at [1041, 500] on p "BRL $7143" at bounding box center [1321, 495] width 36 height 10
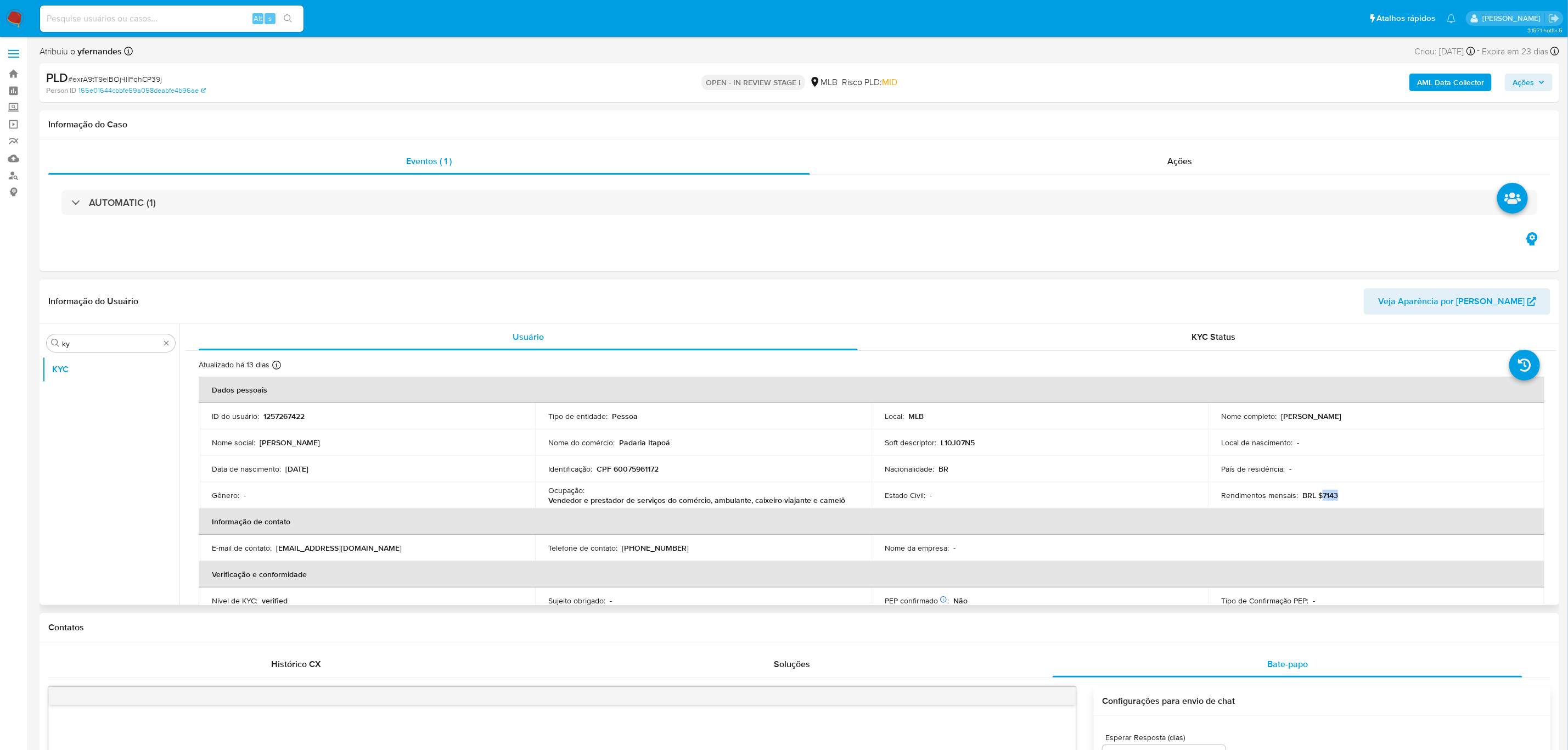
click at [1041, 500] on p "BRL $7143" at bounding box center [1321, 495] width 36 height 10
click at [1041, 496] on div "Rendimentos mensais : BRL $7143" at bounding box center [1376, 495] width 310 height 10
click at [82, 347] on input "ky" at bounding box center [110, 344] width 98 height 10
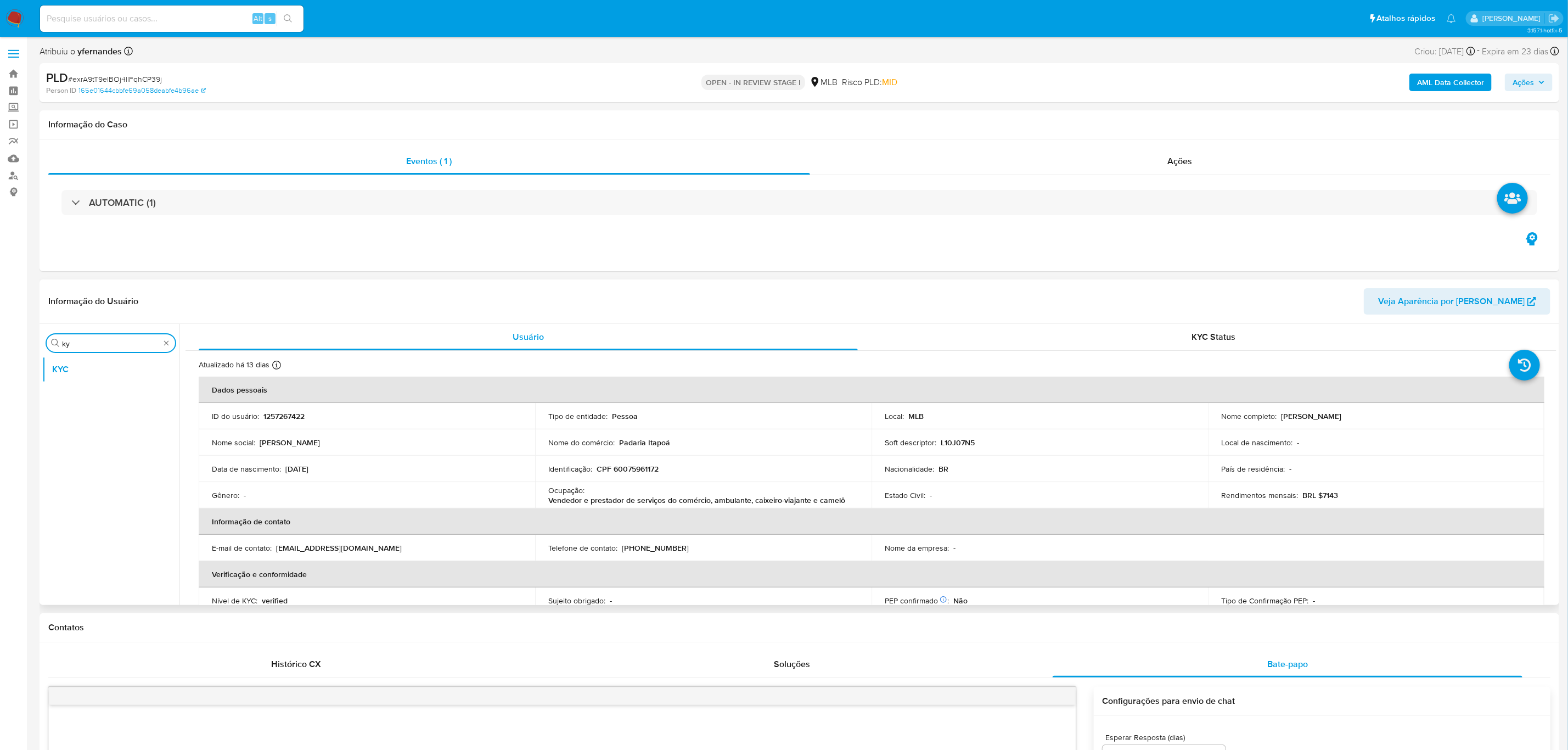
click at [82, 347] on input "ky" at bounding box center [110, 344] width 98 height 10
type input "cas"
click at [90, 376] on button "Histórico de casos" at bounding box center [106, 369] width 128 height 26
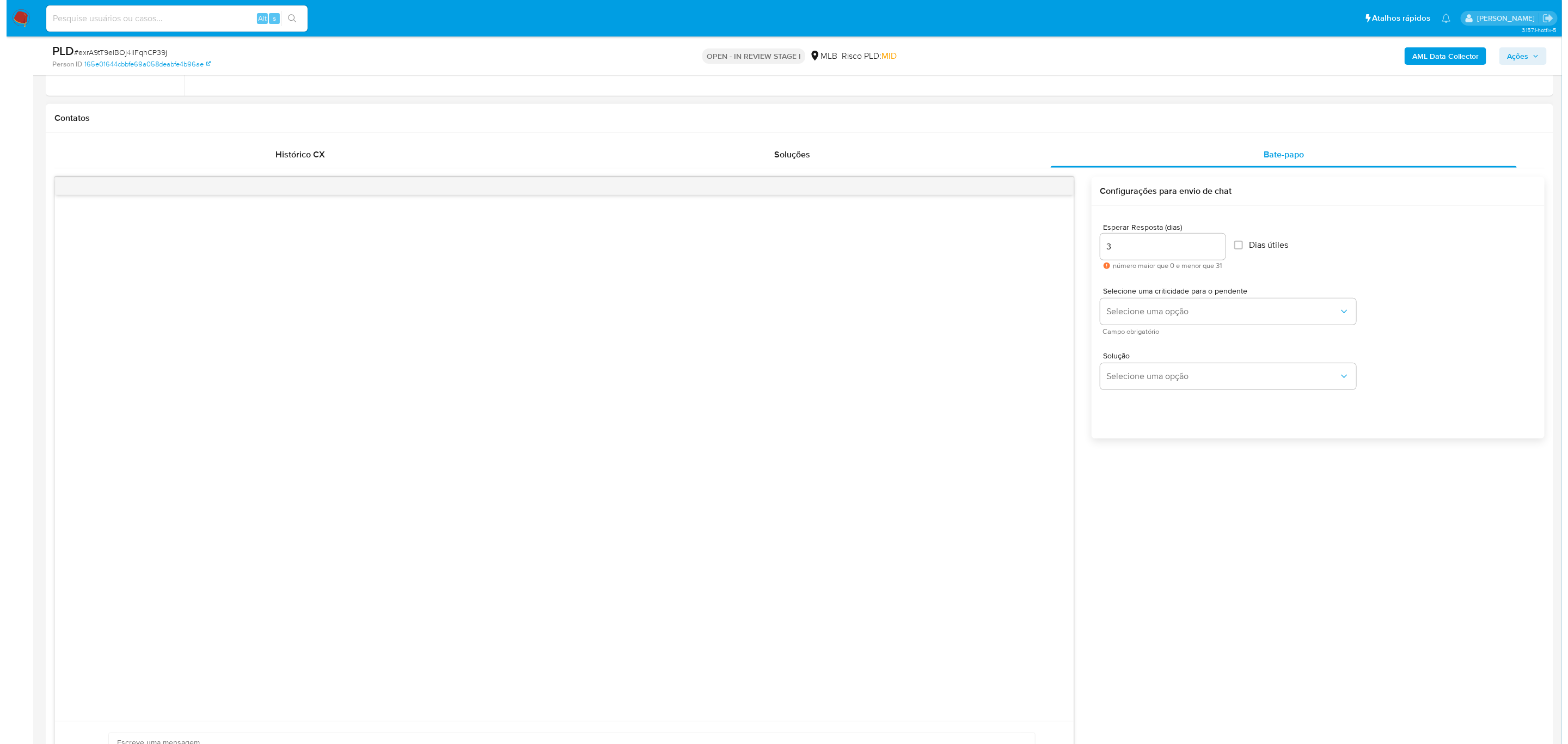
scroll to position [490, 0]
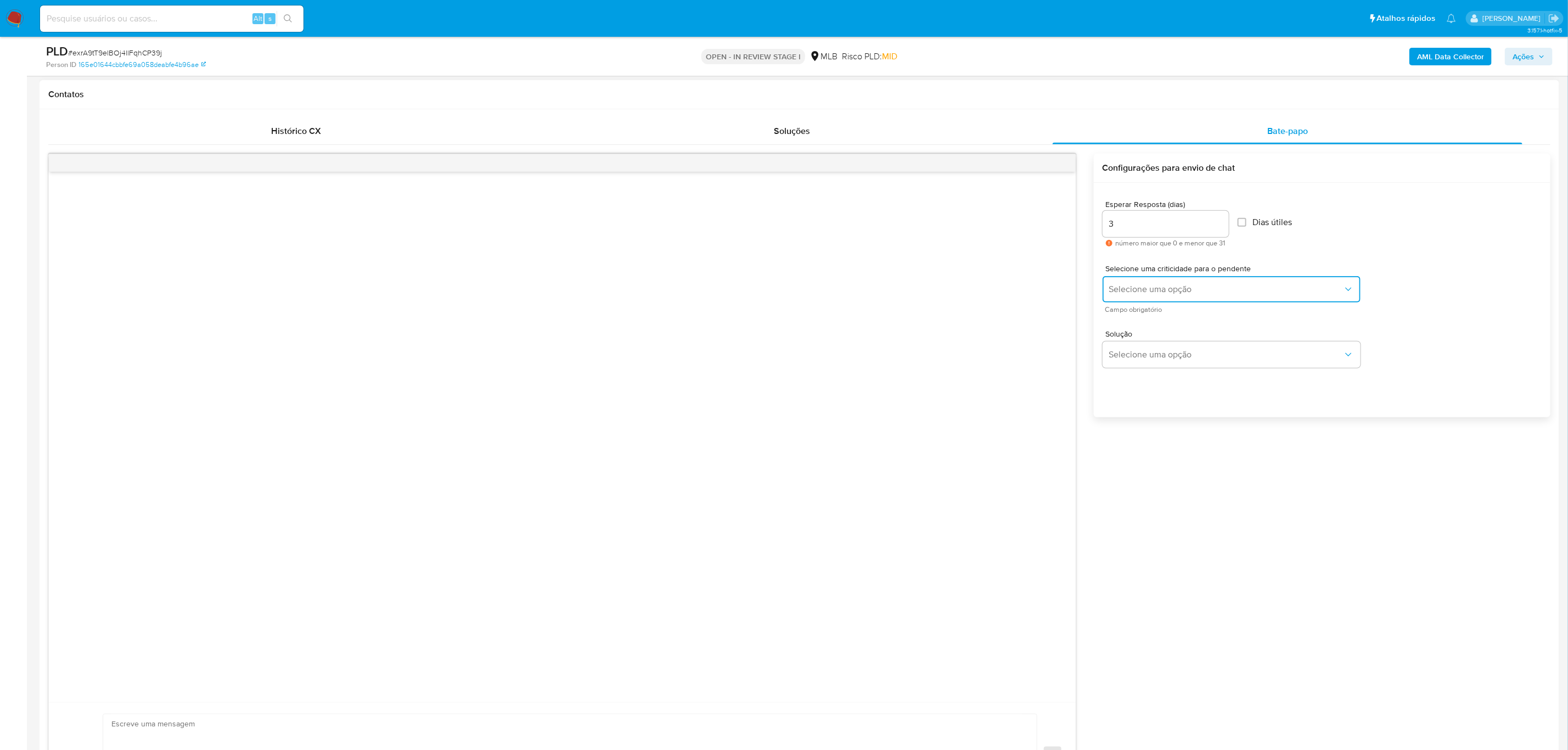
click at [1041, 282] on button "Selecione uma opção" at bounding box center [1232, 289] width 258 height 26
click at [1041, 292] on div "LOW" at bounding box center [1226, 290] width 234 height 22
click at [1041, 365] on button "Selecione uma opção" at bounding box center [1232, 354] width 258 height 26
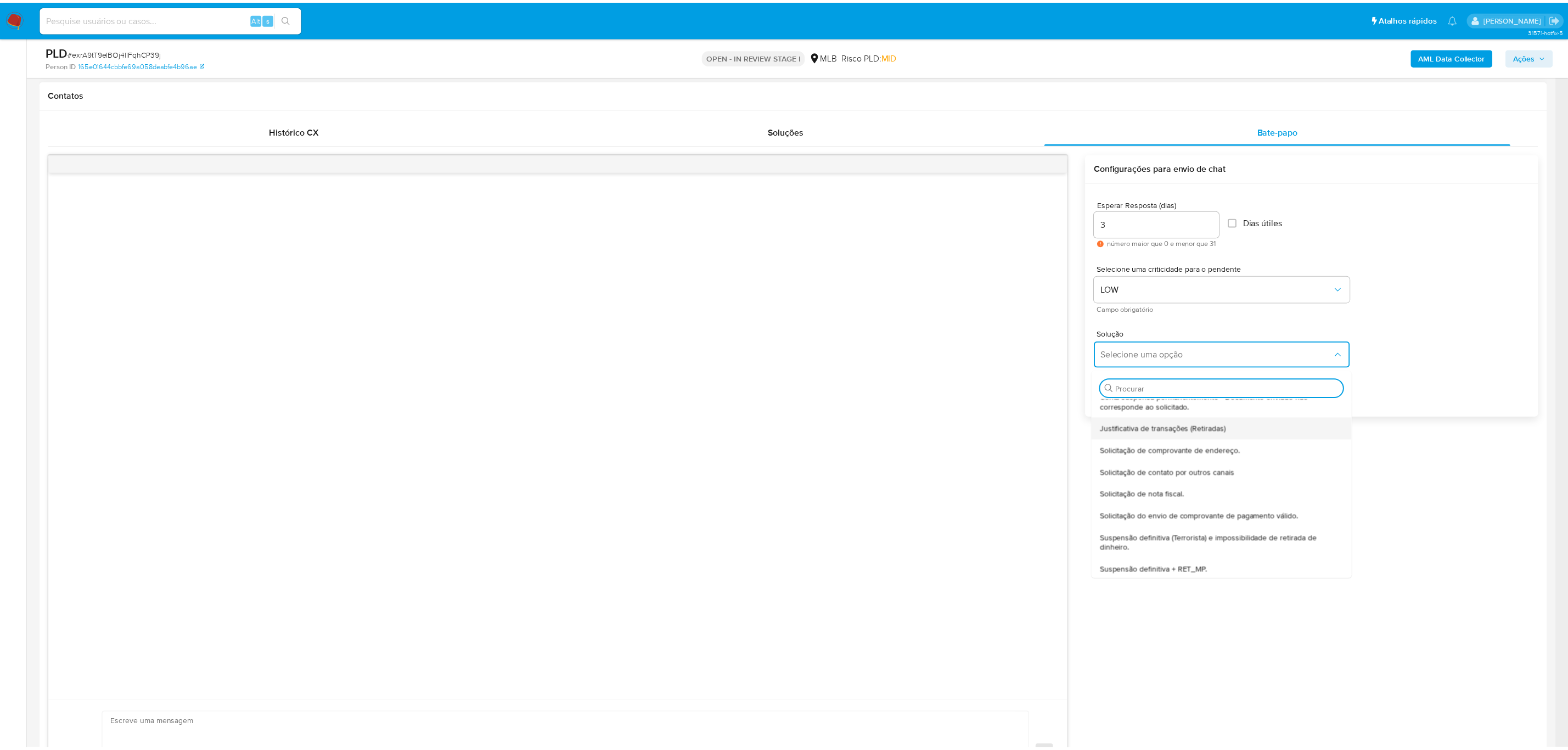
scroll to position [91, 0]
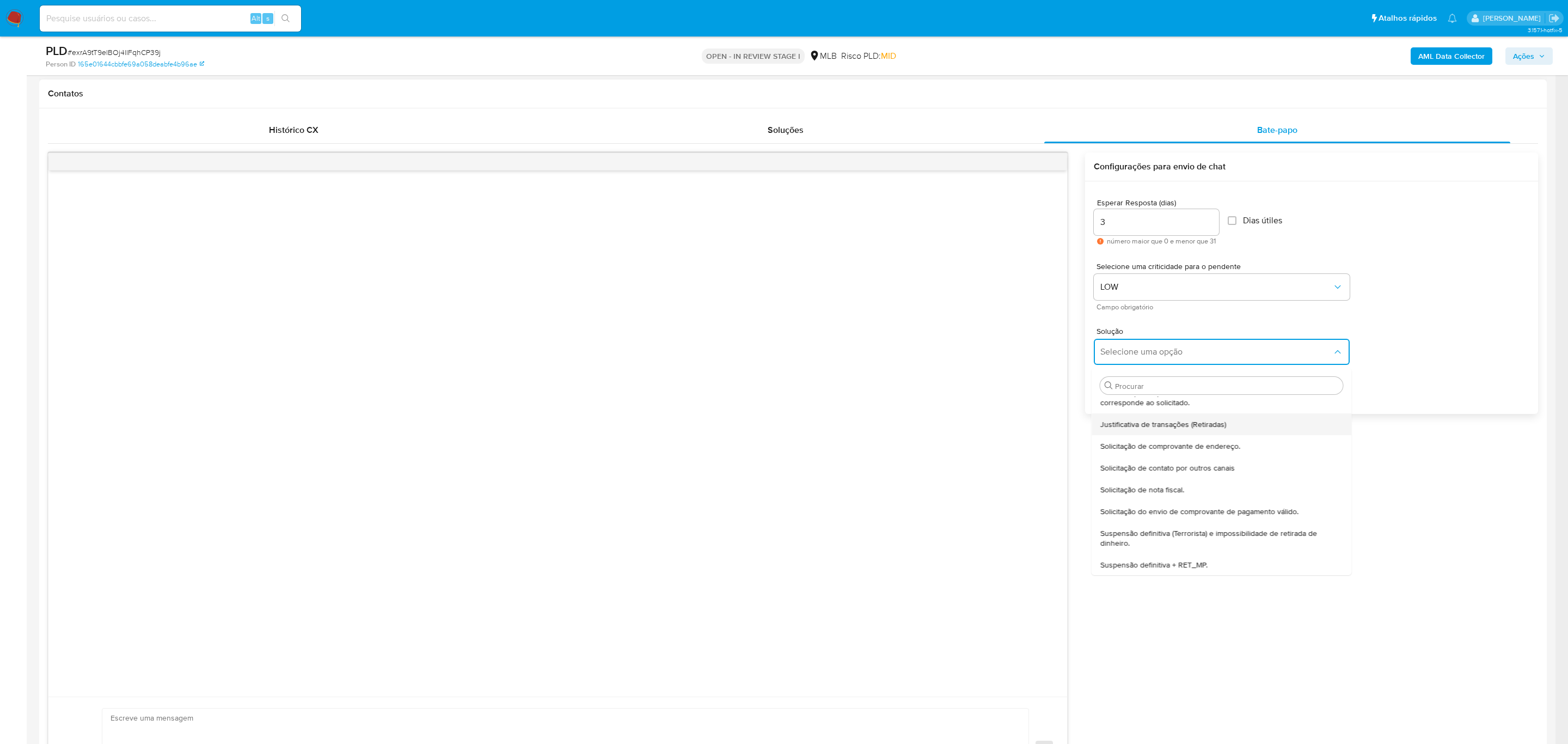
click at [1032, 421] on span "Justificativa de transações (Retiradas)" at bounding box center [1163, 424] width 126 height 10
type textarea "Olá,Suspendemos a sua conta para uma verificação adicional de segurança.Por fav…"
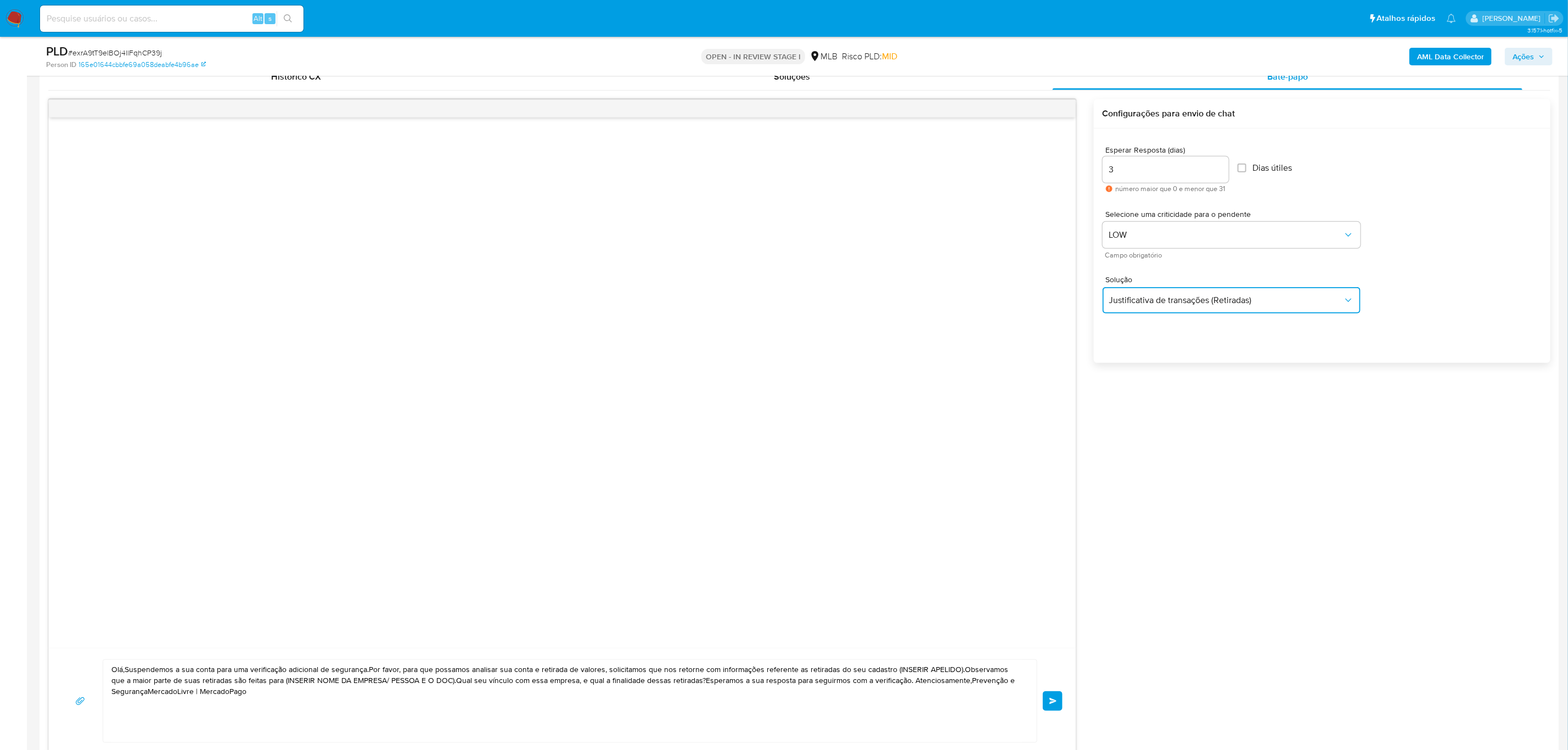
scroll to position [659, 0]
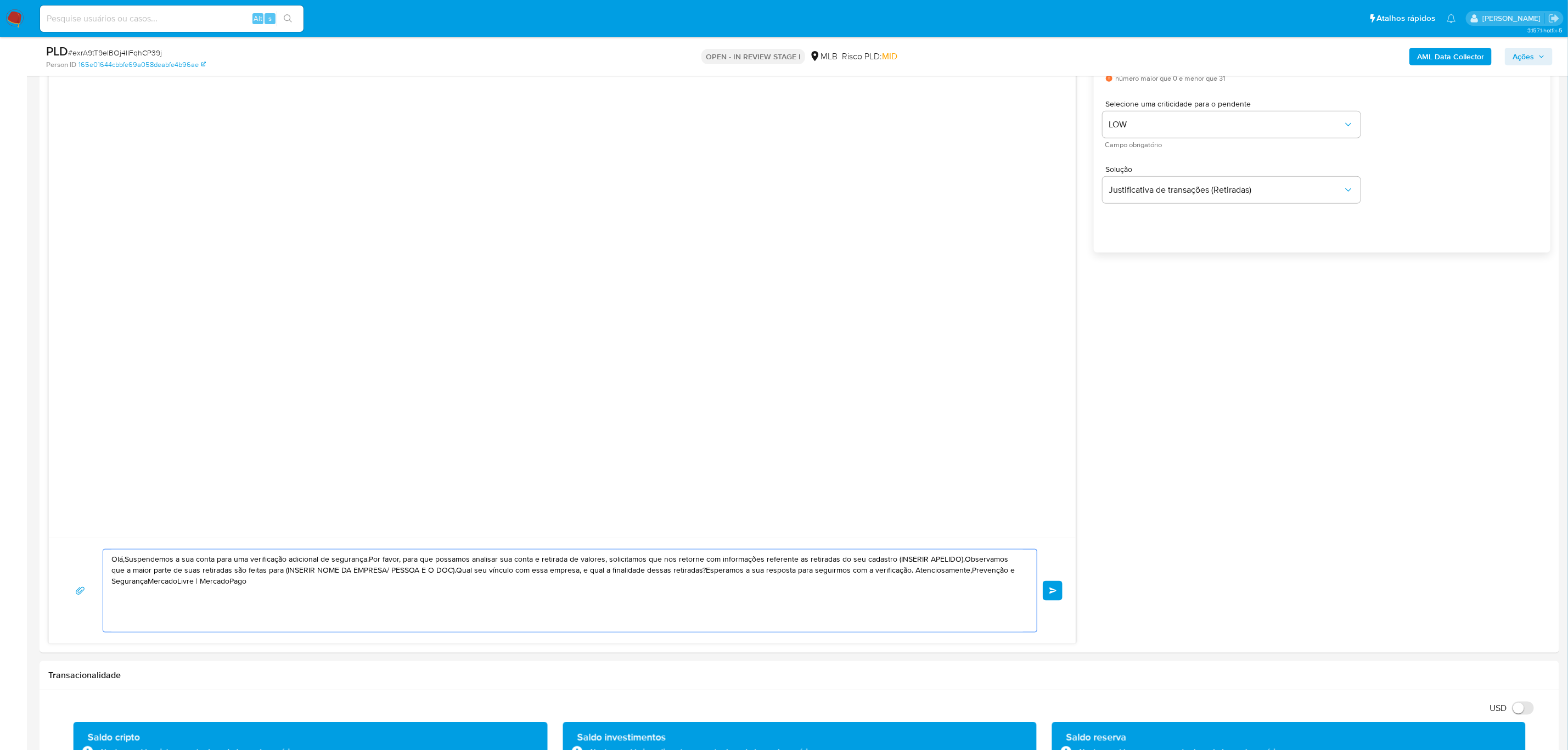
click at [616, 519] on textarea "Olá,Suspendemos a sua conta para uma verificação adicional de segurança.Por fav…" at bounding box center [568, 590] width 912 height 82
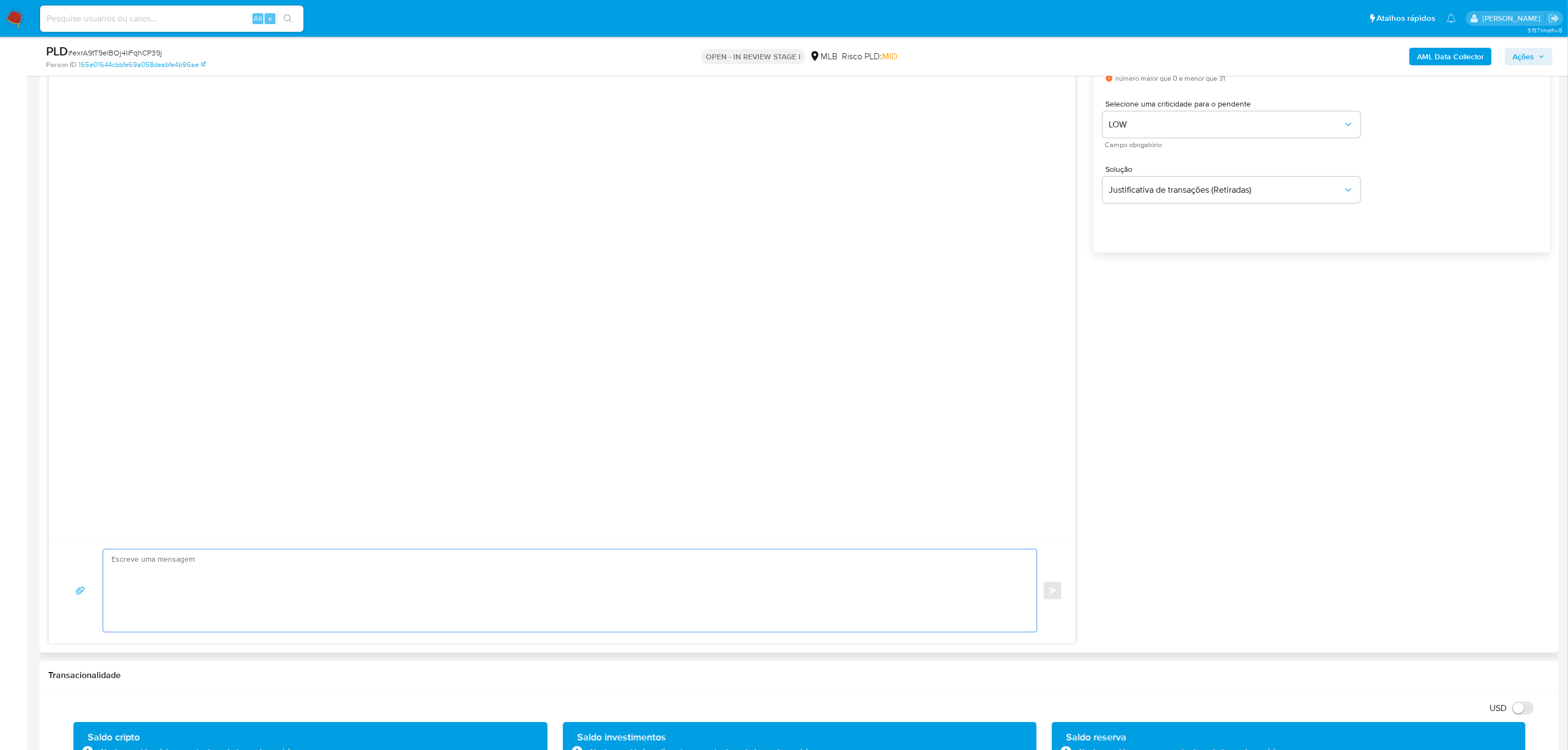
click at [552, 519] on textarea at bounding box center [568, 590] width 912 height 82
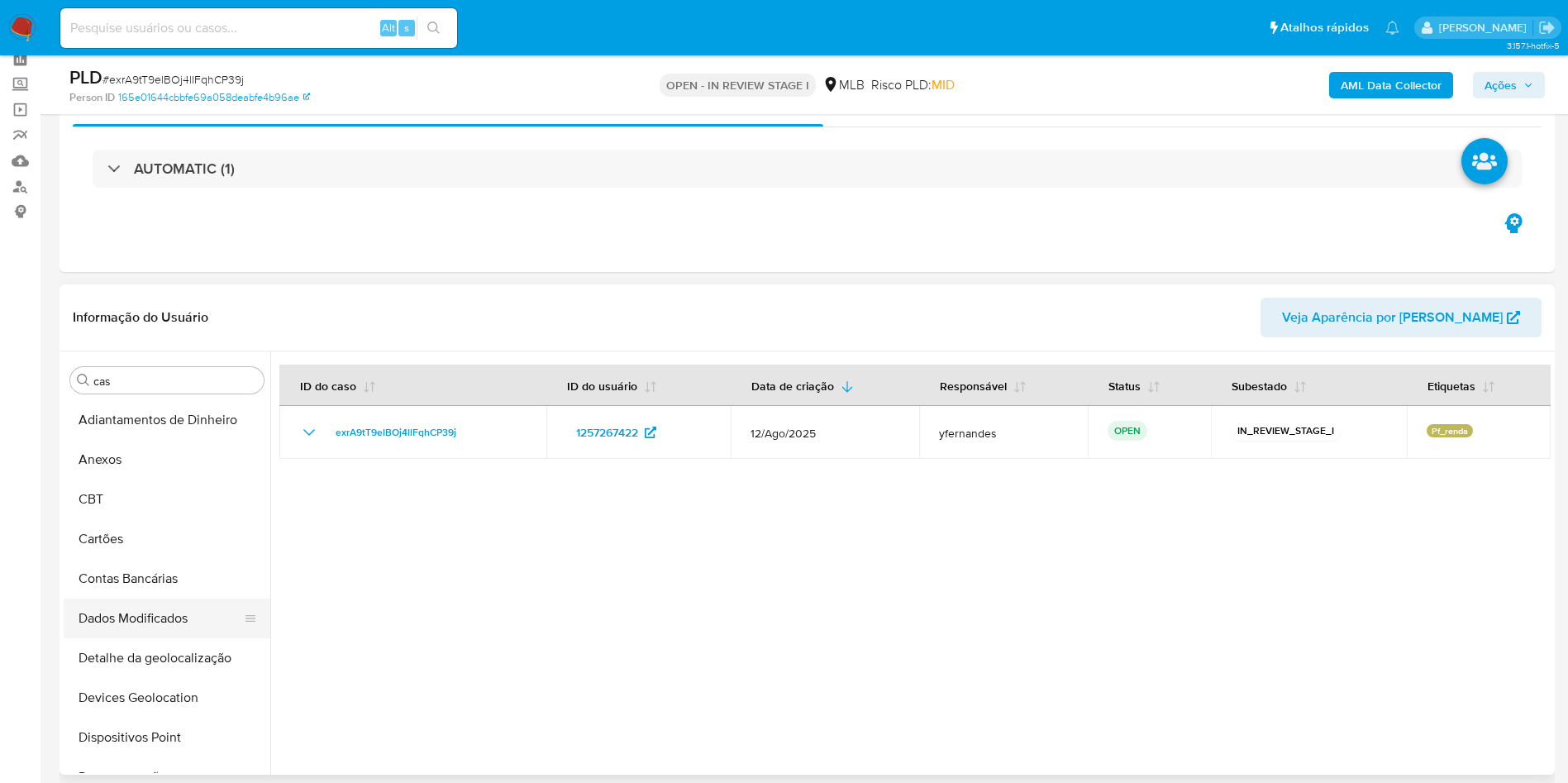
scroll to position [0, 0]
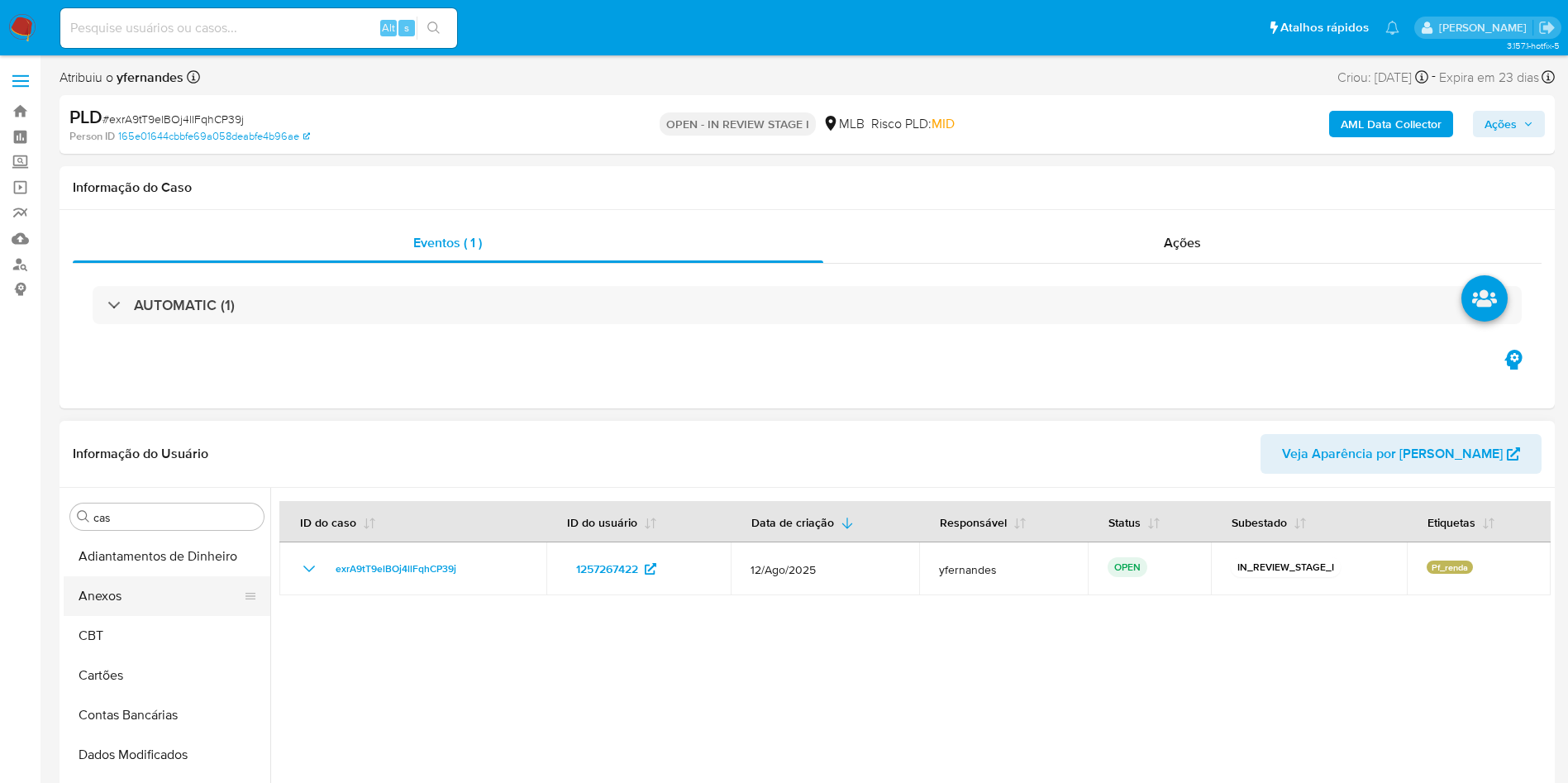
click at [109, 603] on button "Anexos" at bounding box center [160, 595] width 193 height 40
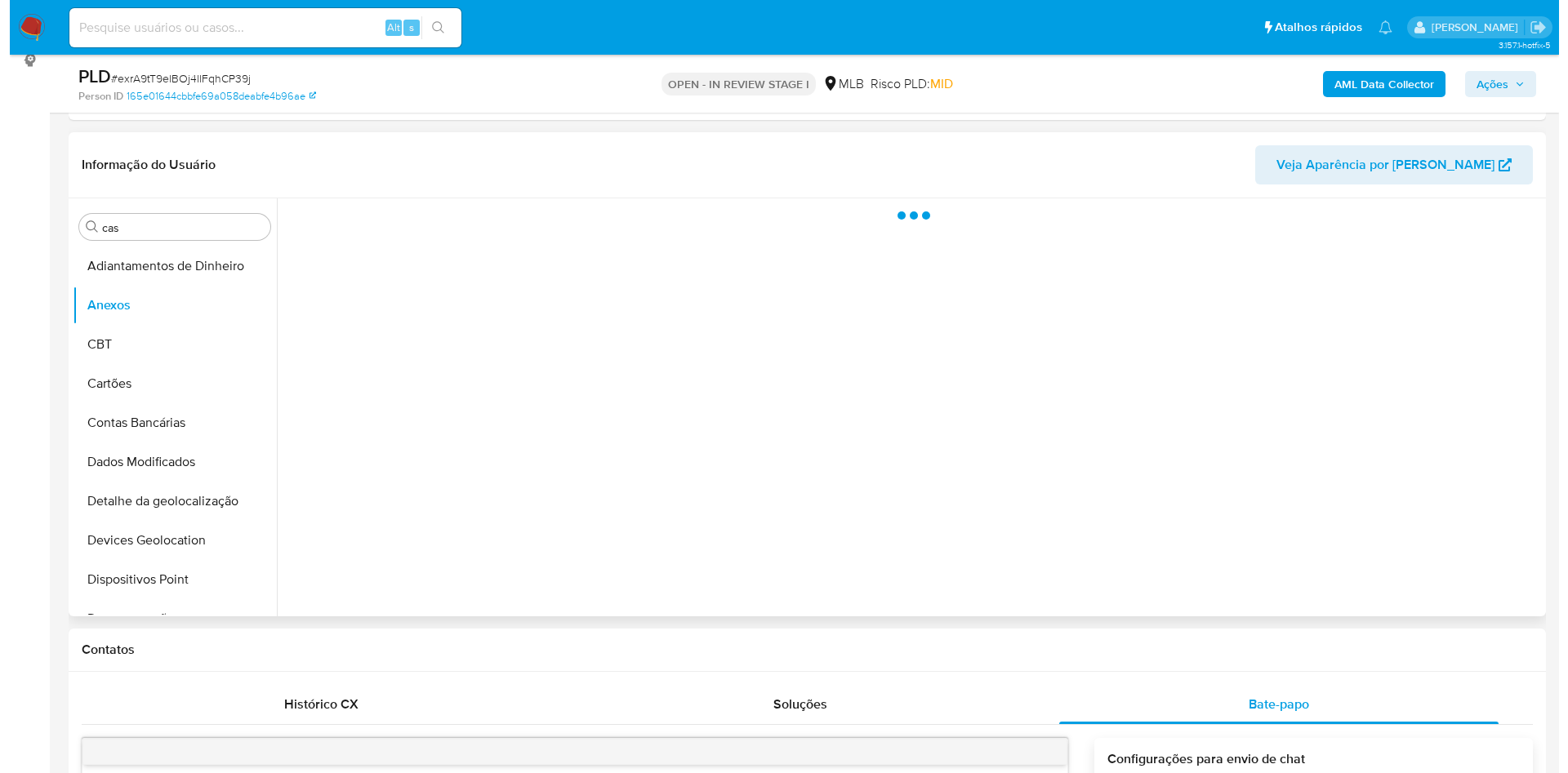
scroll to position [245, 0]
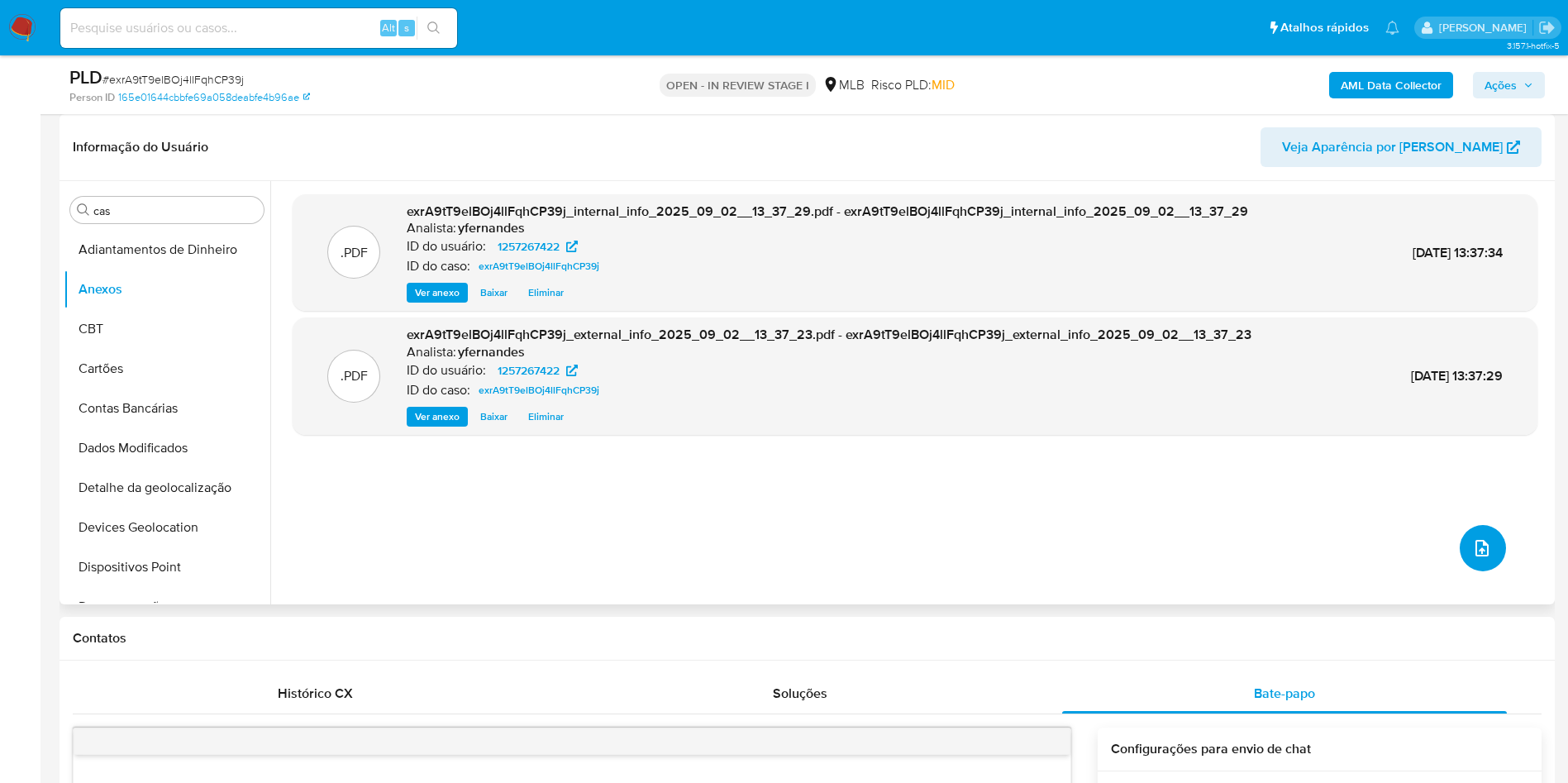
click at [1472, 551] on icon "upload-file" at bounding box center [1481, 547] width 19 height 19
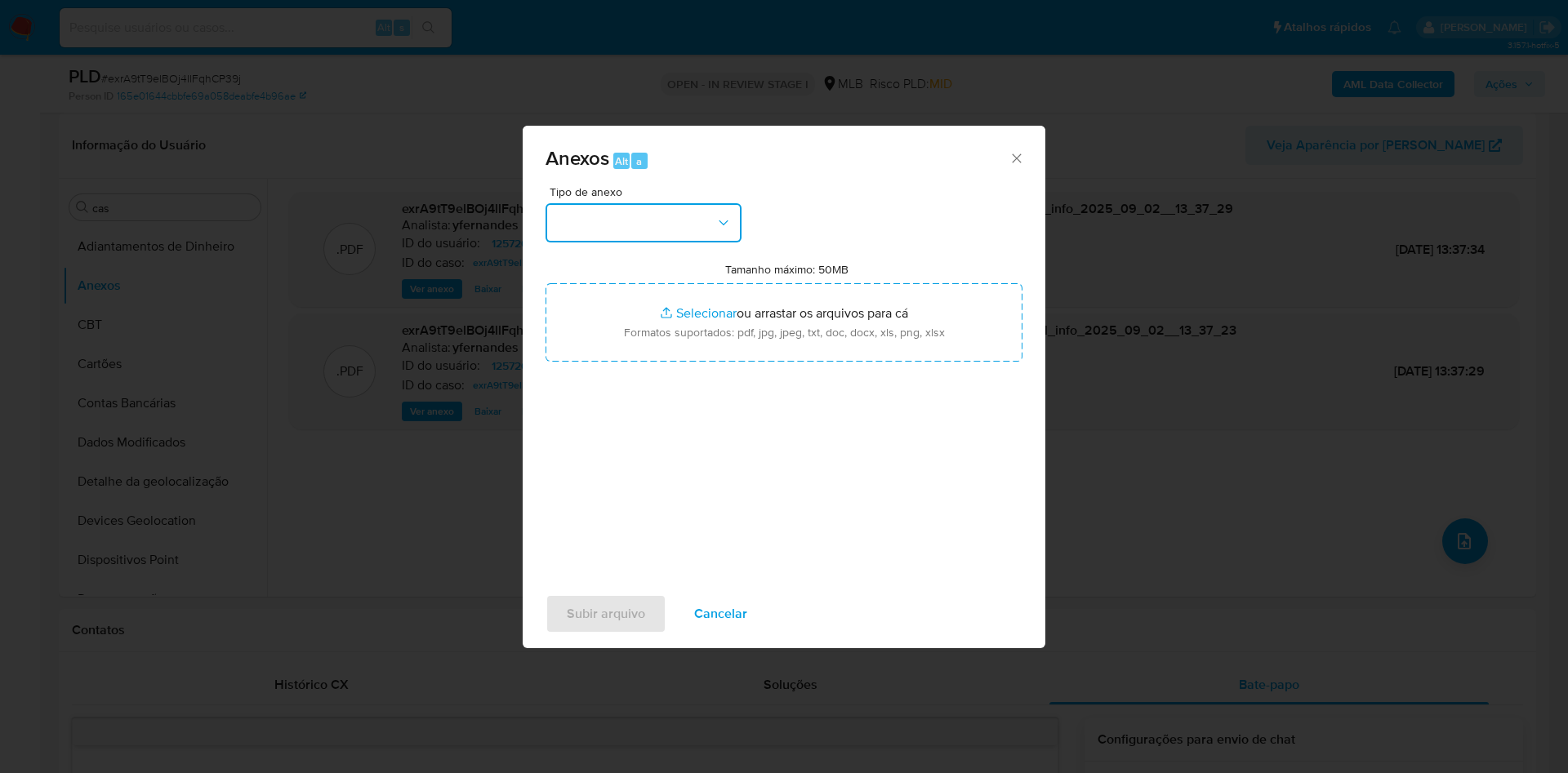
click at [583, 210] on button "button" at bounding box center [643, 223] width 196 height 39
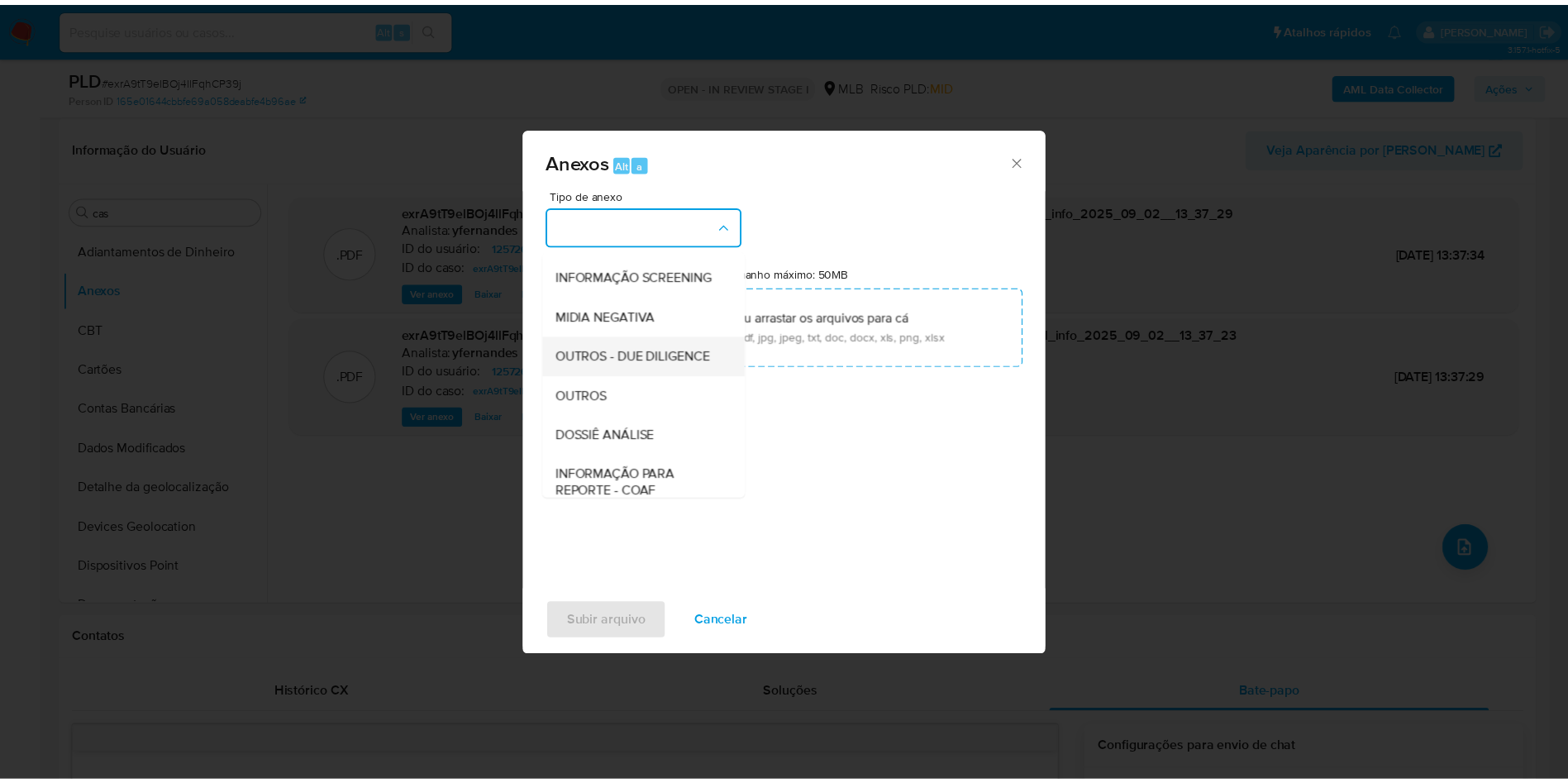
scroll to position [254, 0]
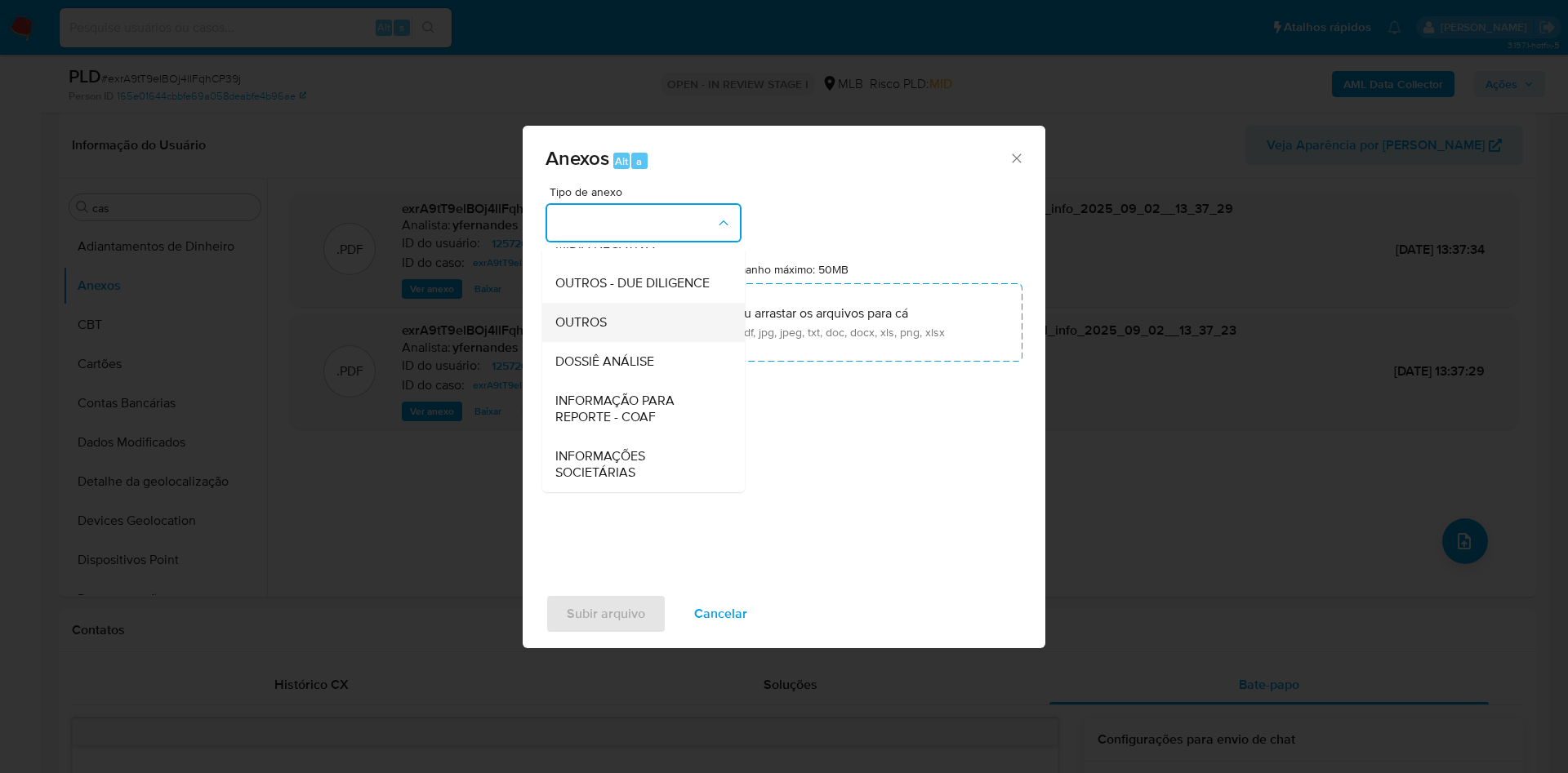
click at [605, 330] on span "OUTROS" at bounding box center [581, 322] width 51 height 16
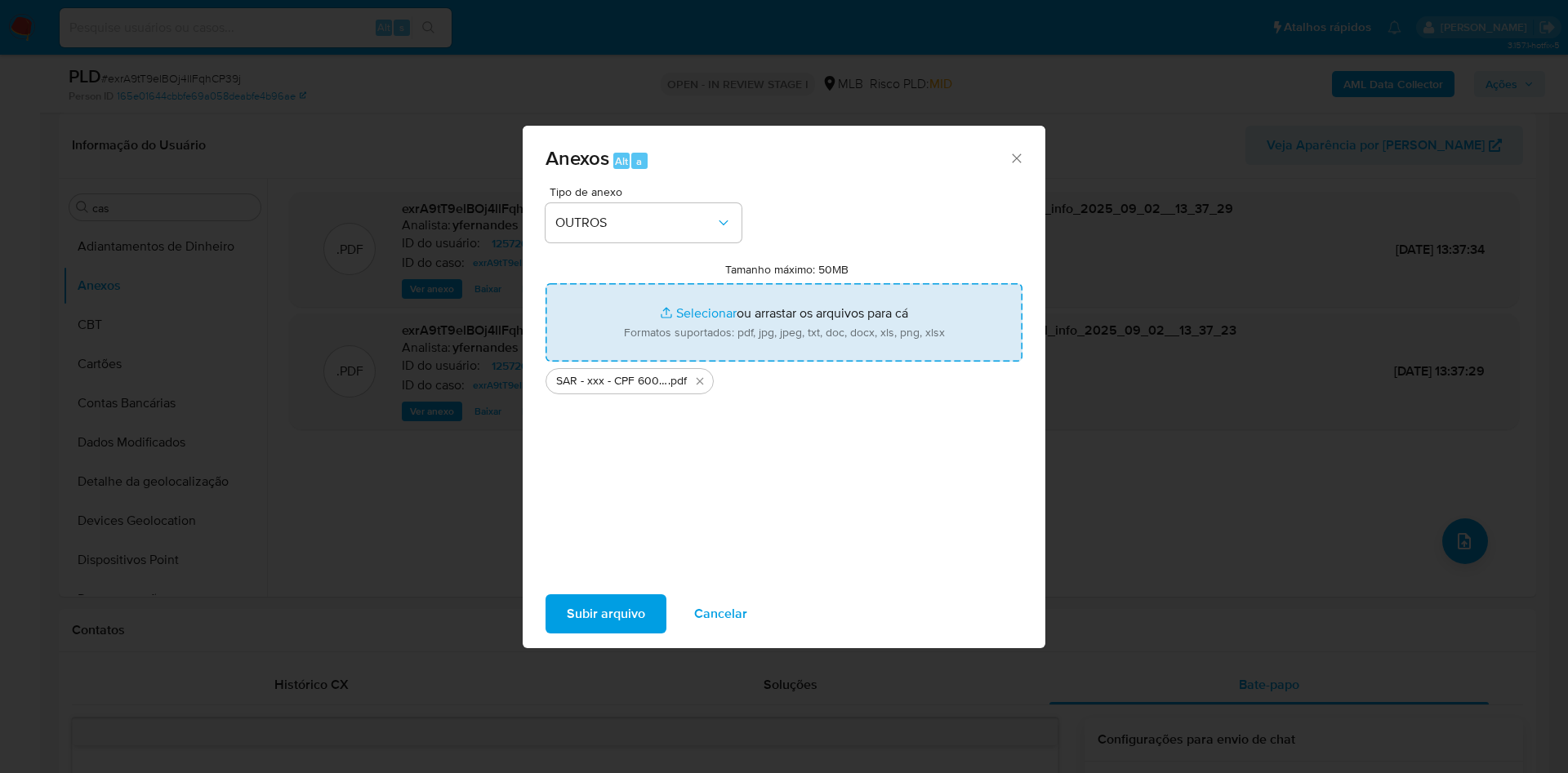
type input "C:\fakepath\Mulan 1257267422_2025_09_01_15_55_10.xlsx"
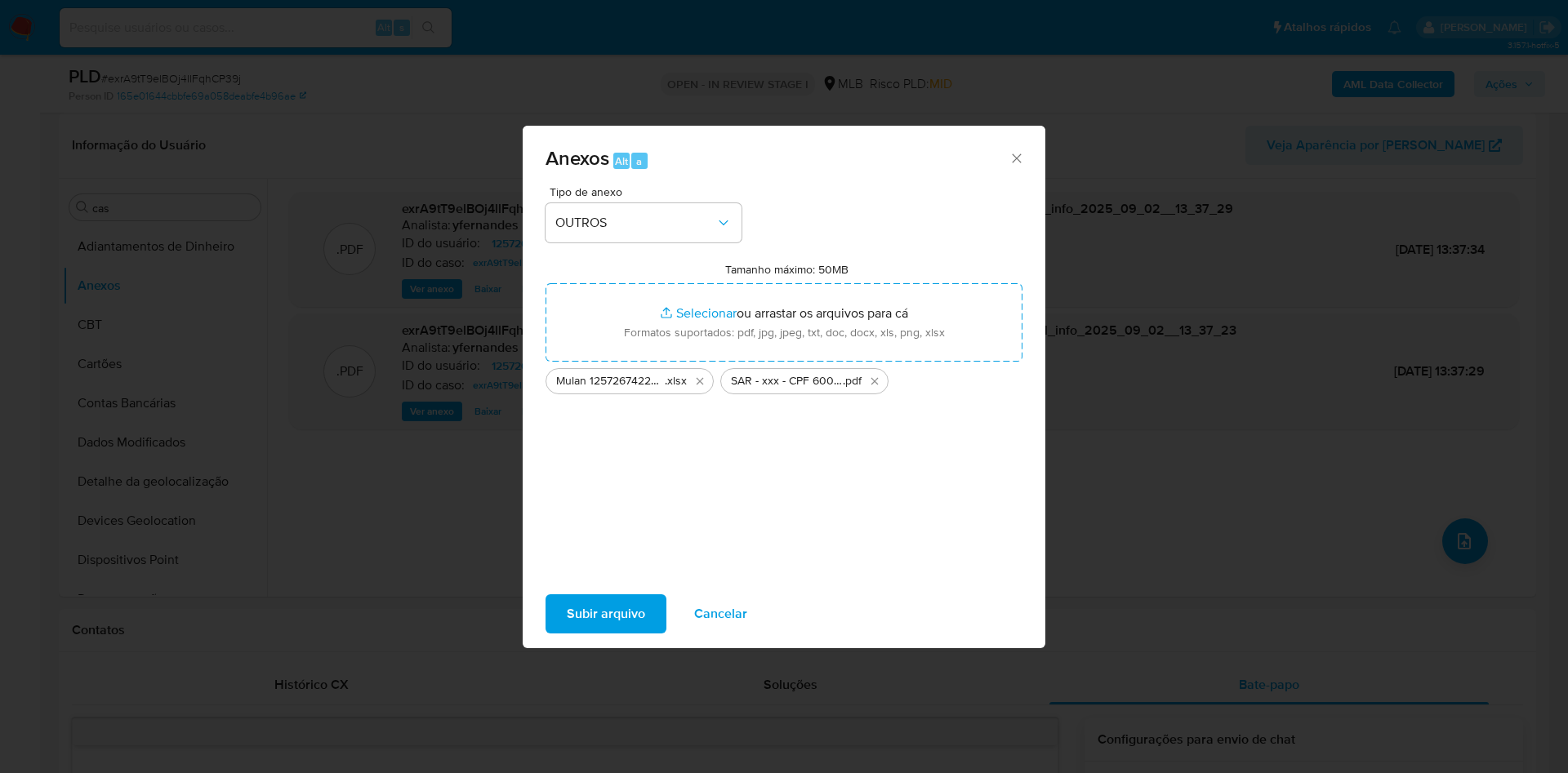
click at [629, 600] on span "Subir arquivo" at bounding box center [606, 613] width 79 height 36
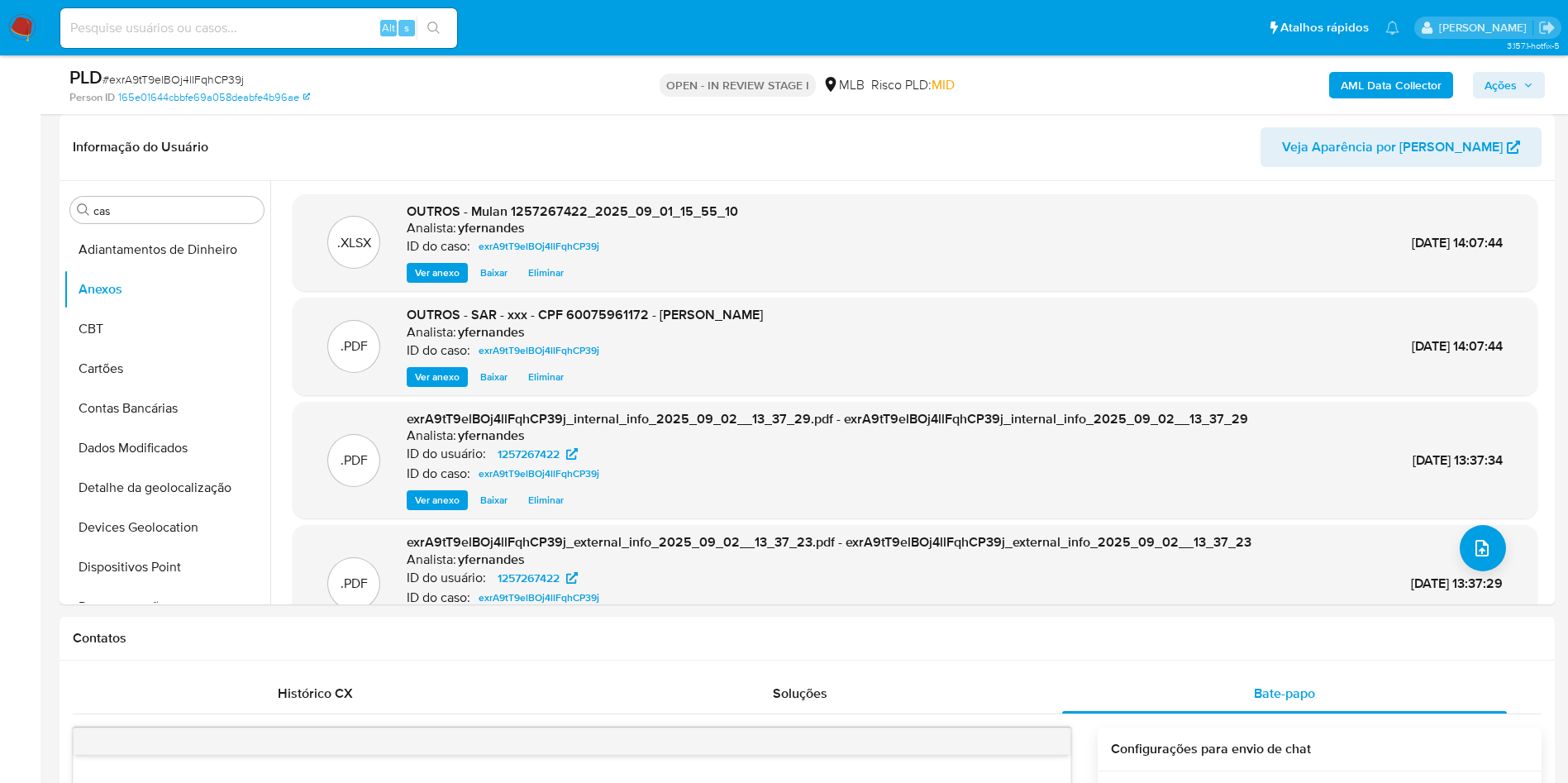
click at [1527, 85] on icon "button" at bounding box center [1527, 84] width 6 height 4
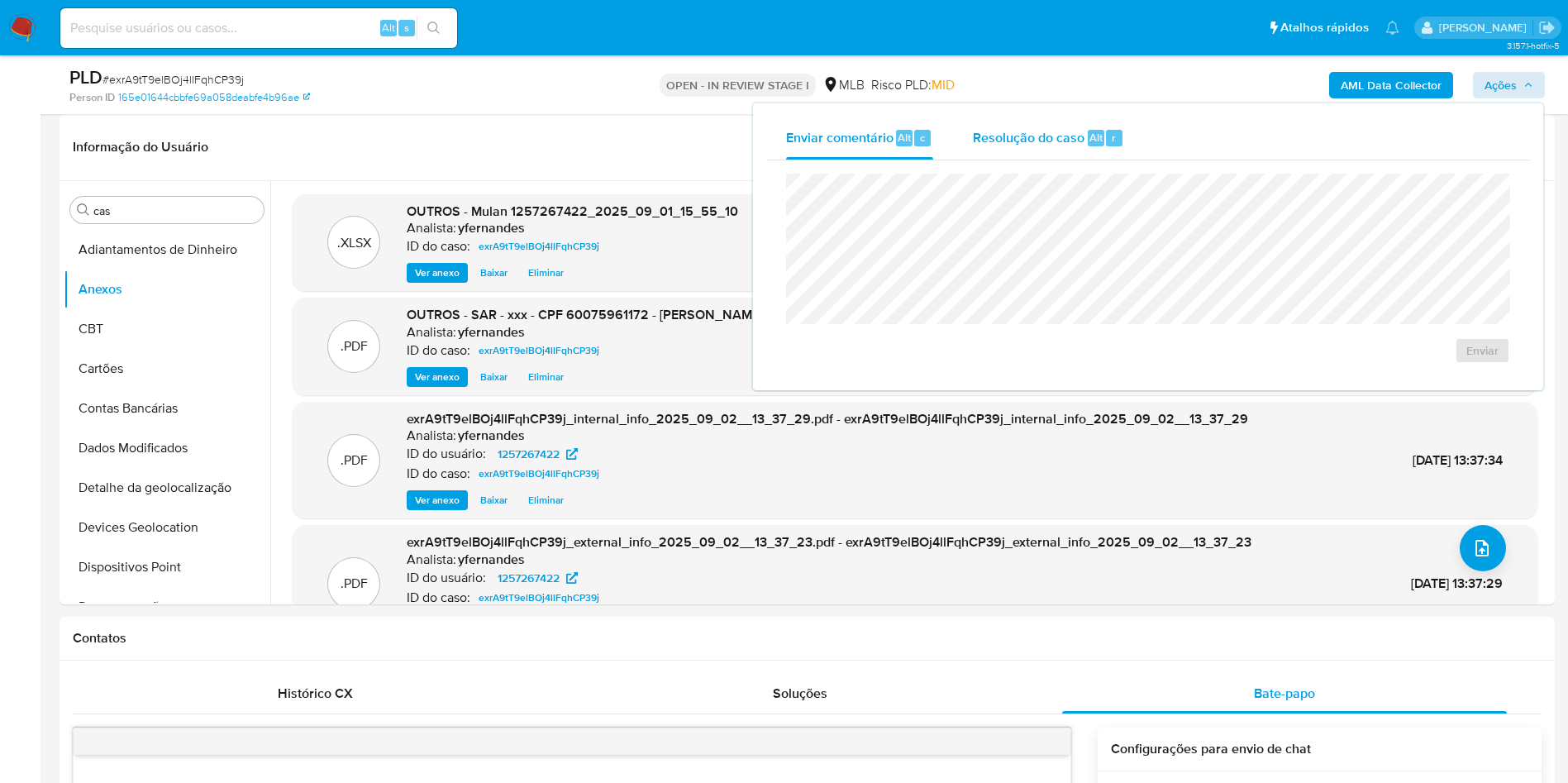
click at [1001, 129] on span "Resolução do caso" at bounding box center [1028, 137] width 112 height 19
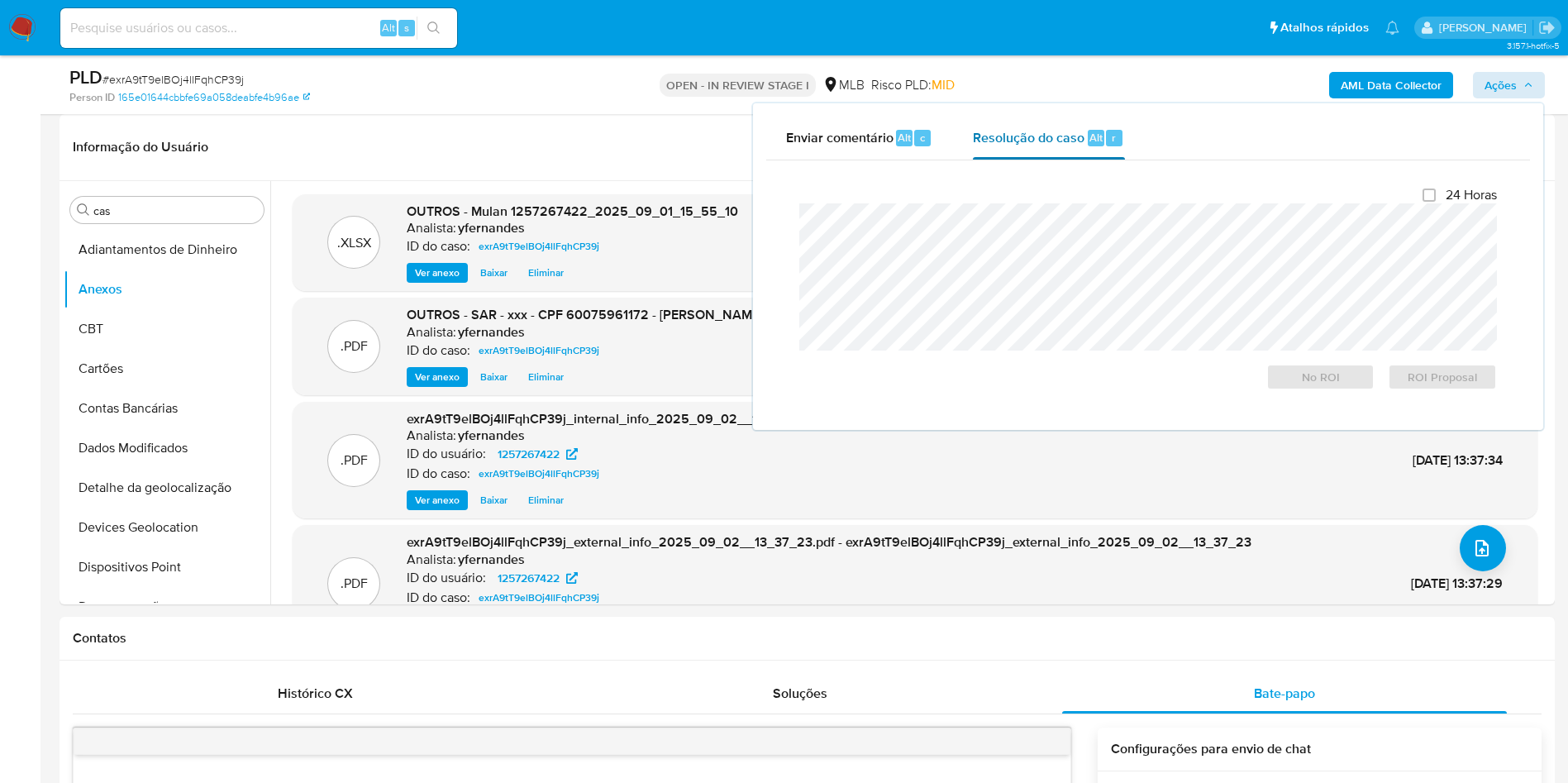
click at [1022, 207] on div at bounding box center [1148, 276] width 698 height 147
click at [1429, 388] on span "ROI Proposal" at bounding box center [1441, 376] width 86 height 23
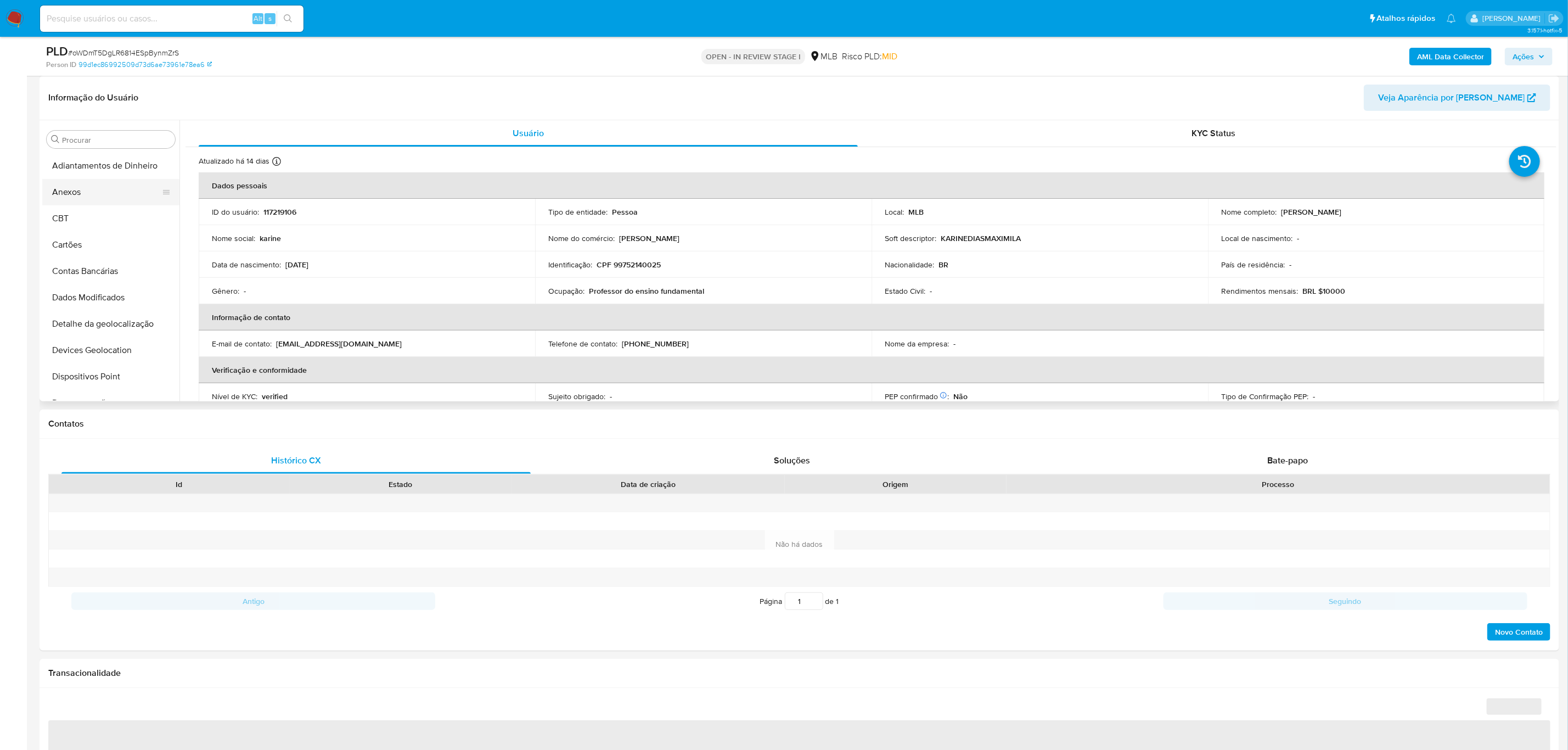
select select "10"
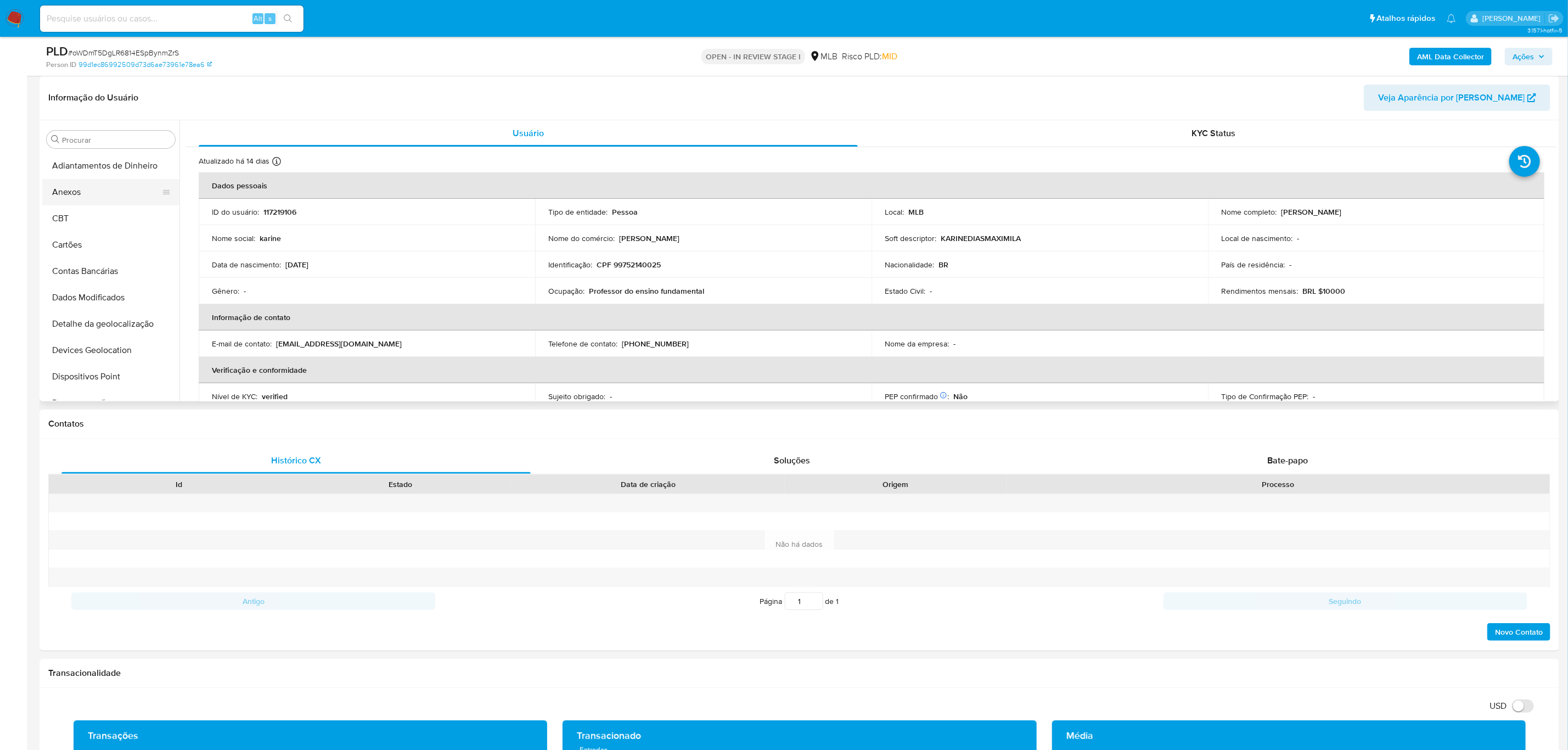
click at [98, 181] on button "Anexos" at bounding box center [106, 192] width 128 height 26
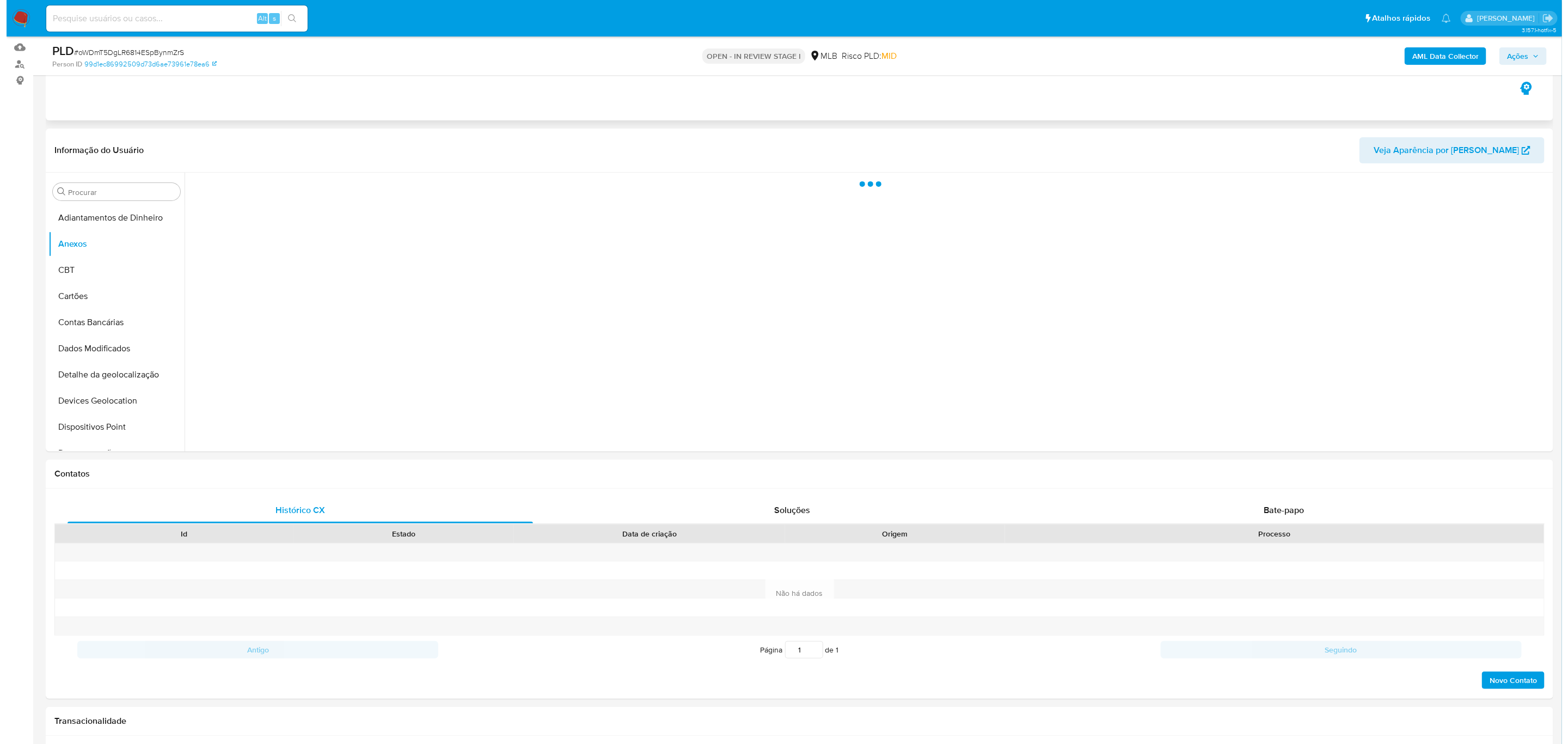
scroll to position [82, 0]
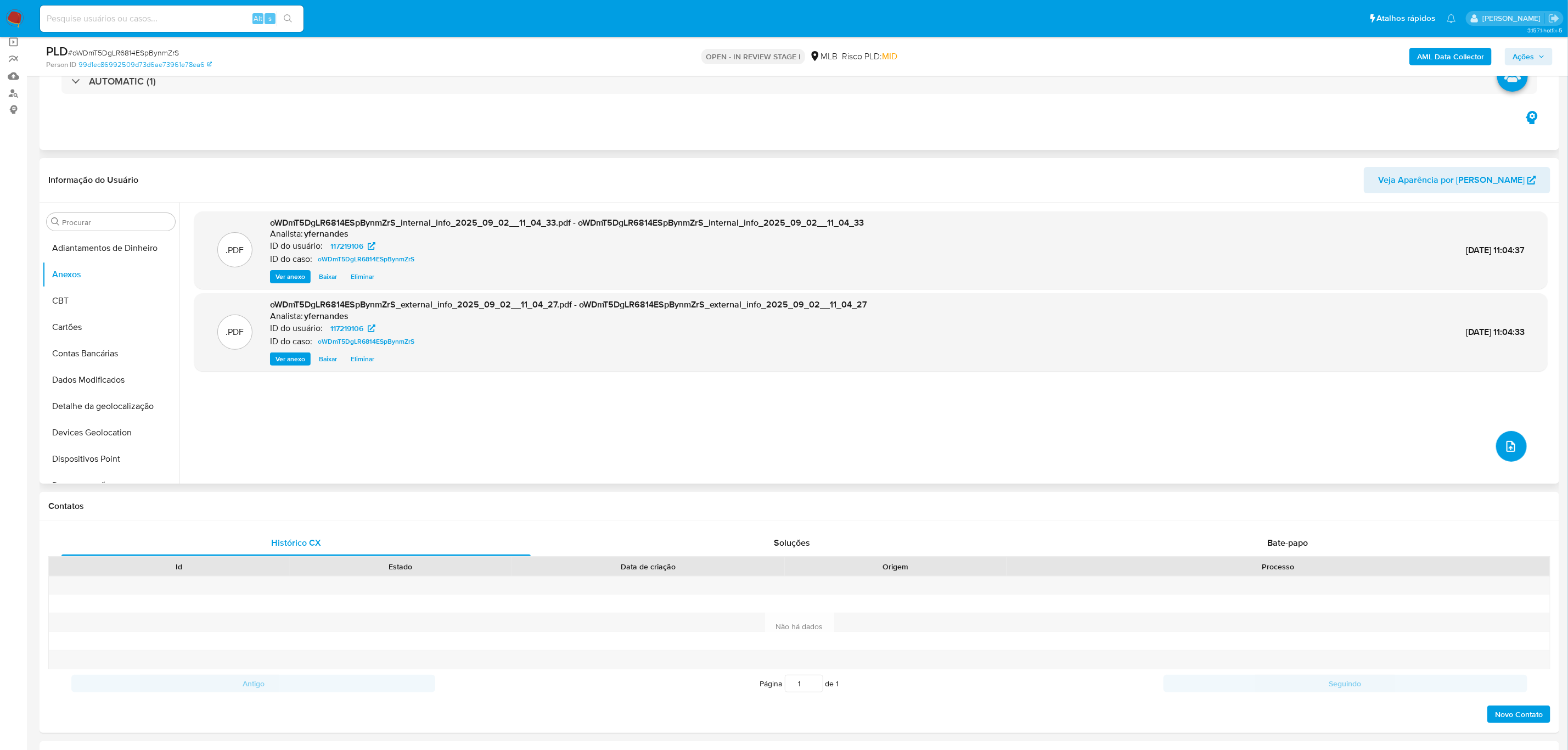
click at [1510, 452] on icon "upload-file" at bounding box center [1511, 446] width 13 height 13
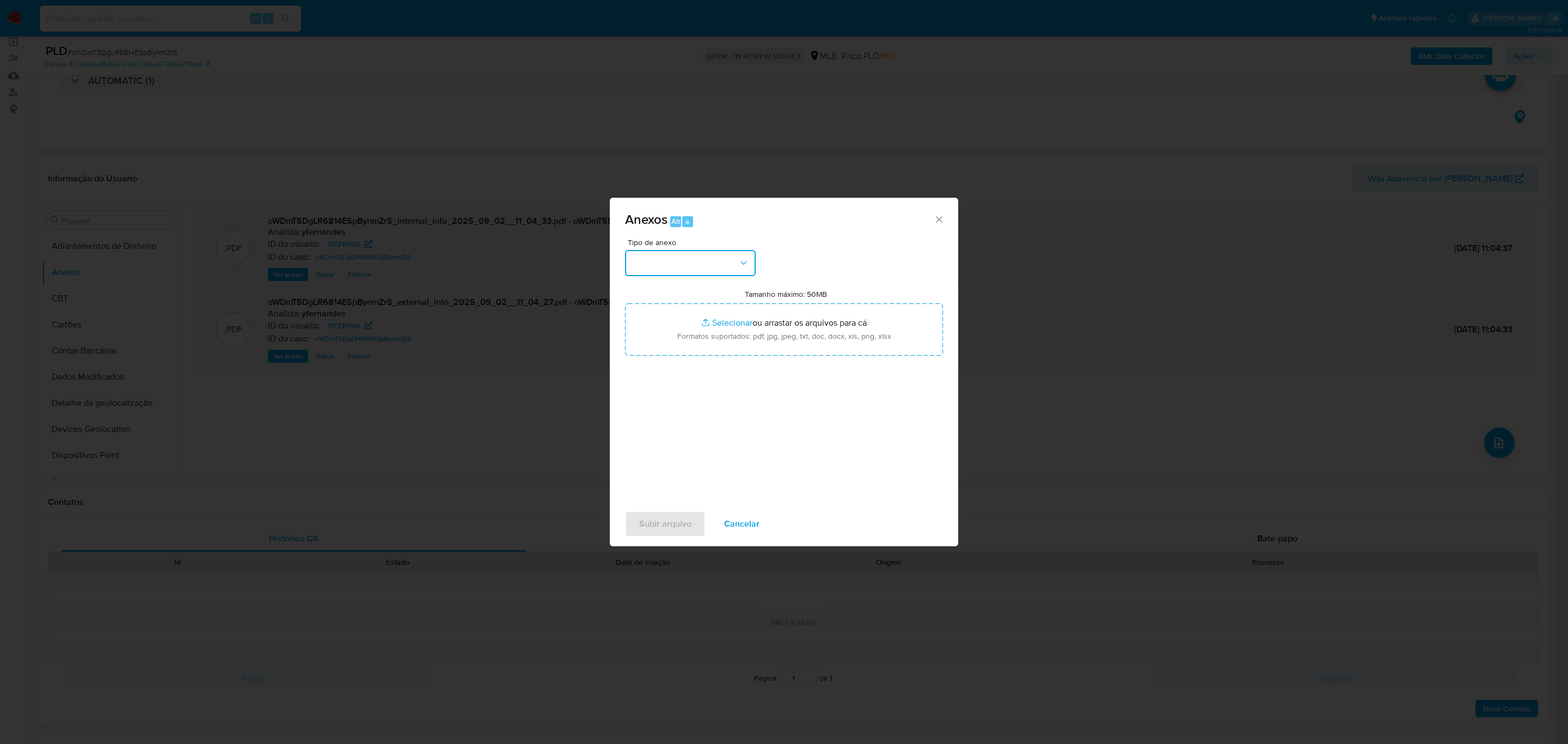
click at [690, 261] on button "button" at bounding box center [690, 263] width 131 height 26
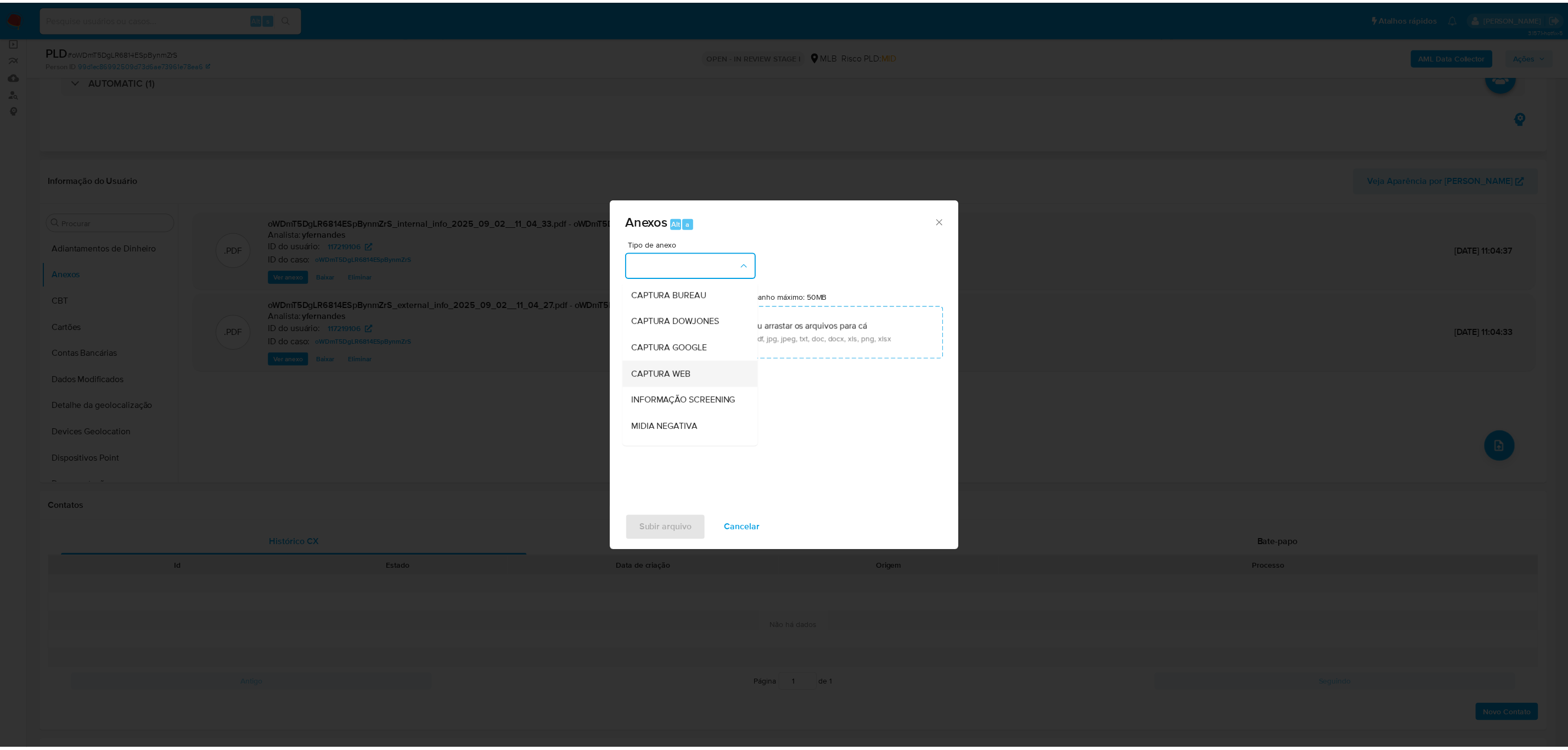
scroll to position [169, 0]
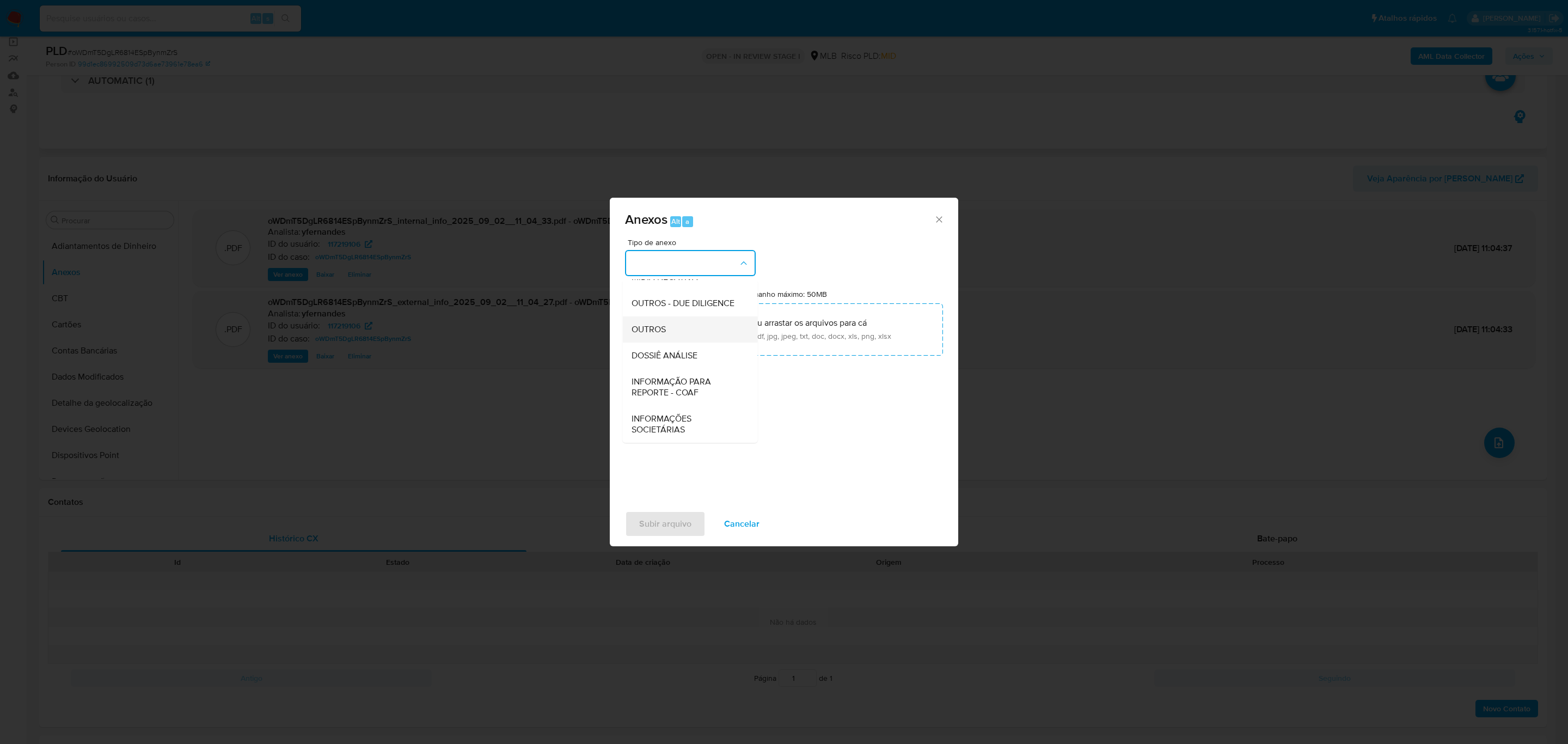
click at [663, 328] on span "OUTROS" at bounding box center [649, 329] width 34 height 11
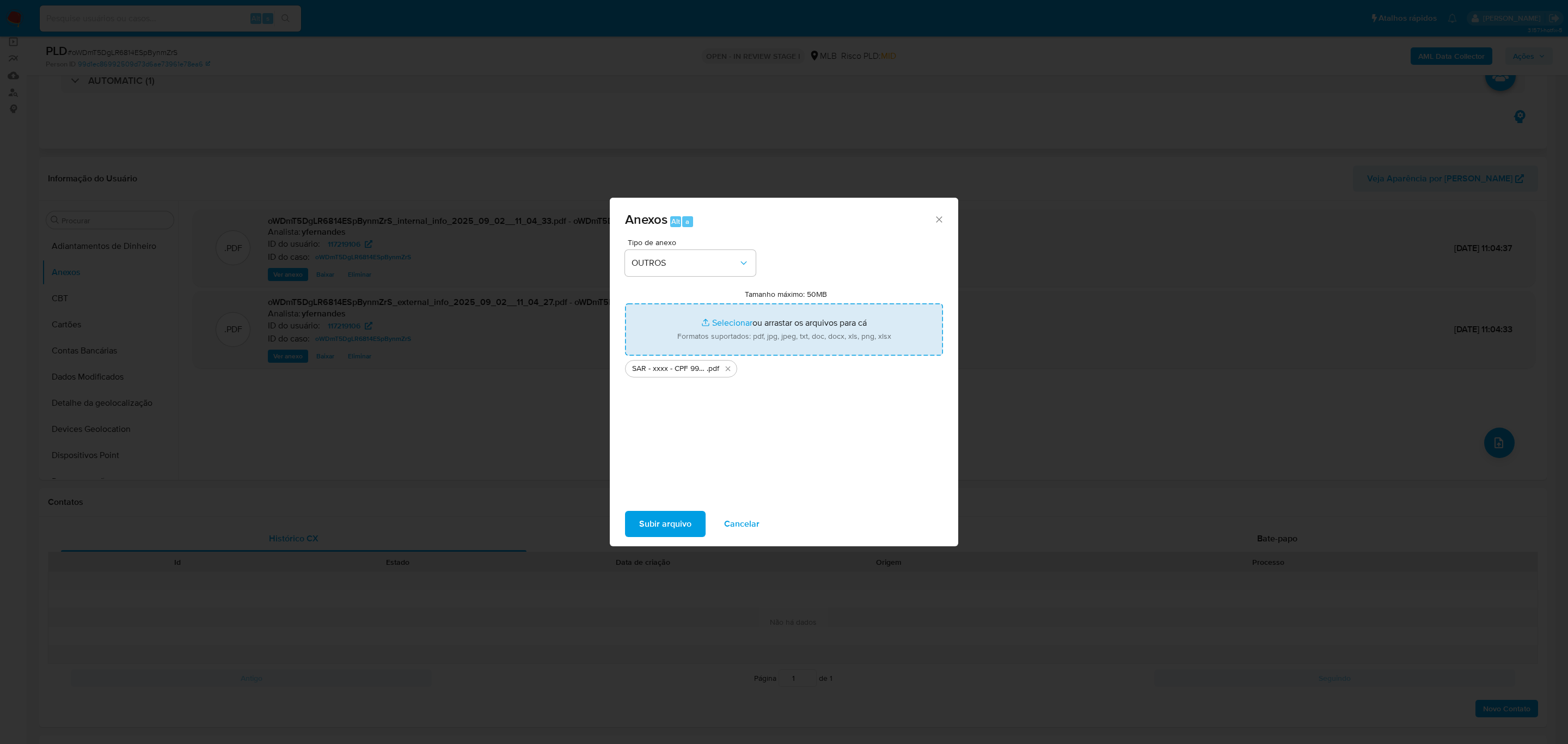
type input "C:\fakepath\Mulan 117219106_2025_09_01_15_58_02.xlsx"
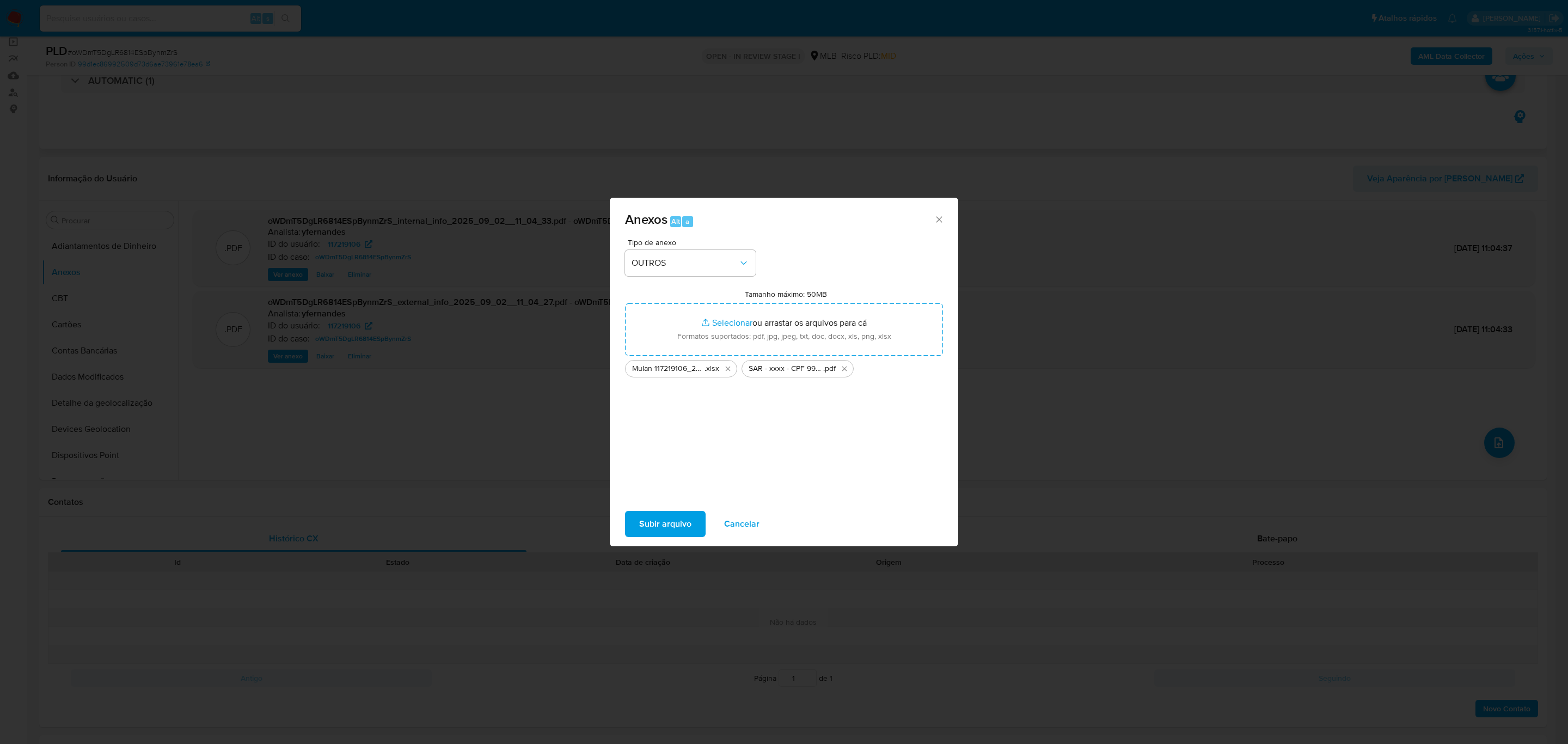
click at [642, 527] on span "Subir arquivo" at bounding box center [665, 524] width 52 height 24
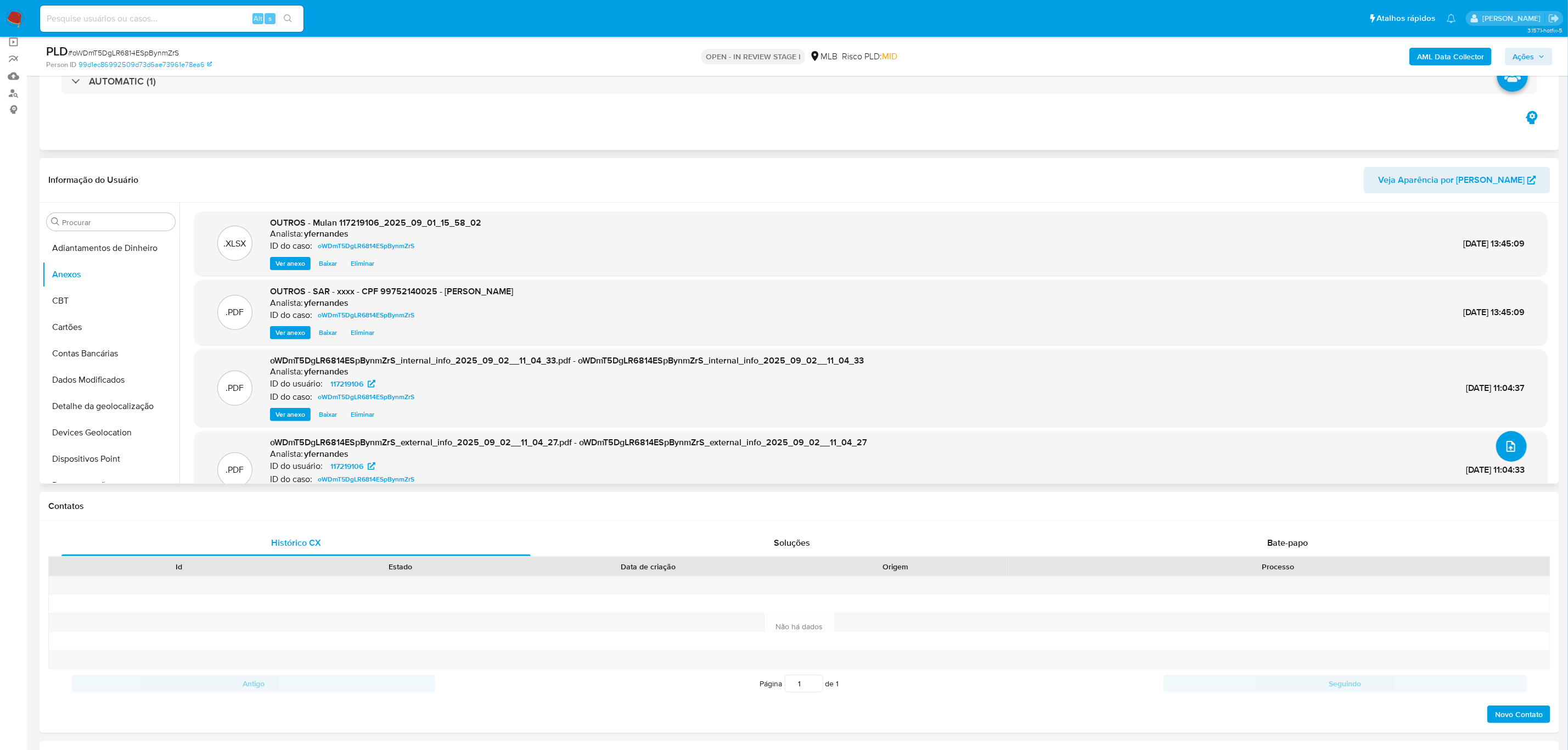
scroll to position [0, 0]
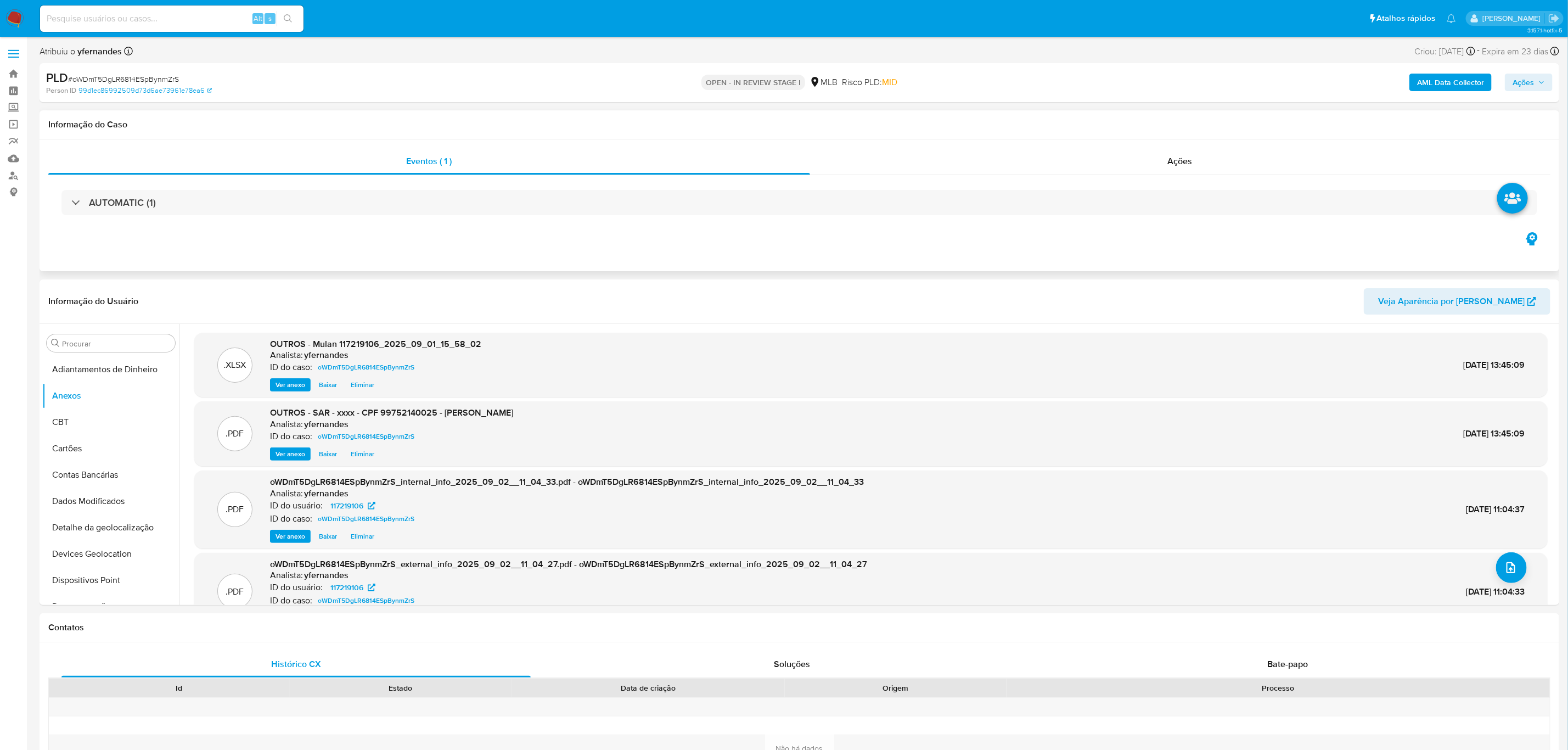
click at [1521, 79] on span "Ações" at bounding box center [1523, 82] width 21 height 18
click at [1214, 124] on div "Resolução do caso Alt r" at bounding box center [1223, 117] width 101 height 29
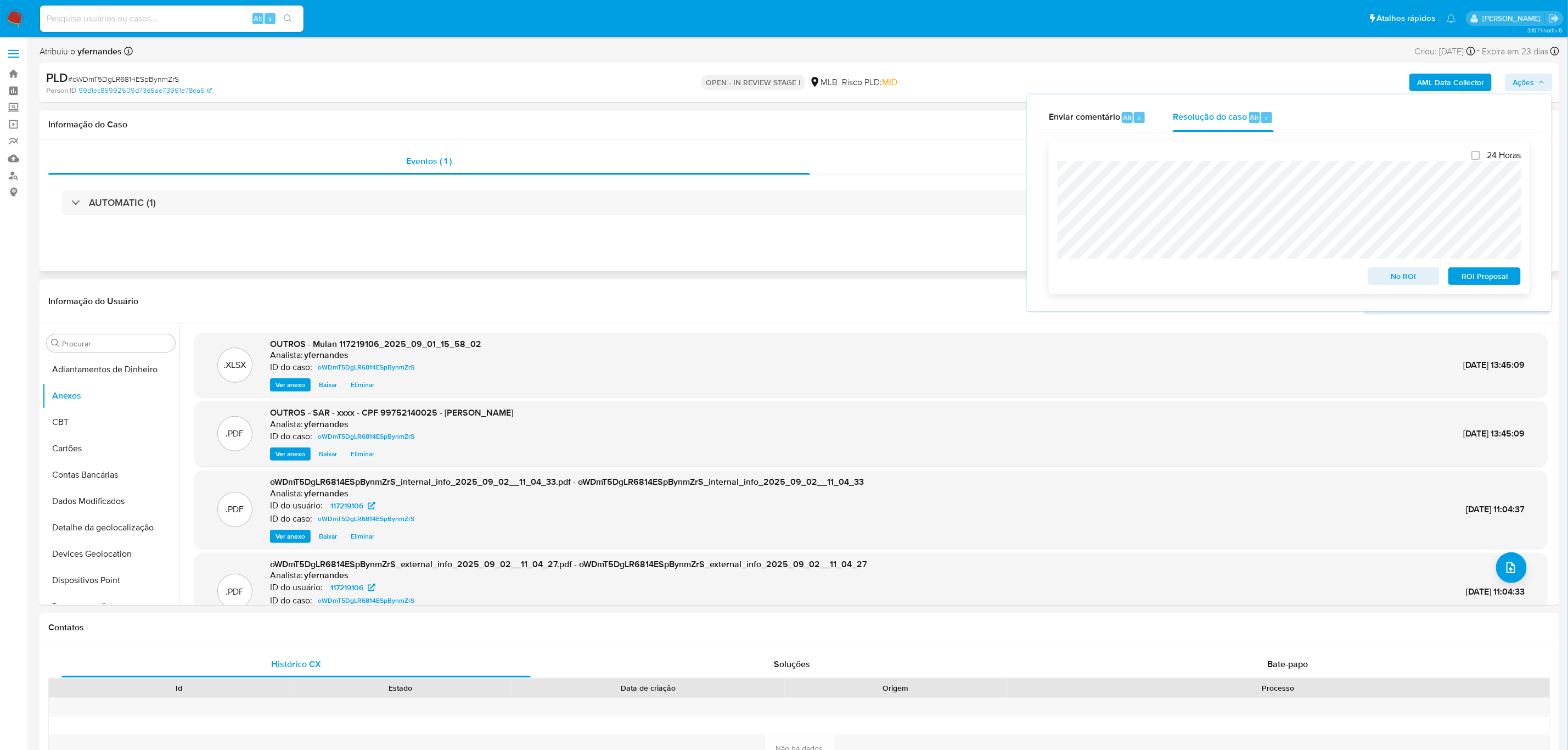
click at [1493, 277] on span "ROI Proposal" at bounding box center [1485, 276] width 57 height 15
click at [738, 81] on p "OPEN - IN REVIEW STAGE I" at bounding box center [753, 82] width 104 height 15
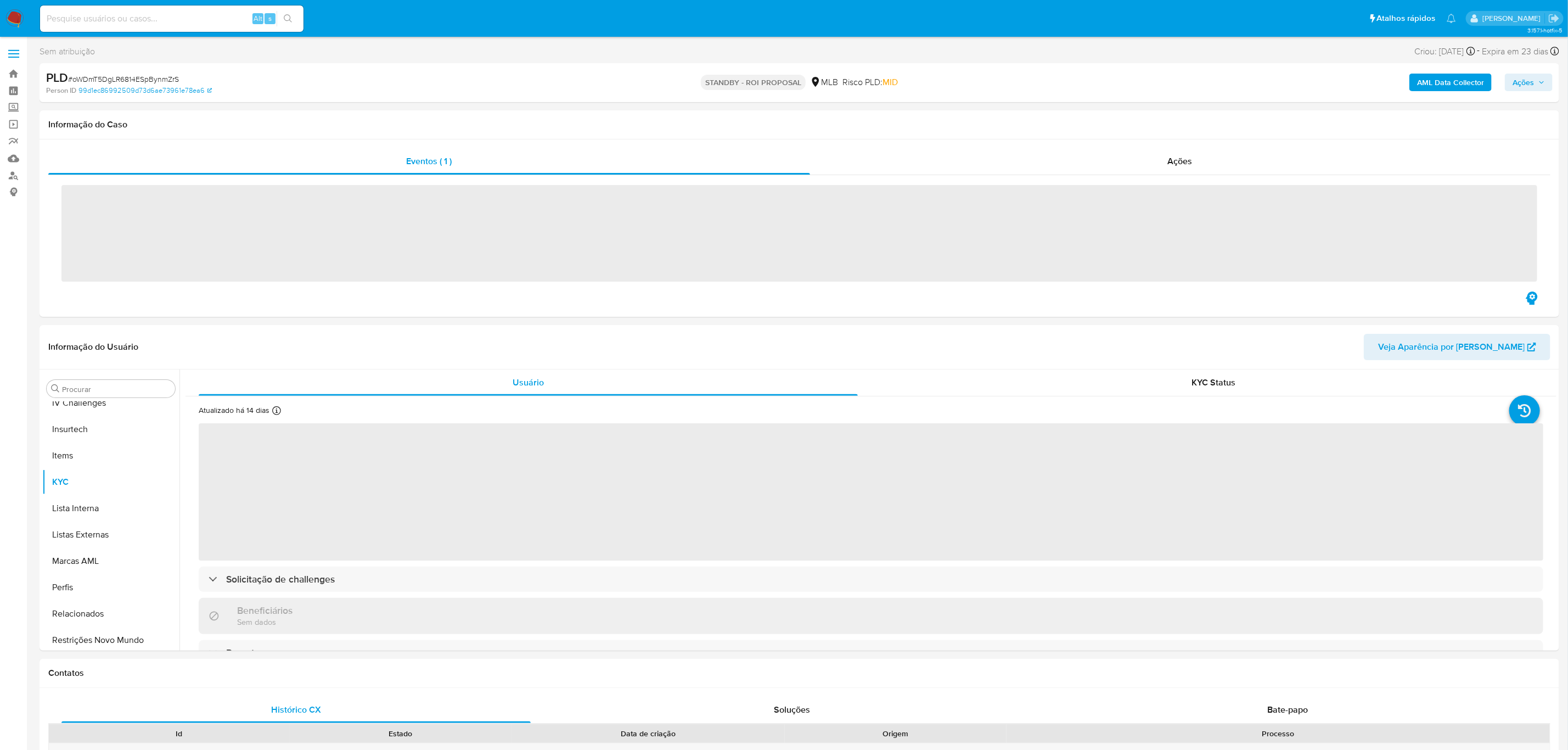
scroll to position [490, 0]
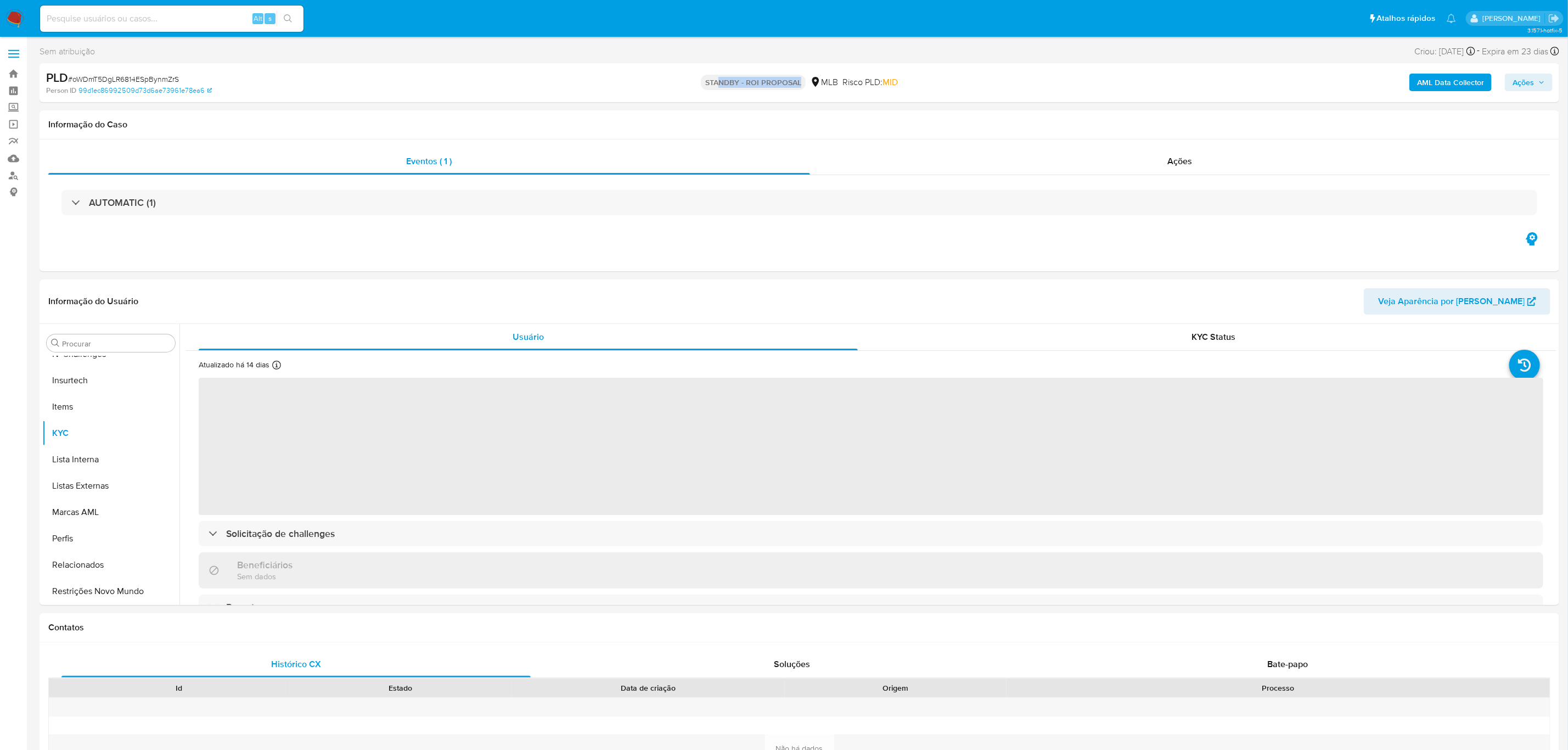
drag, startPoint x: 716, startPoint y: 80, endPoint x: 807, endPoint y: 88, distance: 91.4
click at [809, 88] on div "STANDBY - ROI PROPOSAL MLB Risco PLD: MID" at bounding box center [800, 83] width 500 height 26
click at [794, 81] on p "STANDBY - ROI PROPOSAL" at bounding box center [753, 82] width 105 height 15
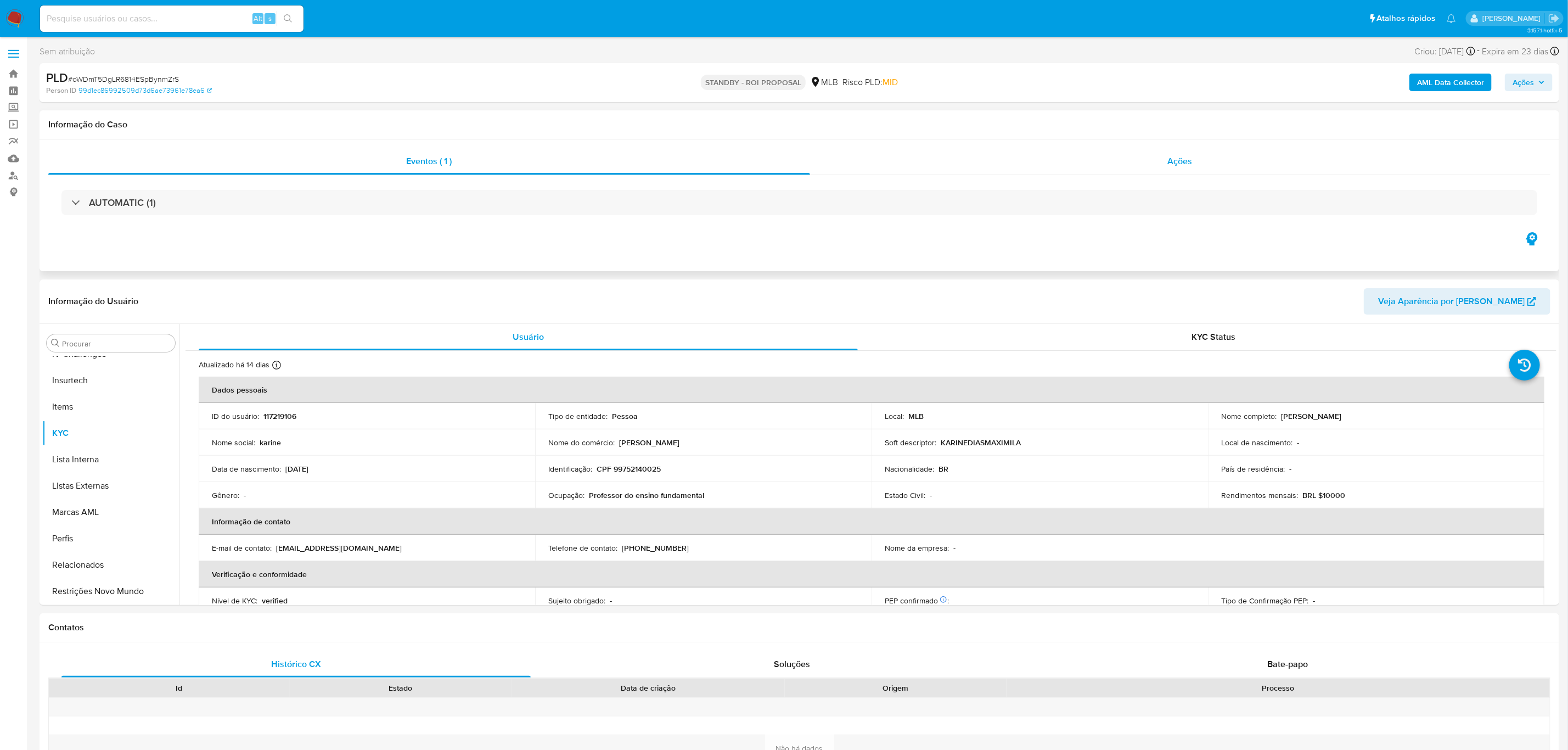
select select "10"
click at [1186, 169] on div "Ações" at bounding box center [1181, 161] width 741 height 26
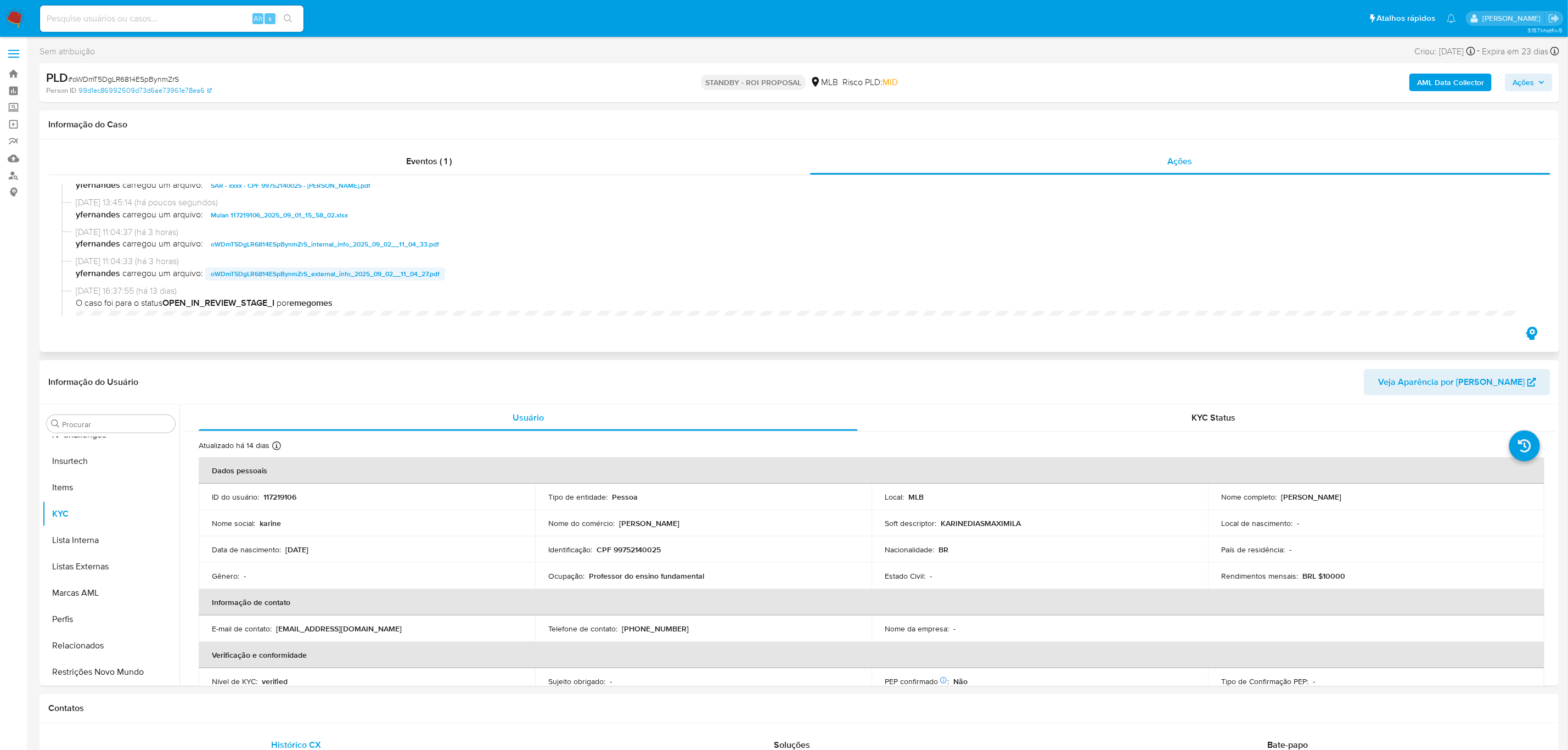
scroll to position [0, 0]
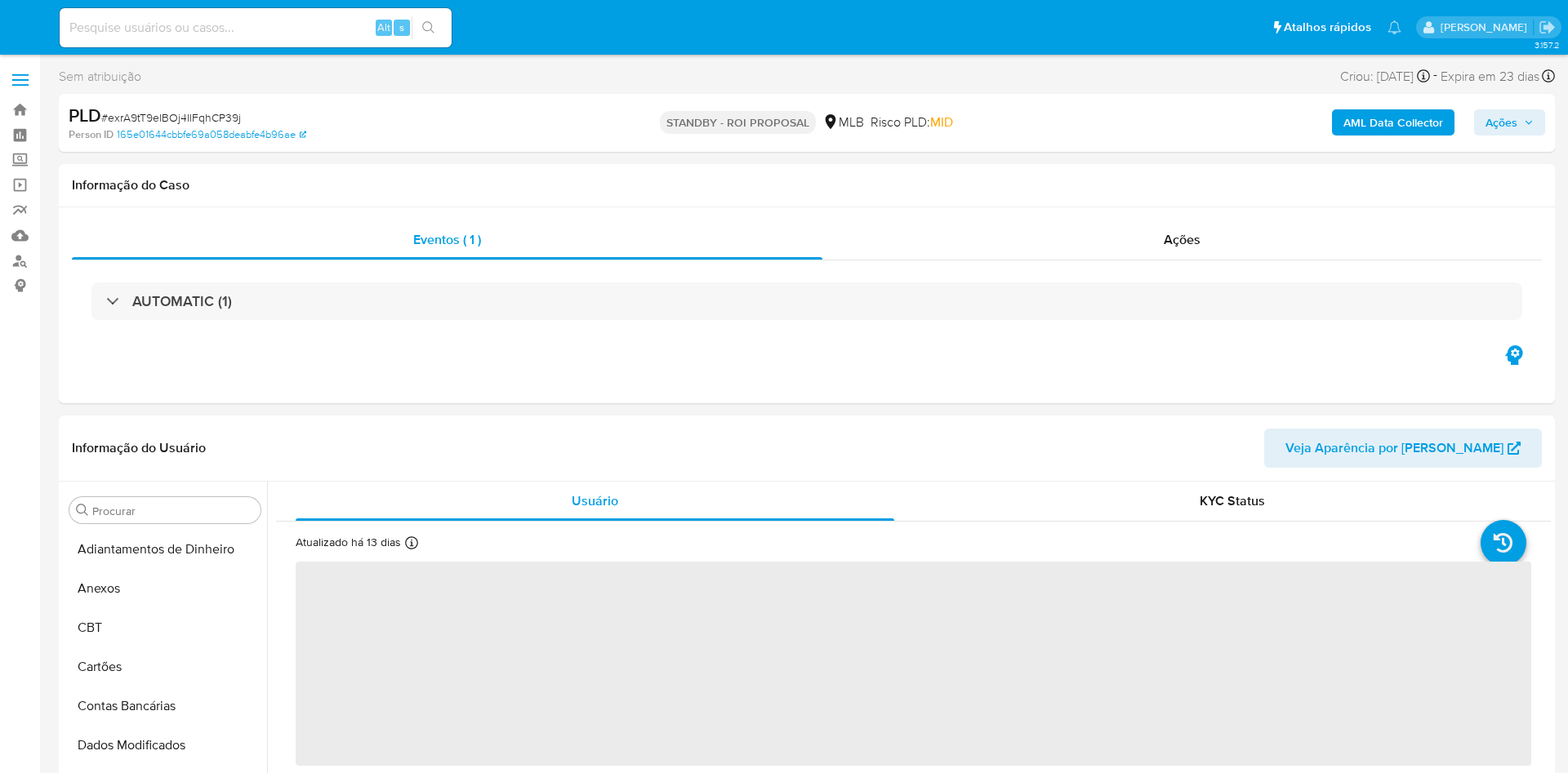
select select "10"
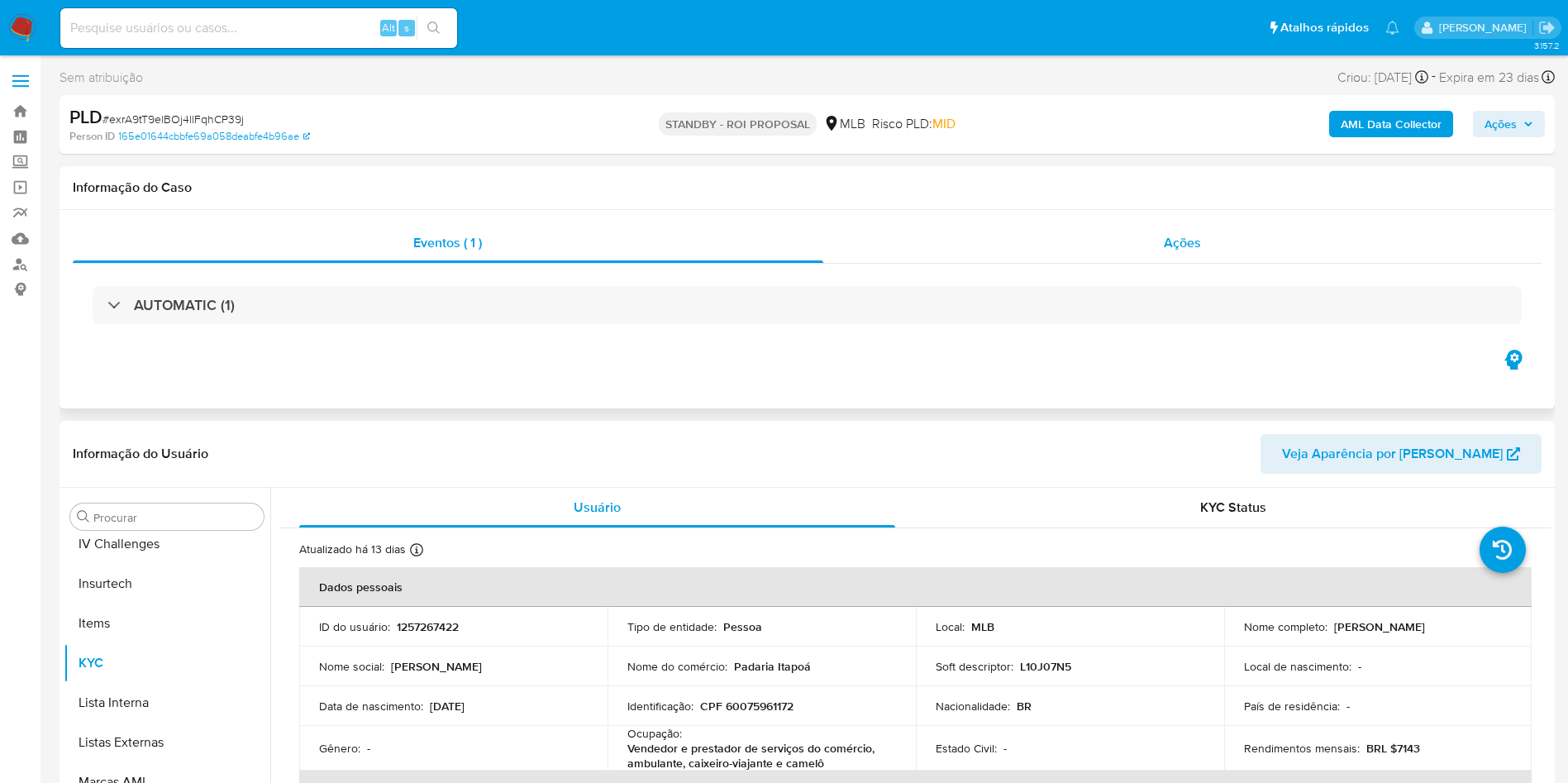
scroll to position [739, 0]
click at [1170, 241] on span "Ações" at bounding box center [1182, 242] width 37 height 19
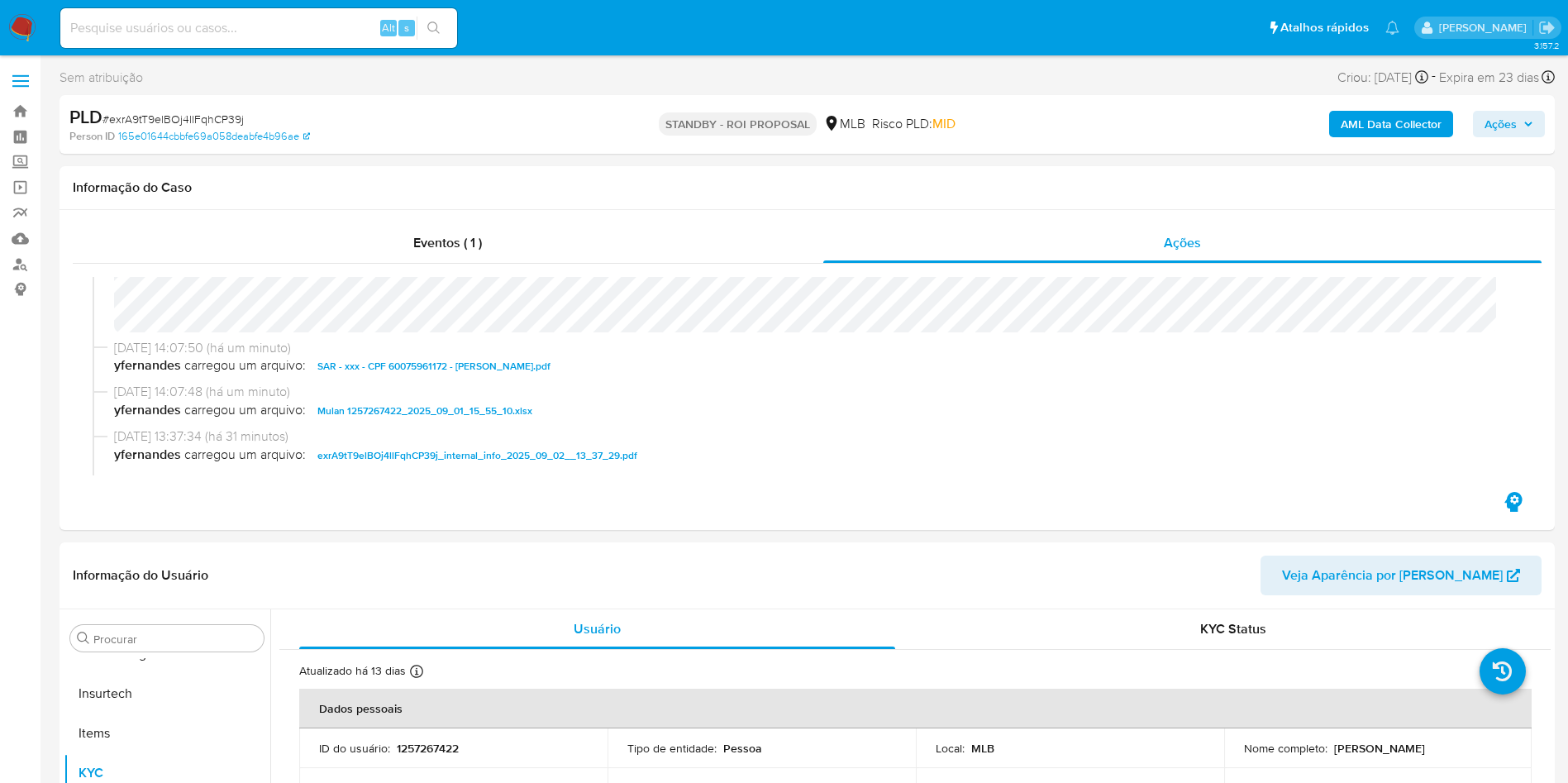
scroll to position [0, 0]
